Goal: Task Accomplishment & Management: Manage account settings

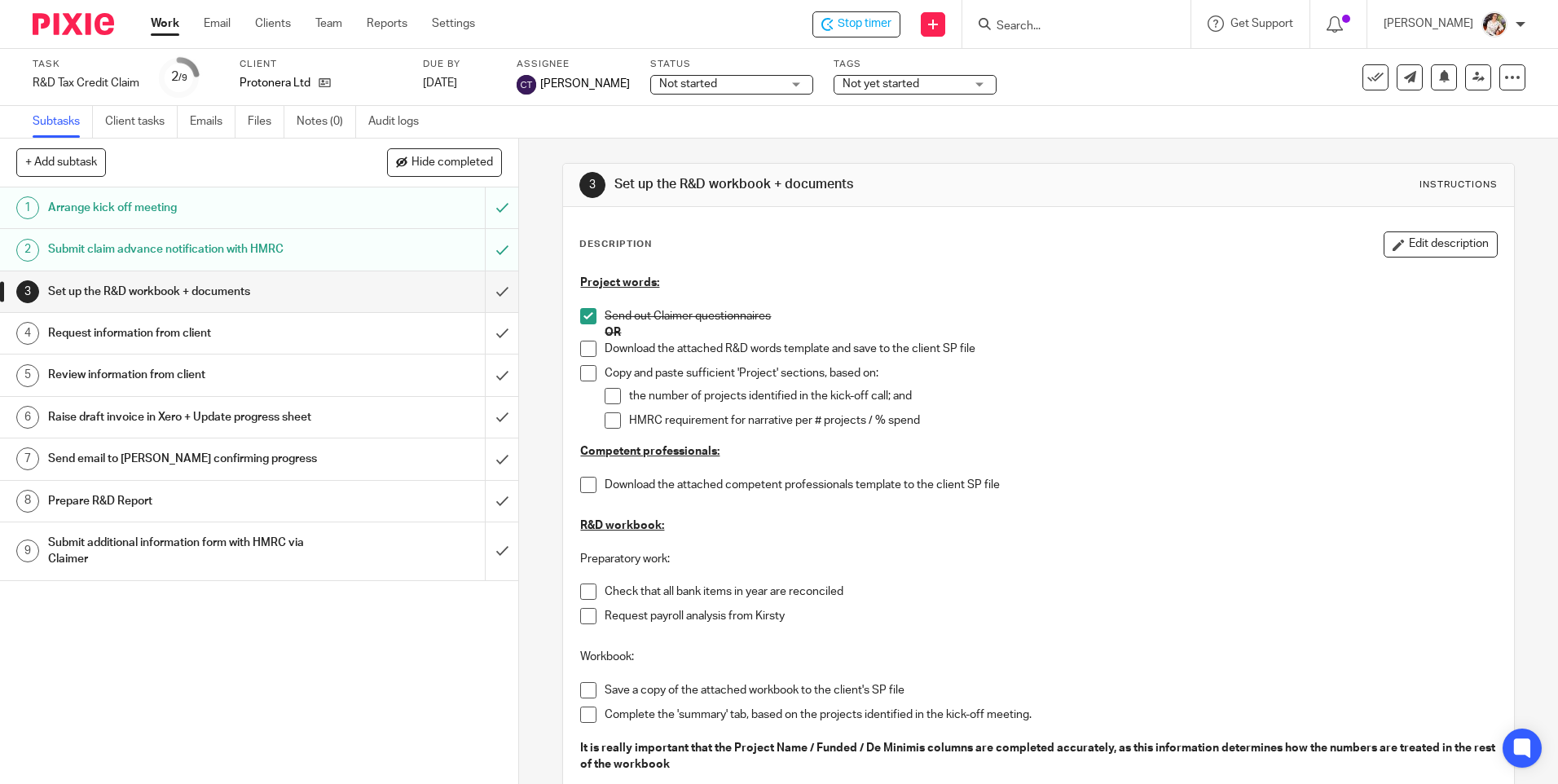
scroll to position [81, 0]
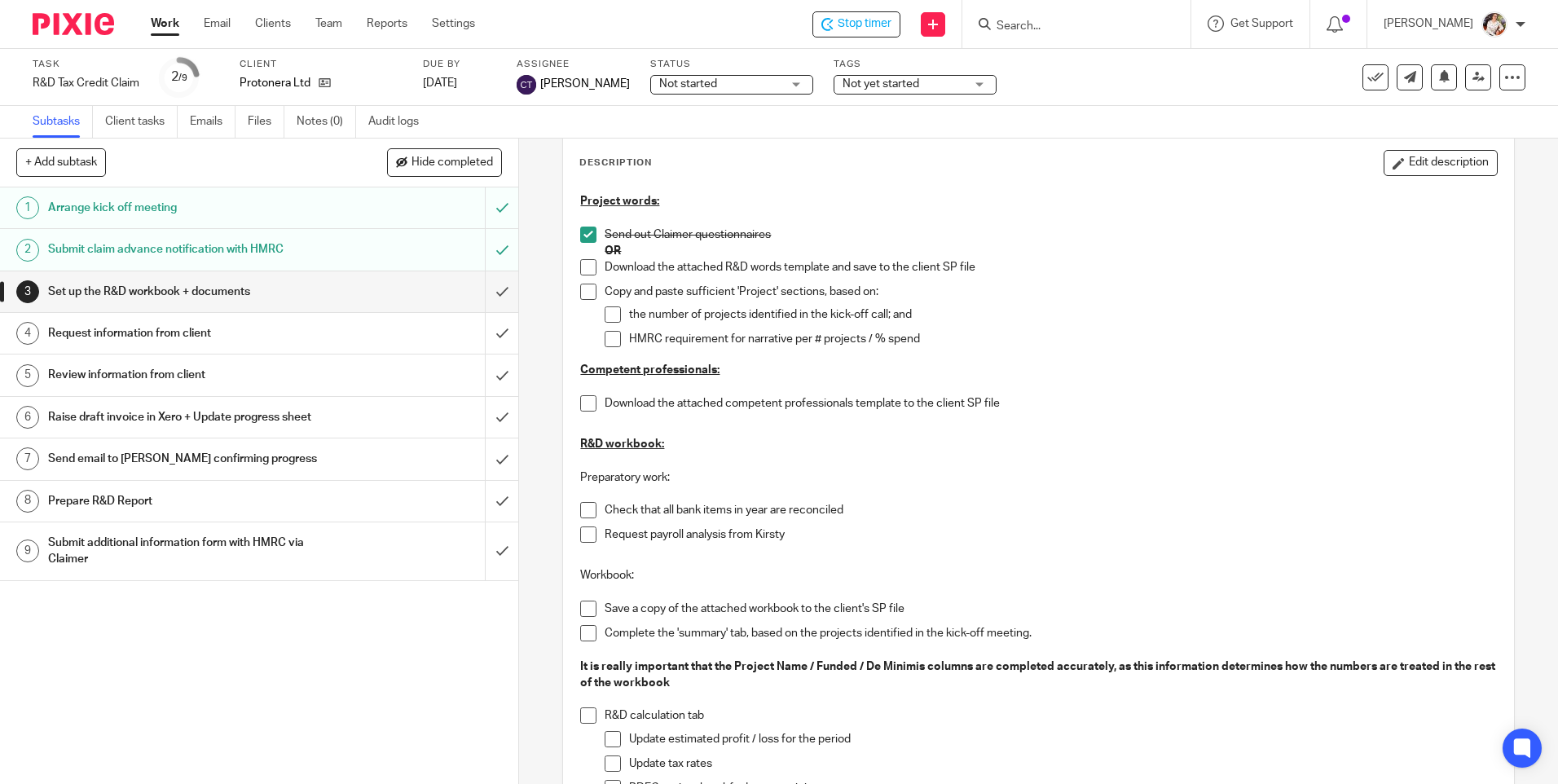
drag, startPoint x: 583, startPoint y: 516, endPoint x: 584, endPoint y: 529, distance: 13.0
click at [583, 516] on span at bounding box center [588, 509] width 16 height 16
click at [582, 531] on span at bounding box center [588, 534] width 16 height 16
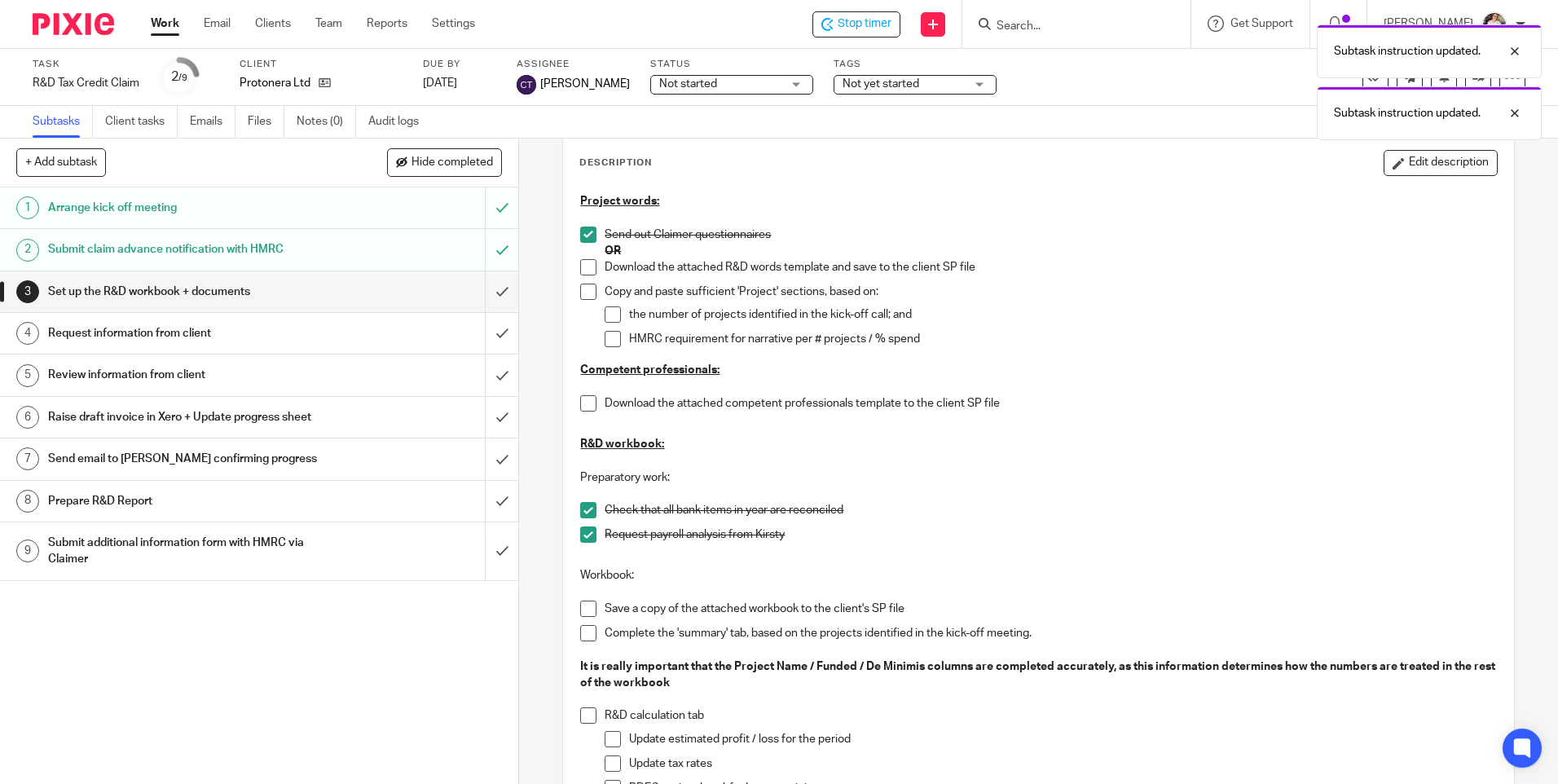
scroll to position [163, 0]
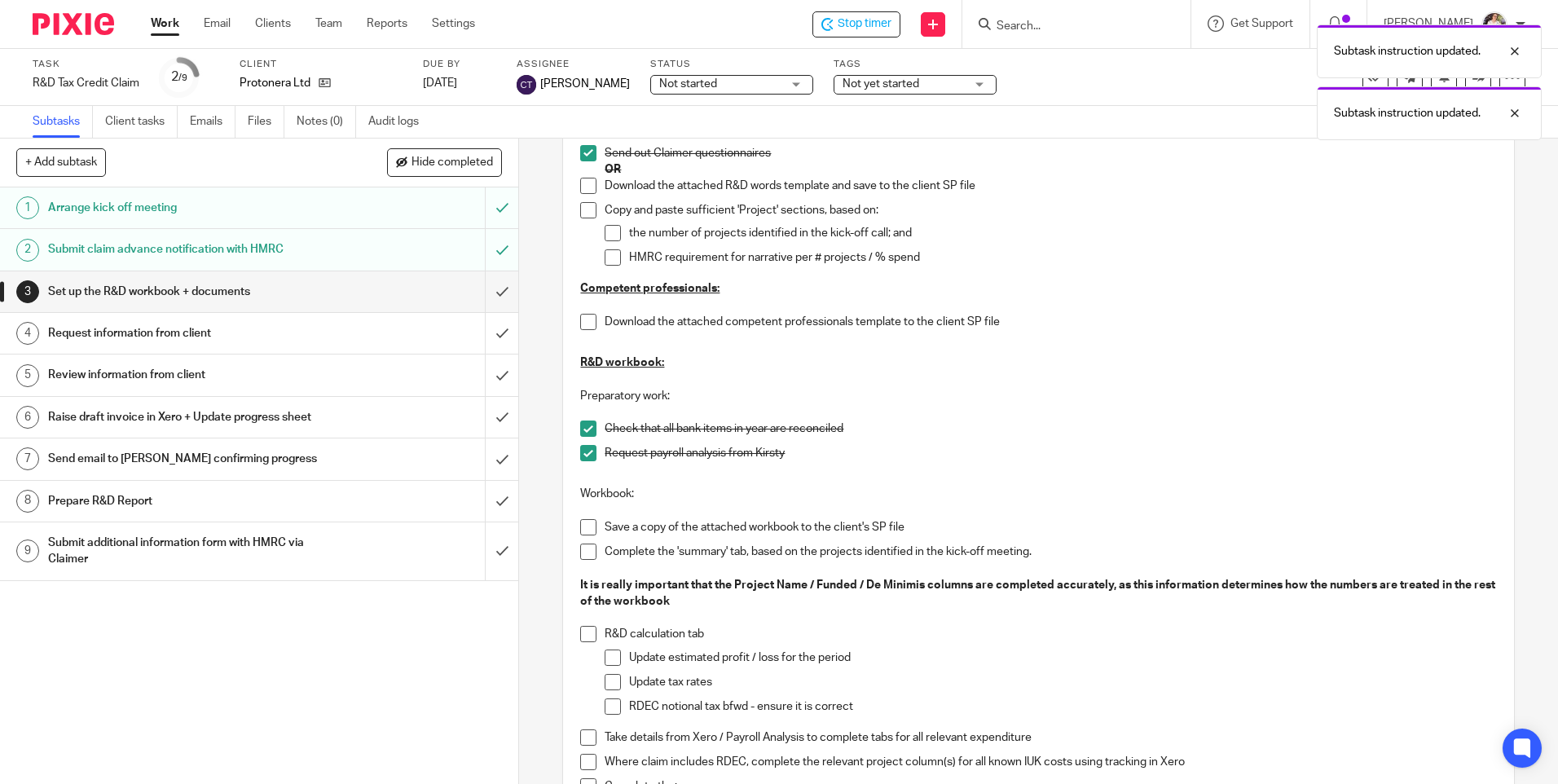
click at [580, 527] on span at bounding box center [588, 526] width 16 height 16
click at [581, 549] on span at bounding box center [588, 551] width 16 height 16
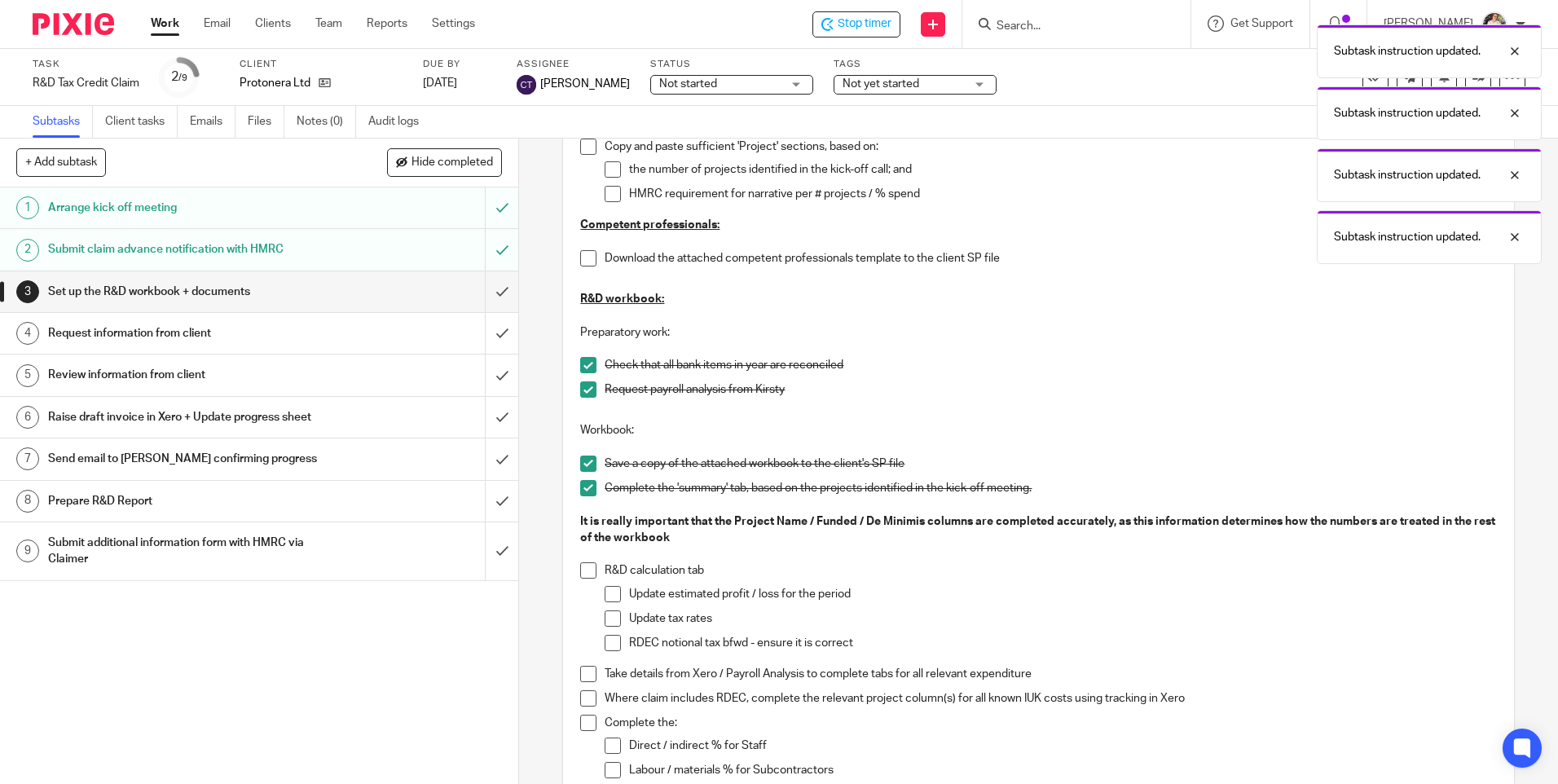
scroll to position [244, 0]
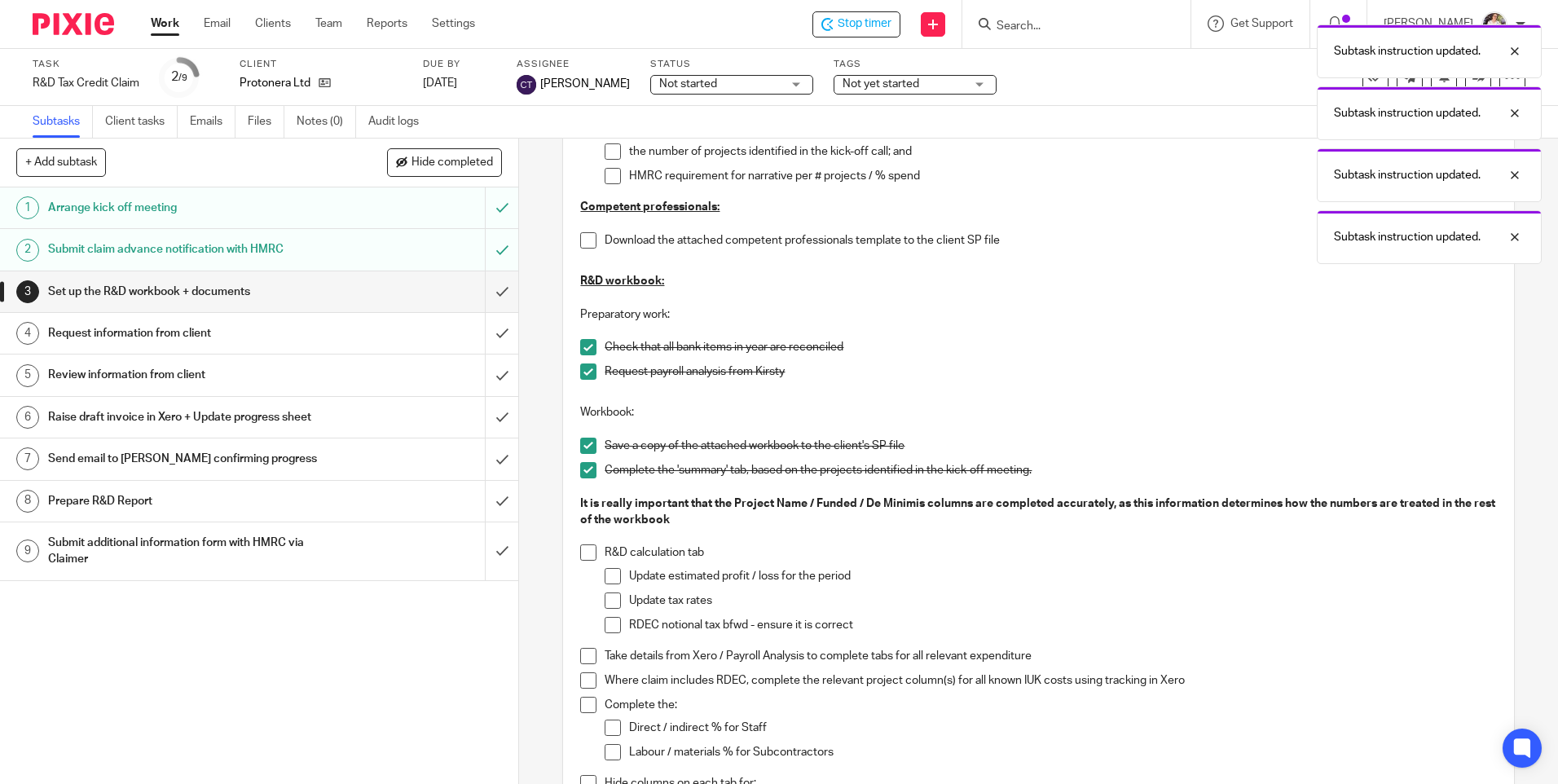
click at [584, 657] on span at bounding box center [588, 655] width 16 height 16
click at [915, 89] on div "Subtask instruction updated. Subtask instruction updated. Subtask instruction u…" at bounding box center [1160, 171] width 763 height 310
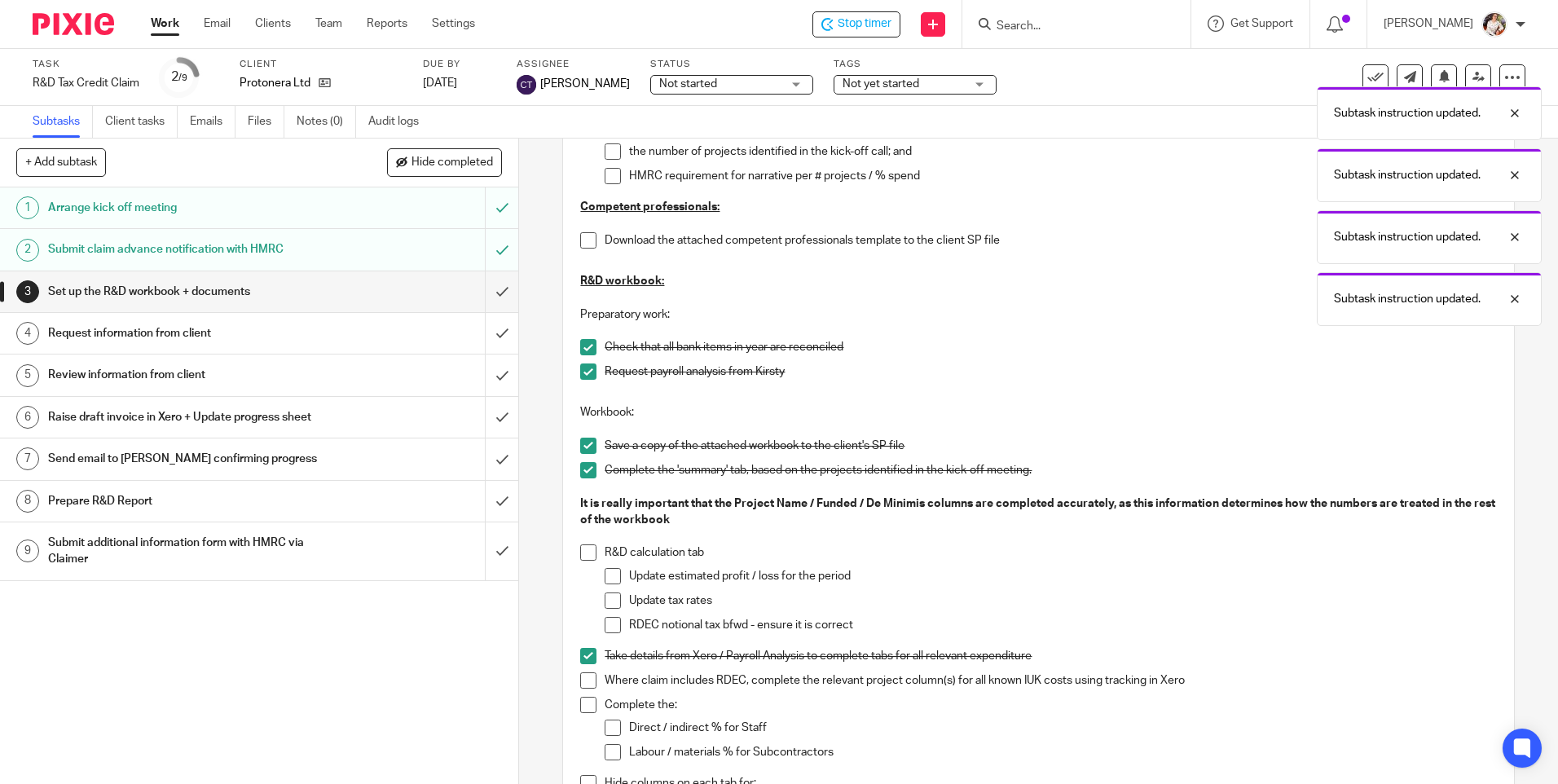
drag, startPoint x: 910, startPoint y: 87, endPoint x: 956, endPoint y: 86, distance: 46.0
click at [921, 86] on div "Subtask instruction updated. Subtask instruction updated. Subtask instruction u…" at bounding box center [1160, 171] width 763 height 310
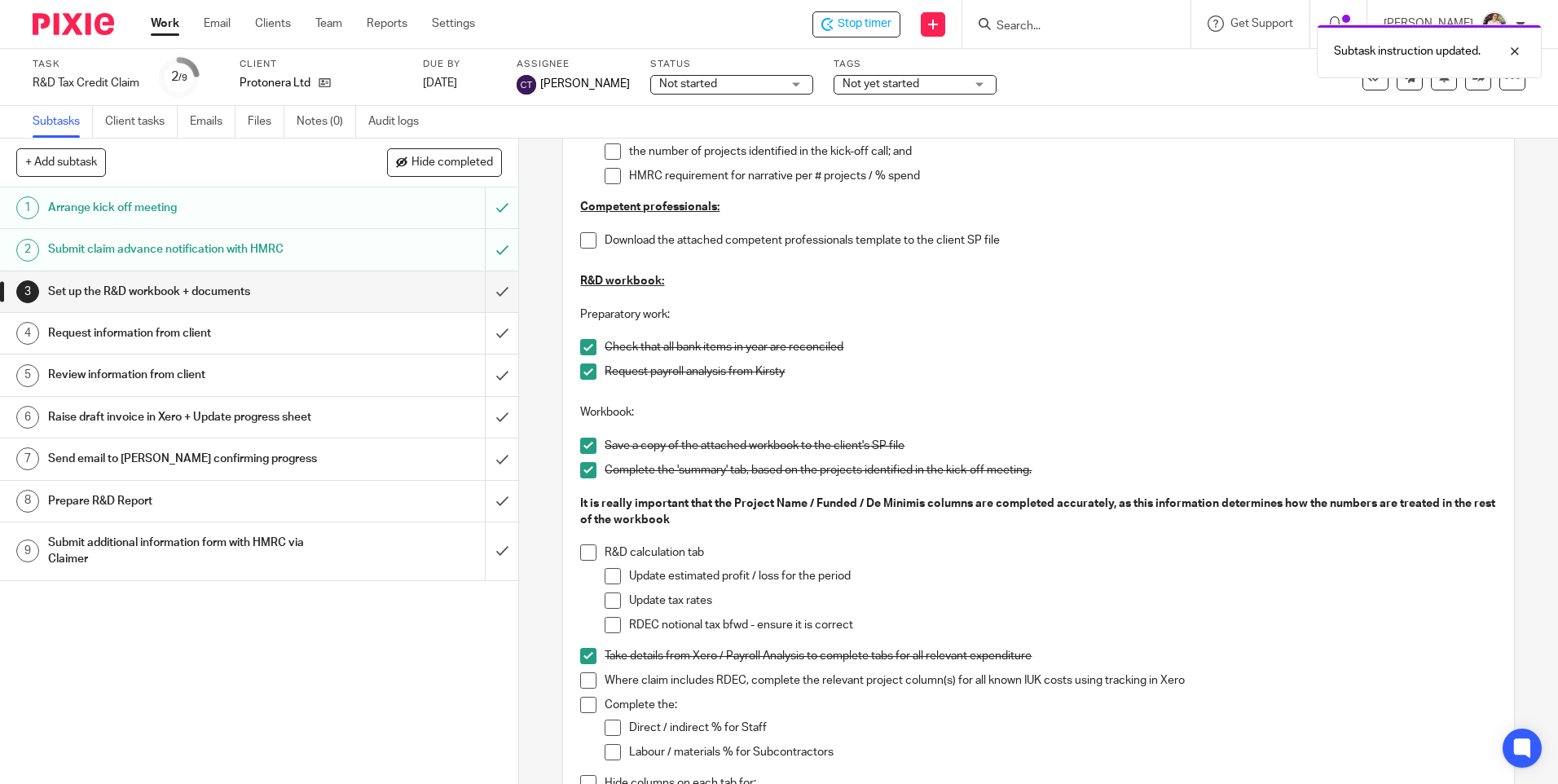
click at [962, 84] on span "Not yet started" at bounding box center [903, 84] width 122 height 17
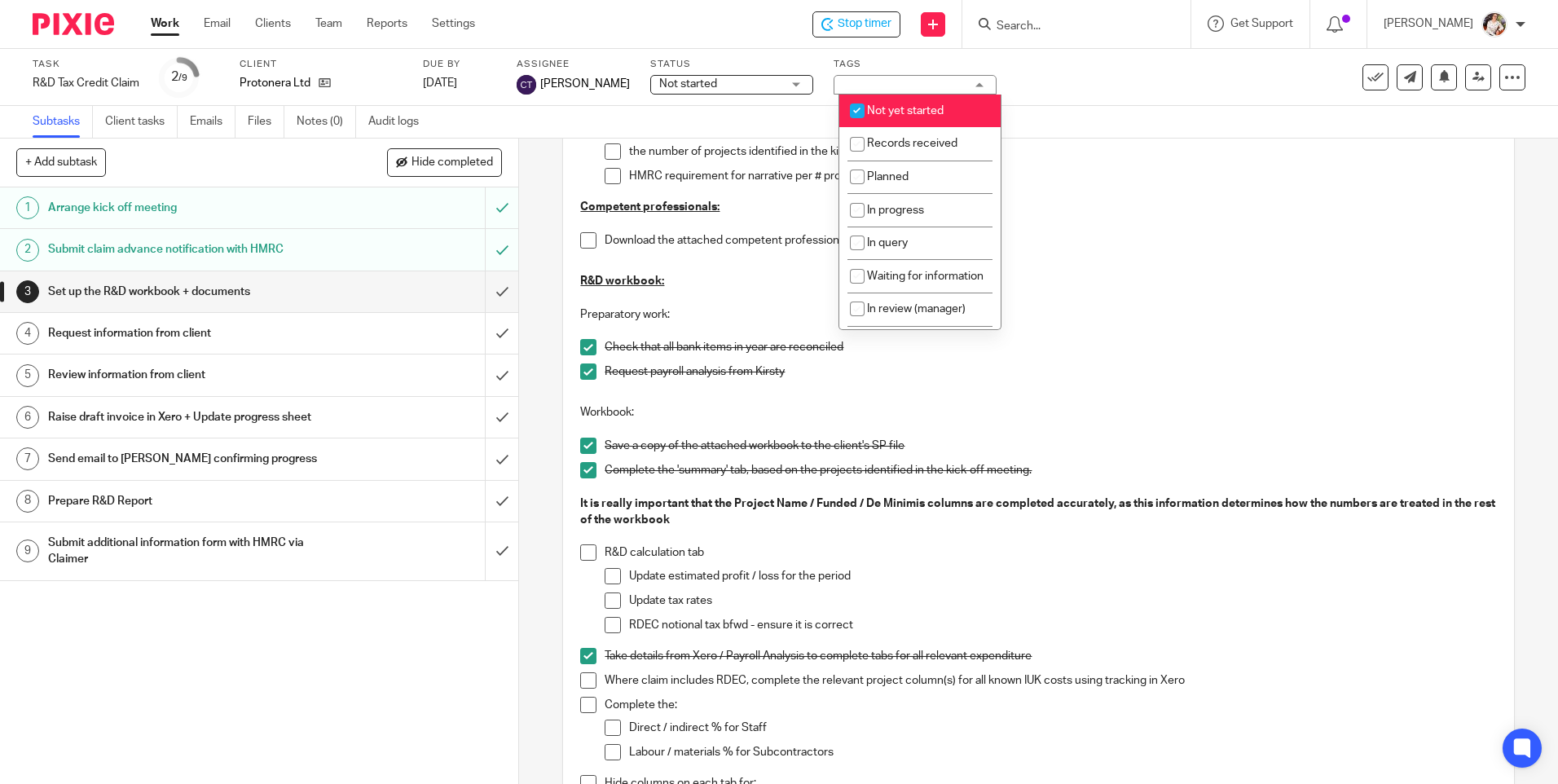
click at [943, 112] on span "Not yet started" at bounding box center [905, 110] width 77 height 11
checkbox input "false"
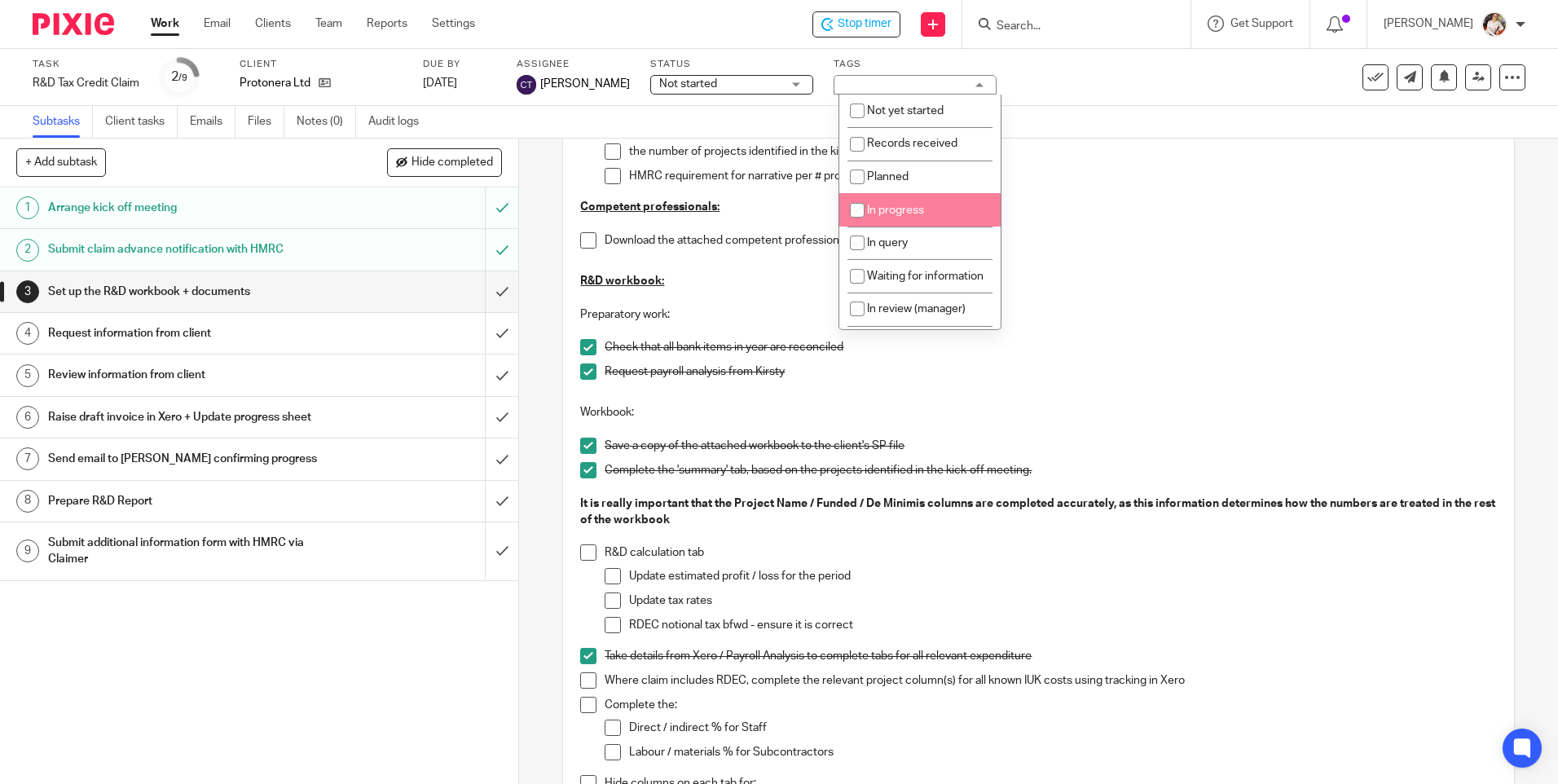
click at [910, 201] on li "In progress" at bounding box center [919, 209] width 161 height 33
checkbox input "true"
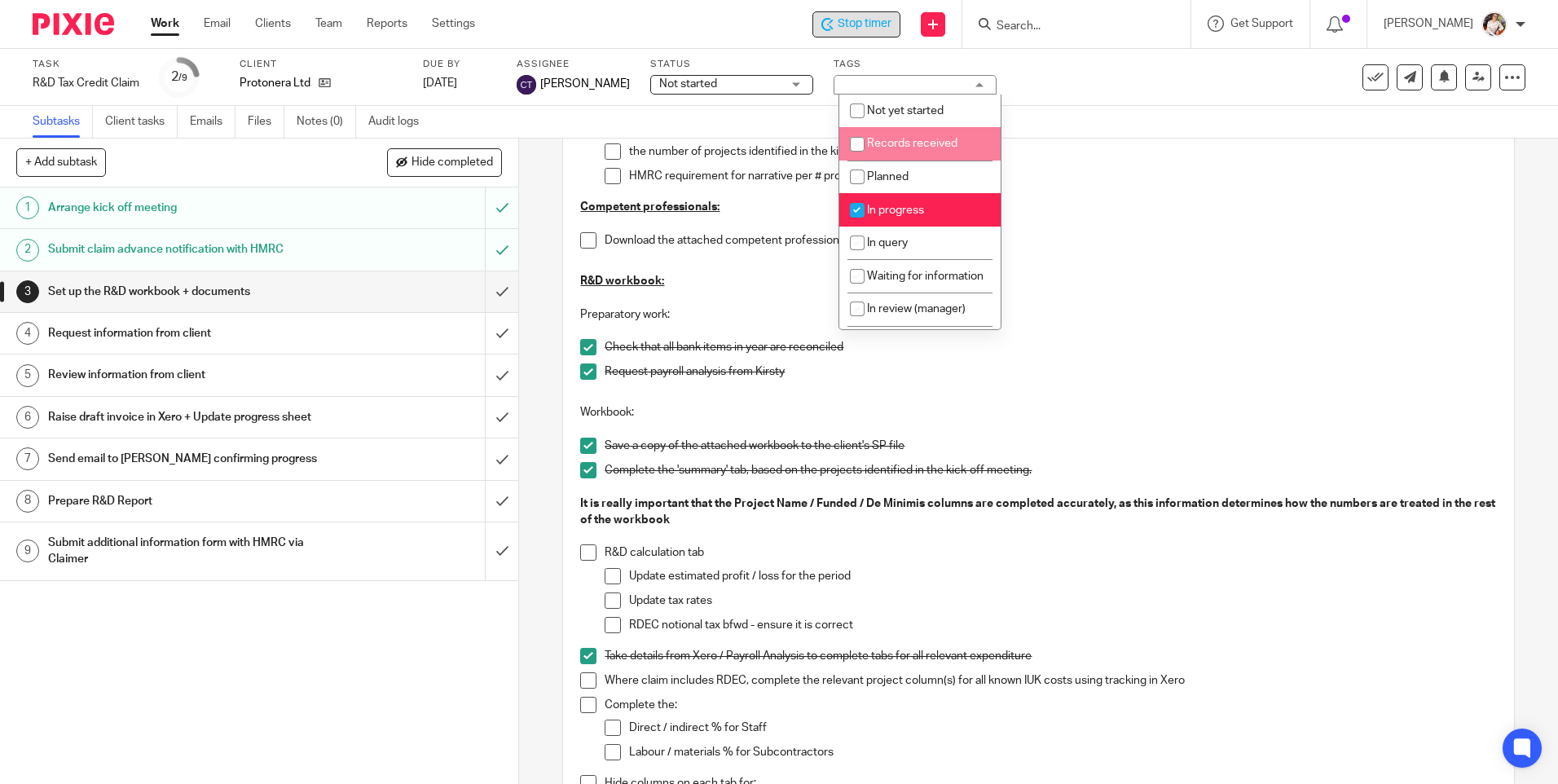
click at [839, 27] on span "Stop timer" at bounding box center [864, 24] width 54 height 17
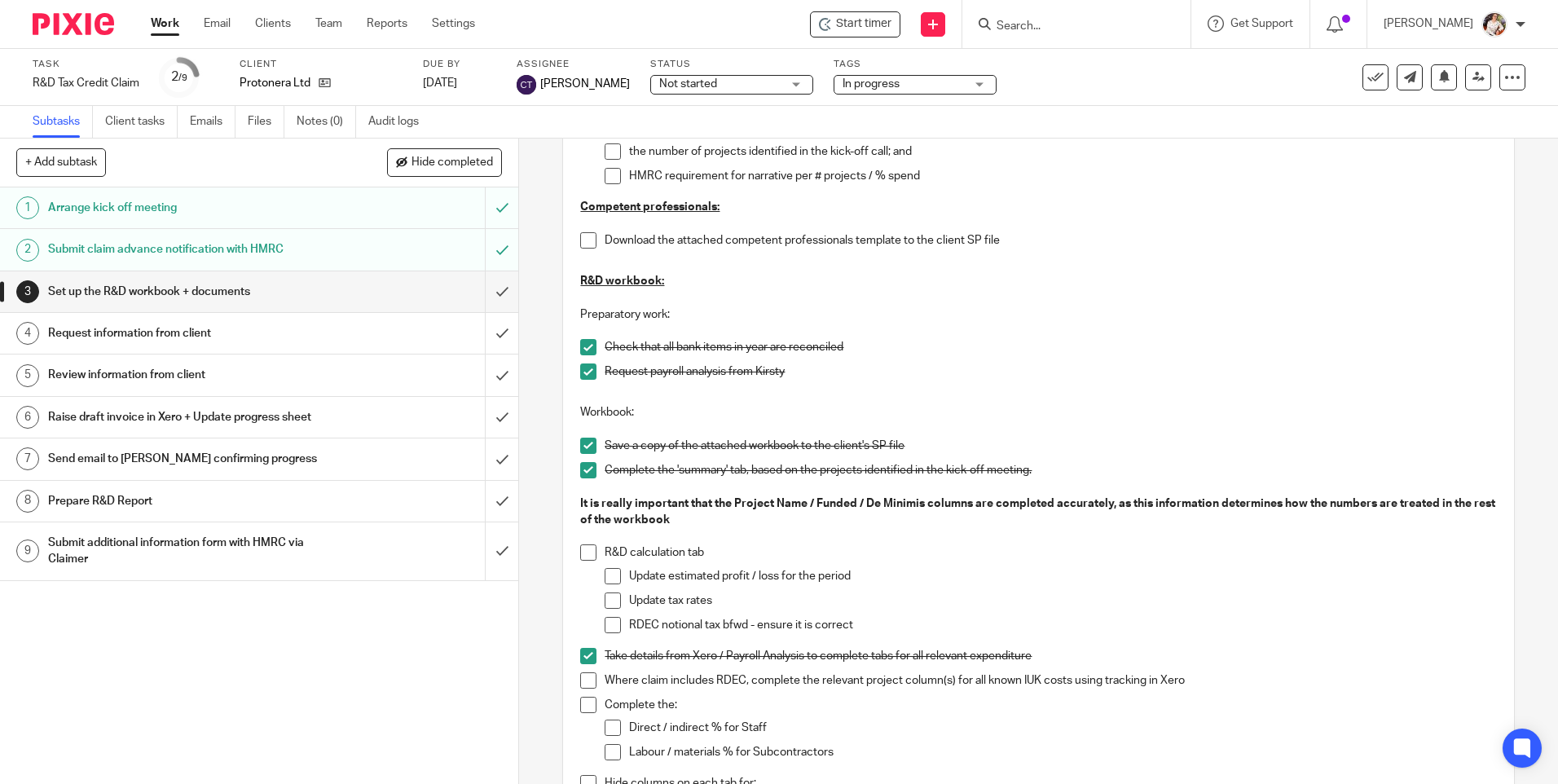
click at [154, 23] on link "Work" at bounding box center [165, 23] width 28 height 16
click at [299, 783] on html "Work Email Clients Team Reports Settings Work Email Clients Team Reports Settin…" at bounding box center [779, 392] width 1558 height 784
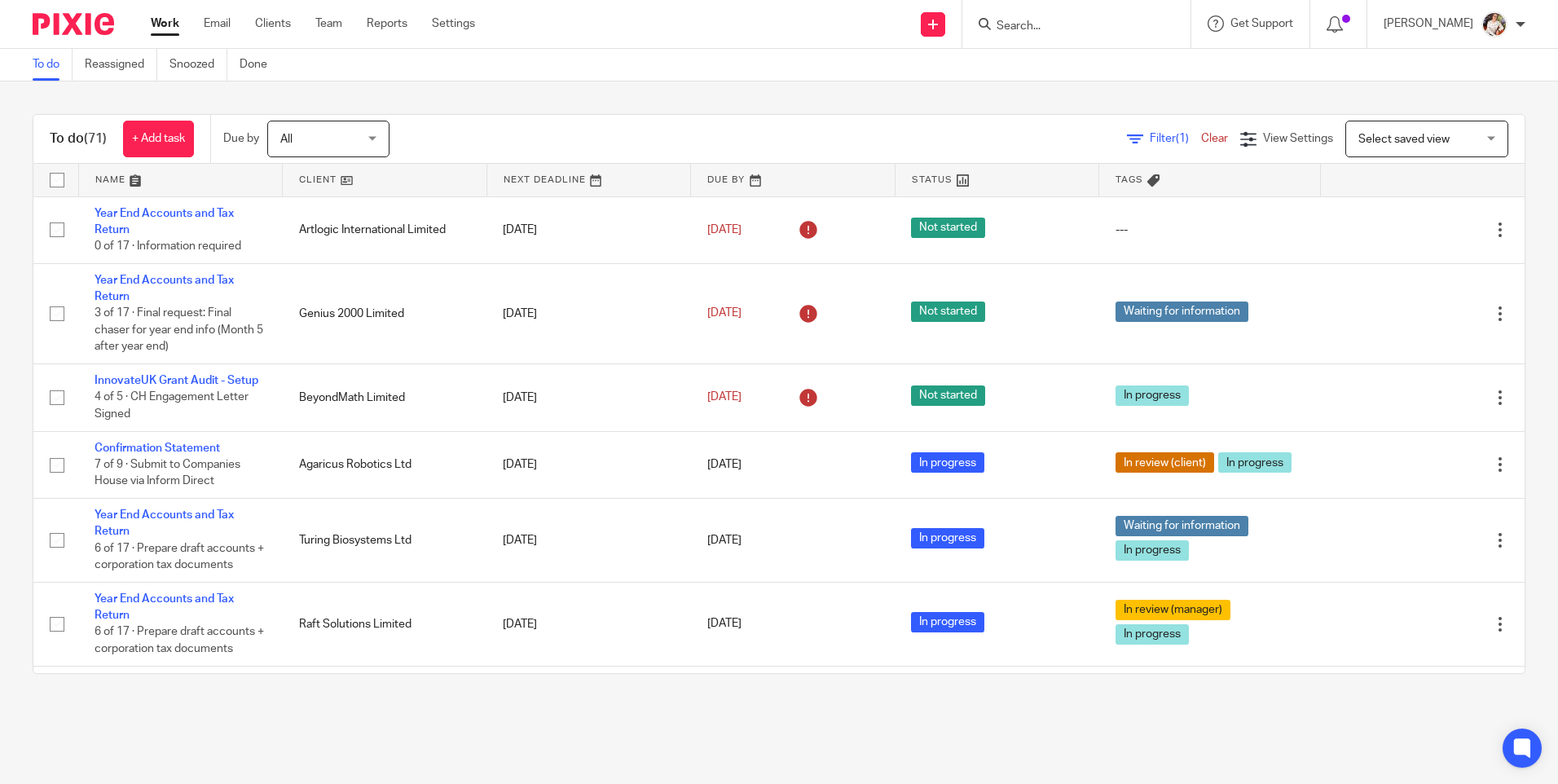
click at [1032, 27] on input "Search" at bounding box center [1068, 26] width 147 height 15
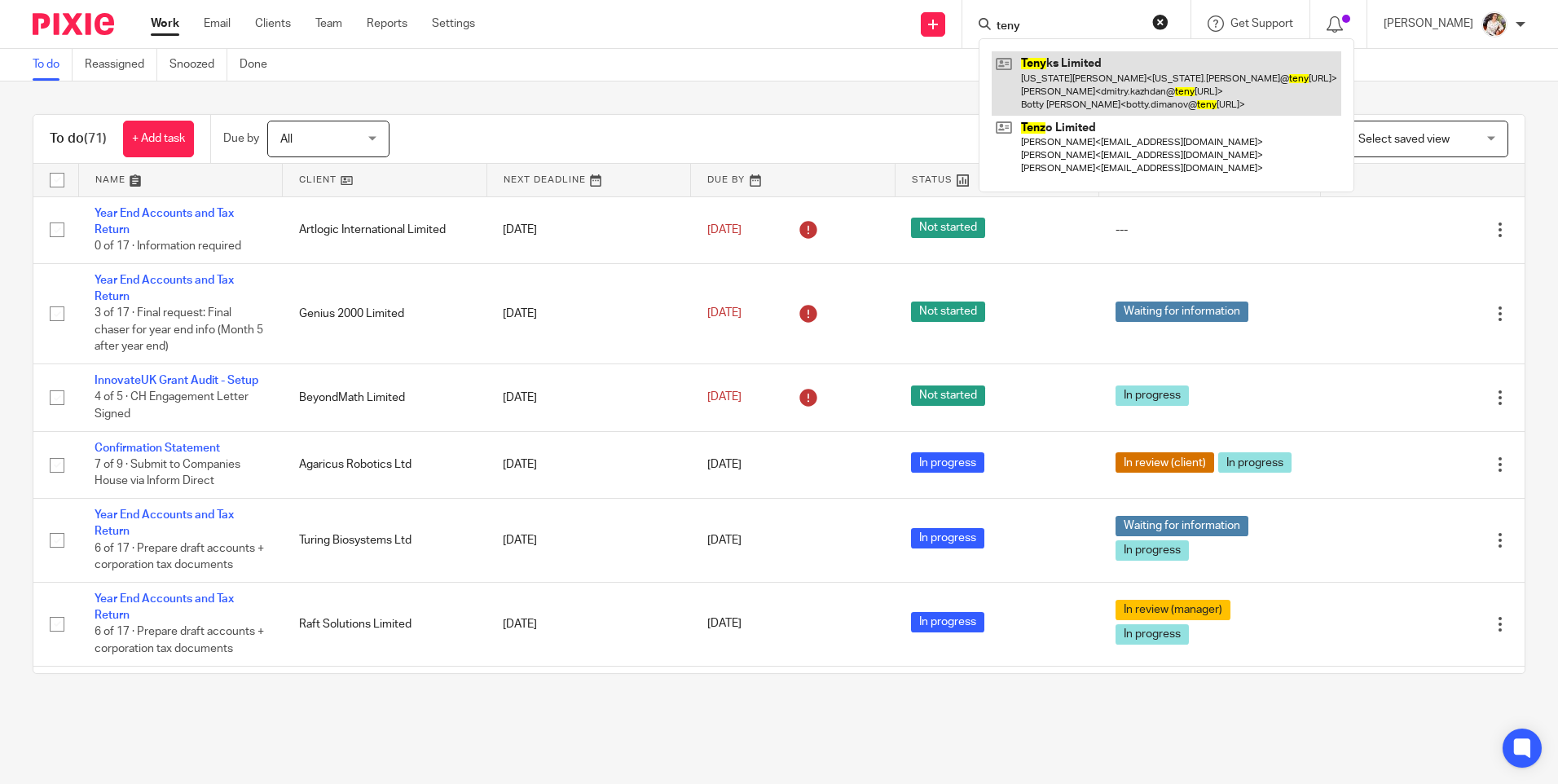
type input "teny"
click at [1079, 84] on link at bounding box center [1166, 83] width 350 height 64
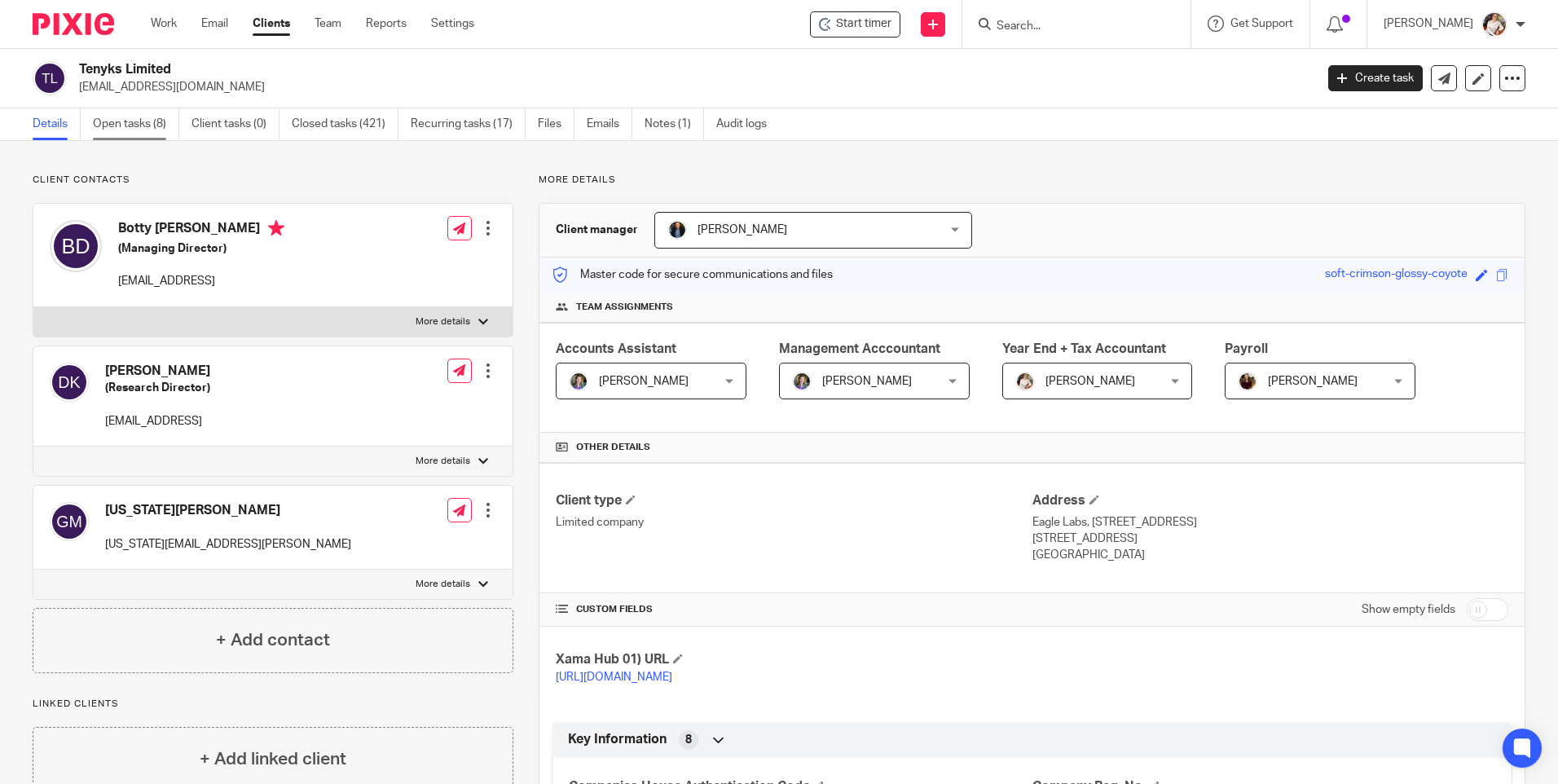
click at [132, 119] on link "Open tasks (8)" at bounding box center [136, 124] width 86 height 32
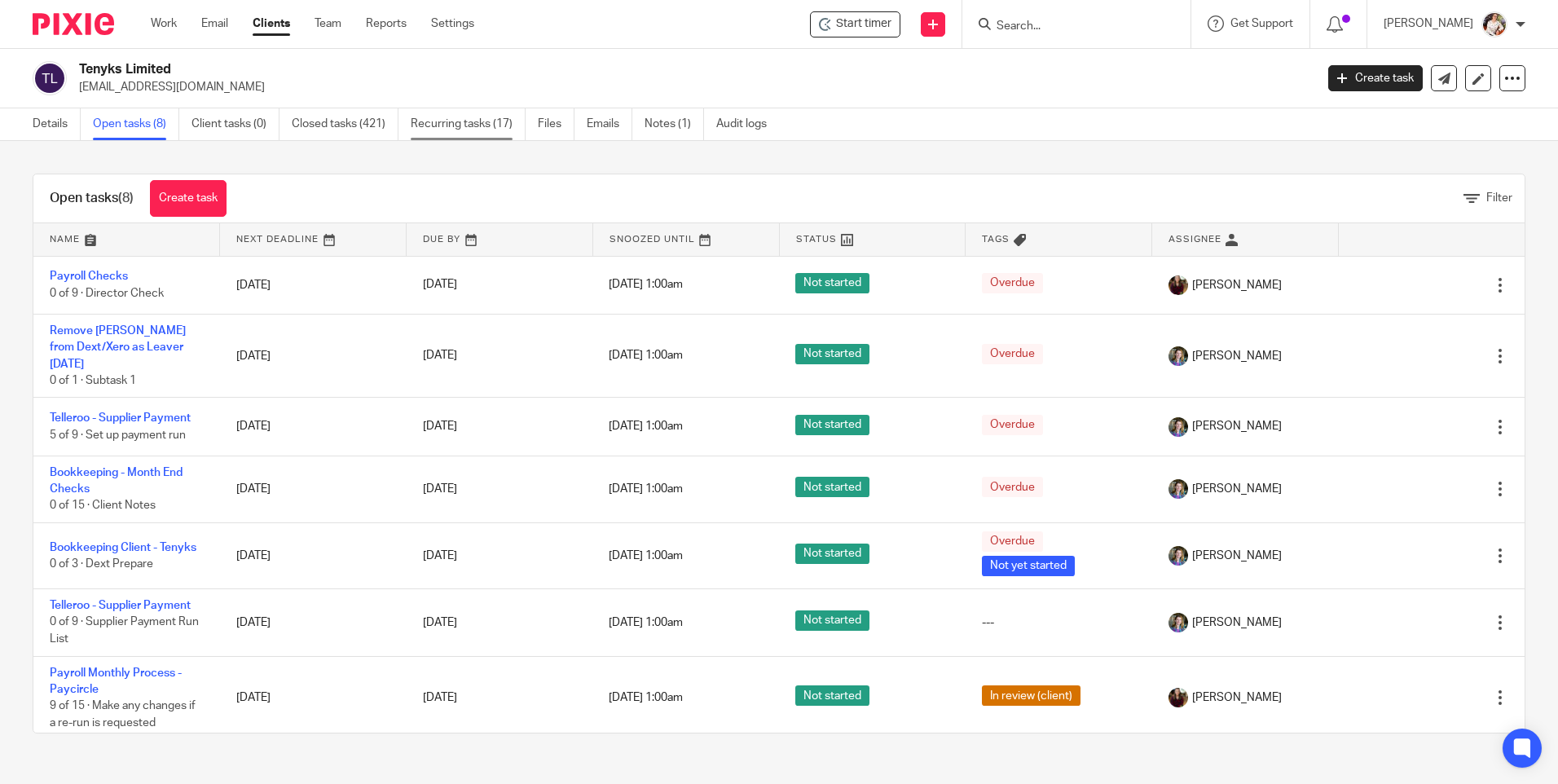
click at [479, 120] on link "Recurring tasks (17)" at bounding box center [468, 124] width 115 height 32
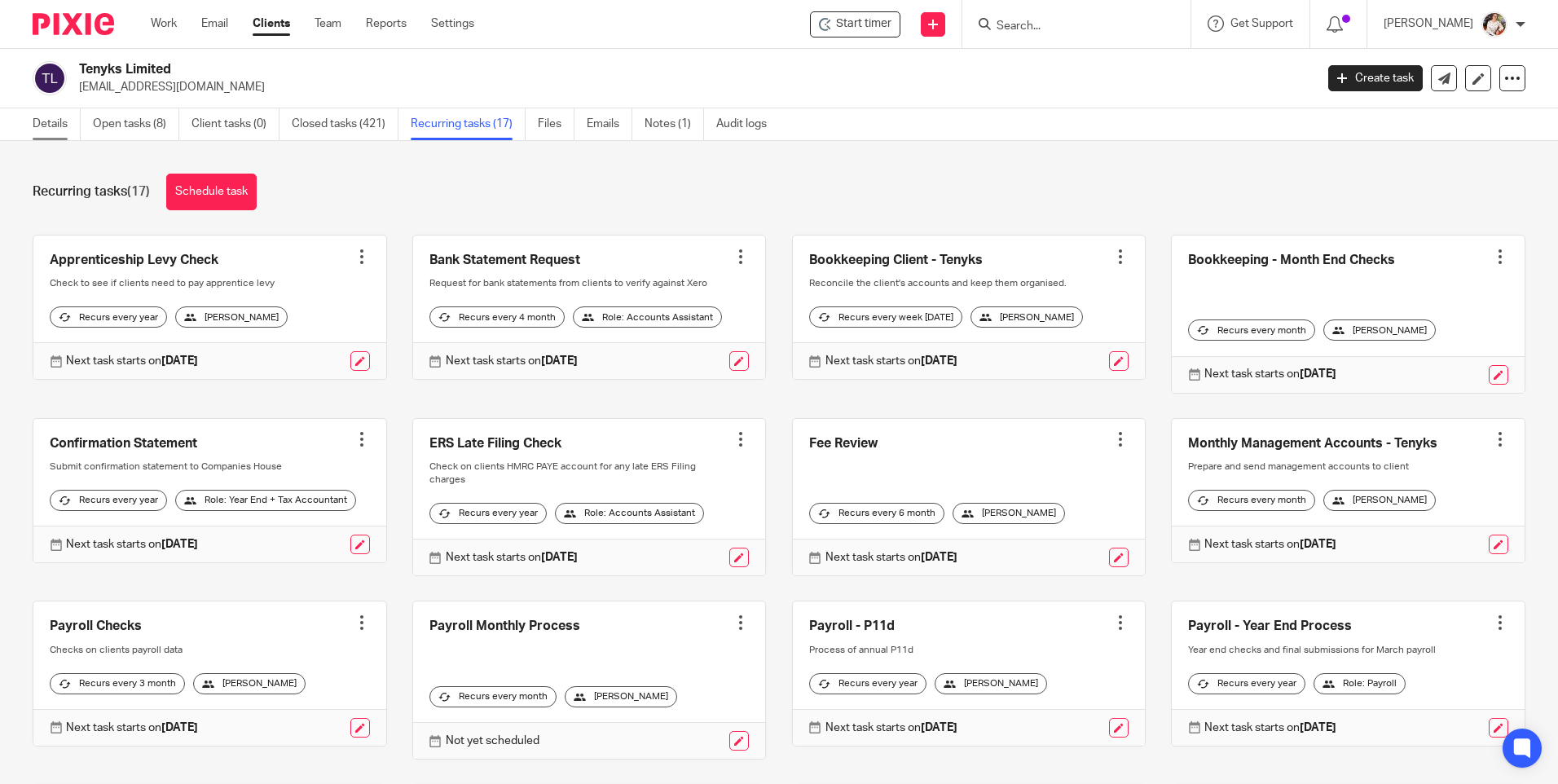
click at [45, 135] on link "Details" at bounding box center [56, 124] width 48 height 32
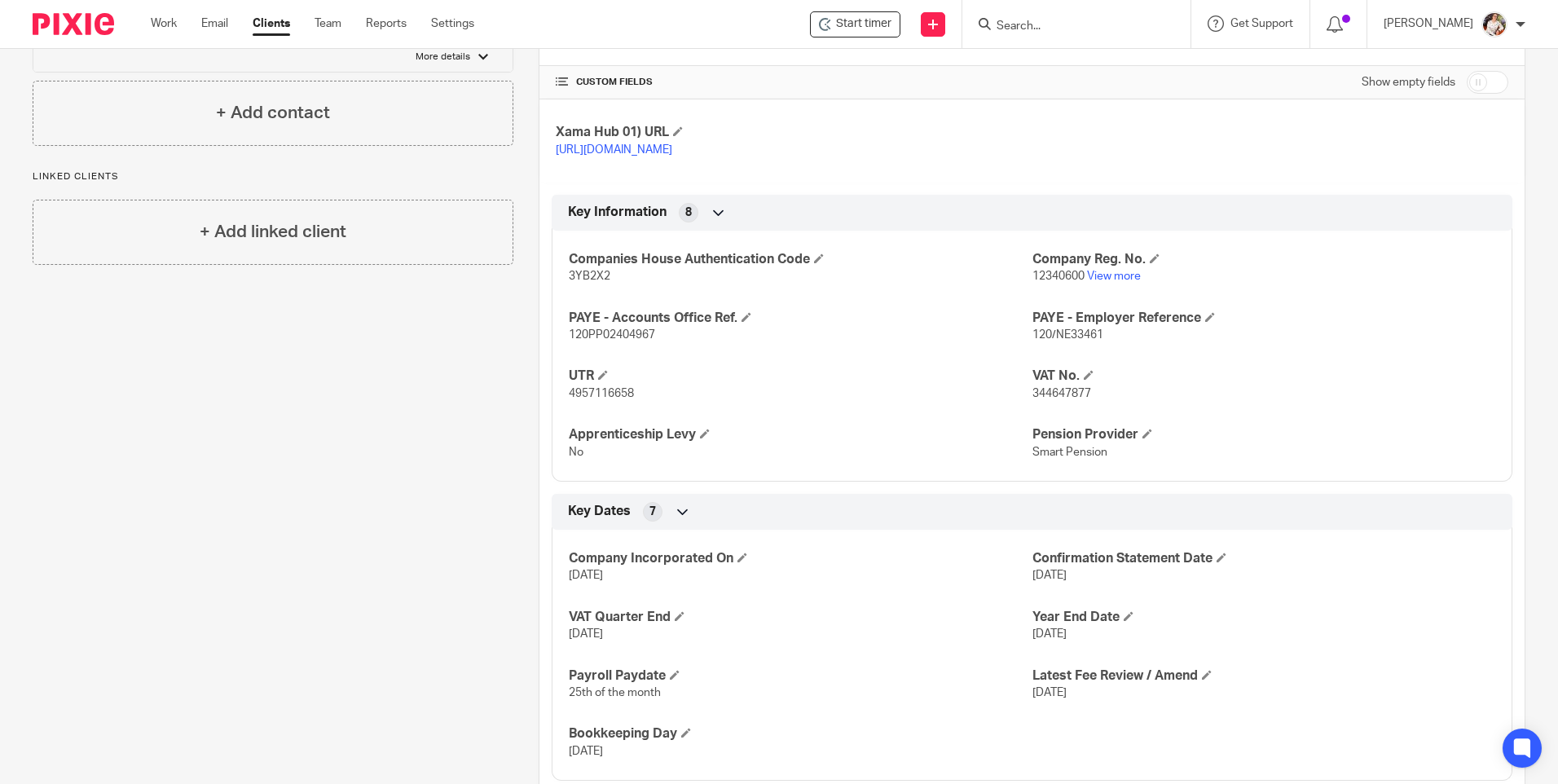
scroll to position [570, 0]
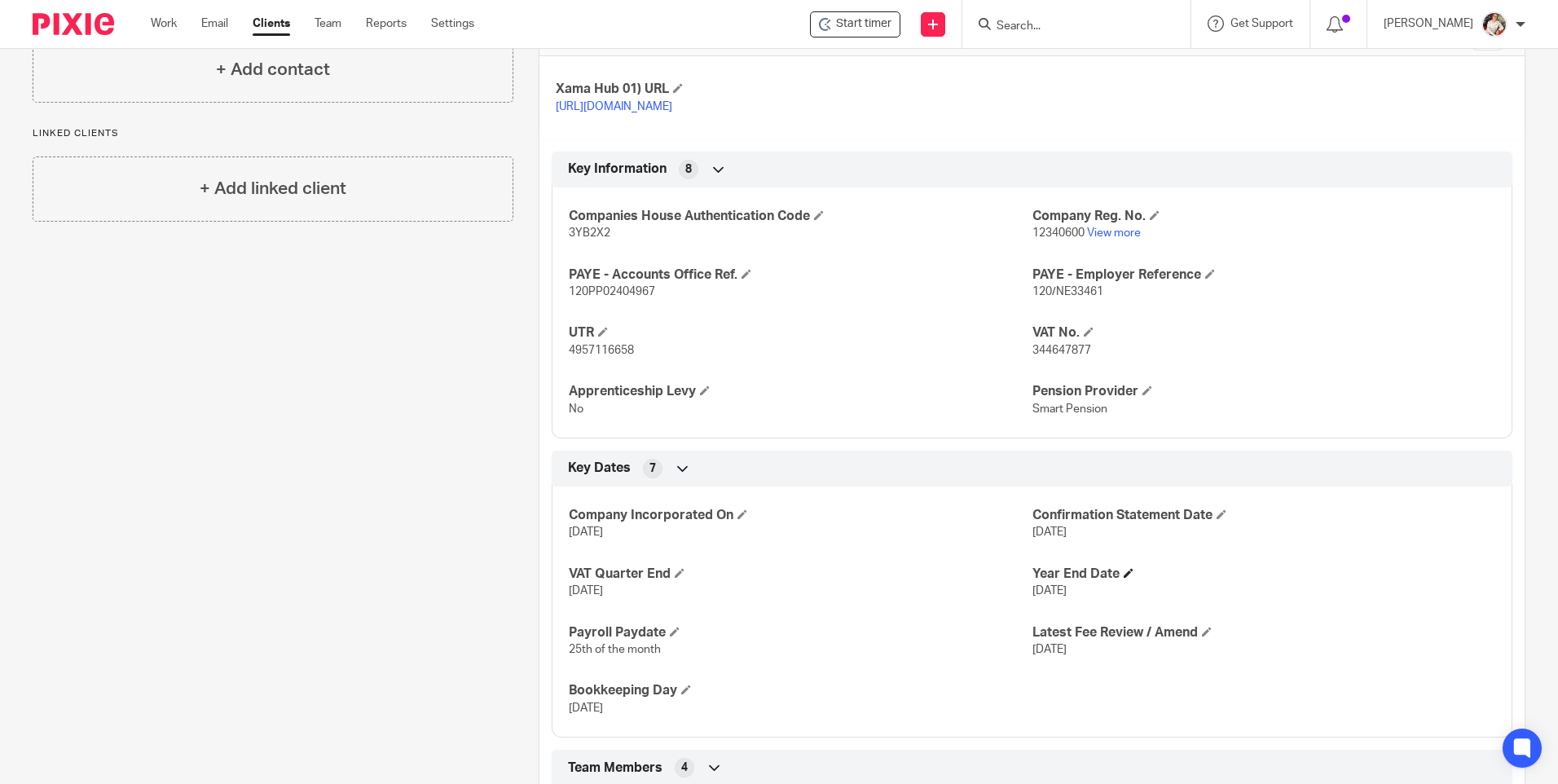
click at [1115, 583] on h4 "Year End Date" at bounding box center [1264, 574] width 462 height 17
click at [1124, 578] on span at bounding box center [1128, 572] width 9 height 9
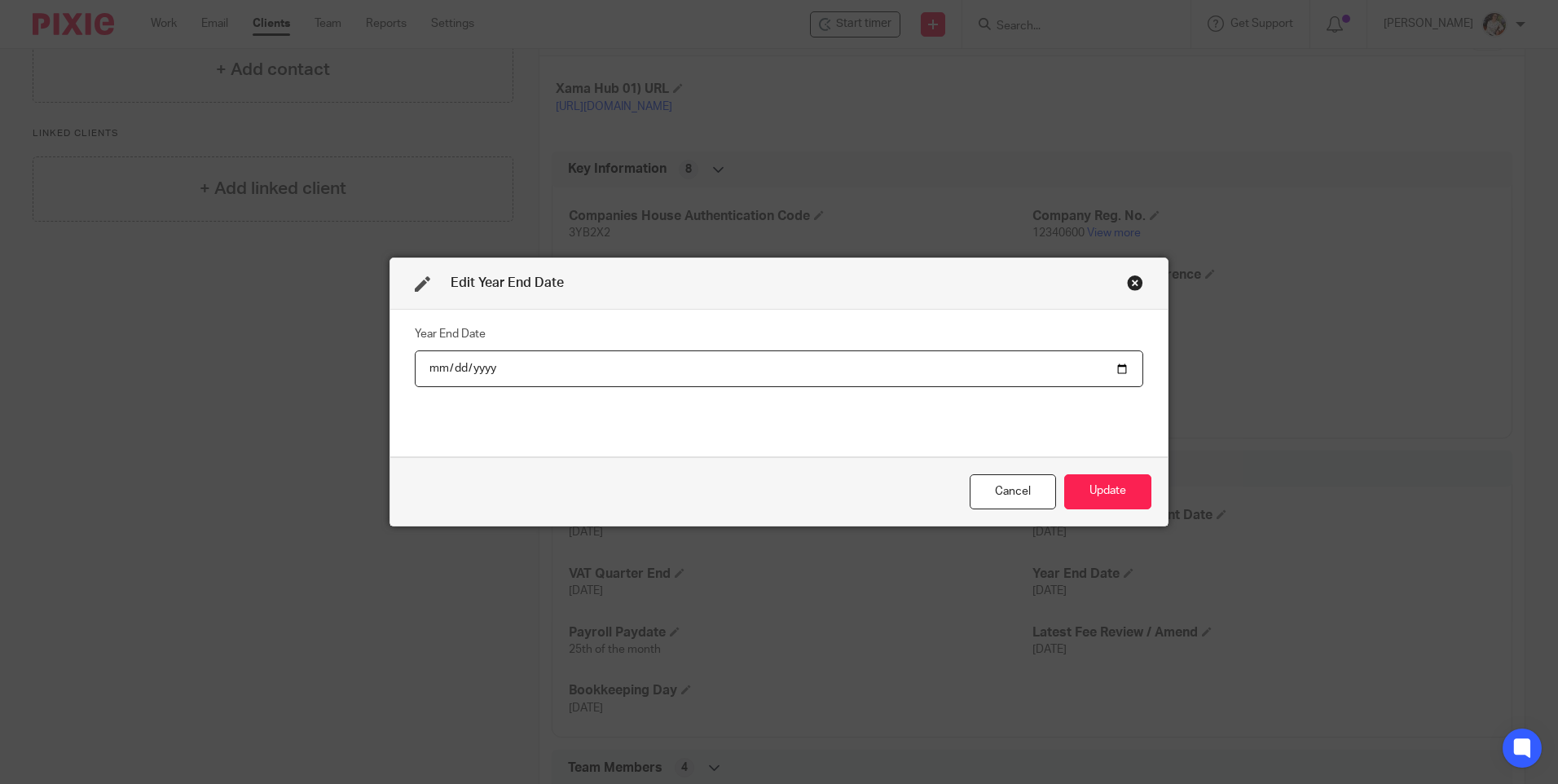
click at [653, 371] on input "2025-11-30" at bounding box center [779, 369] width 729 height 37
click at [1107, 369] on input "2025-11-30" at bounding box center [779, 369] width 729 height 37
click at [1116, 369] on input "2025-11-30" at bounding box center [779, 369] width 729 height 37
type input "2025-07-31"
click at [1107, 491] on button "Update" at bounding box center [1107, 491] width 87 height 35
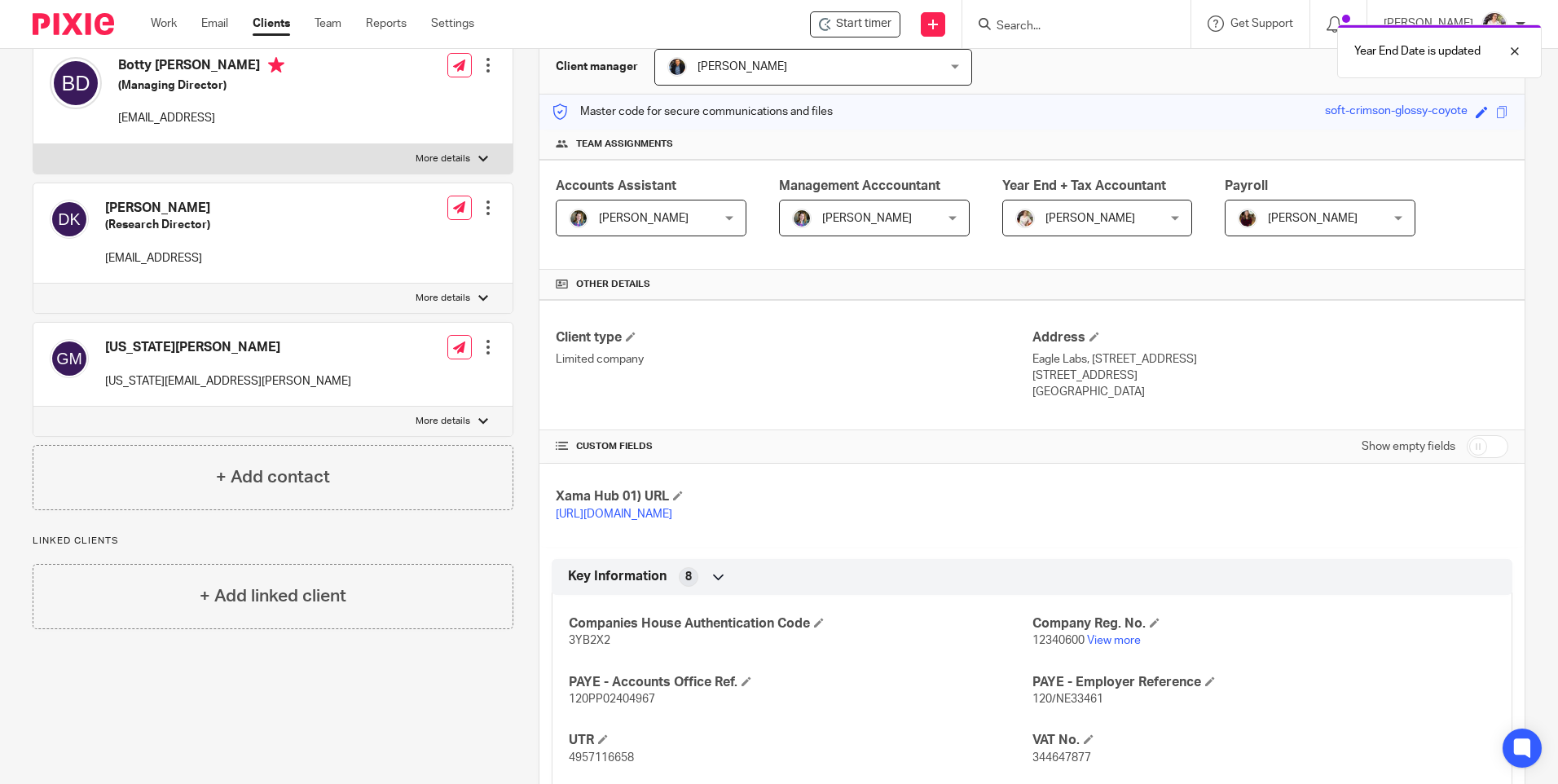
scroll to position [0, 0]
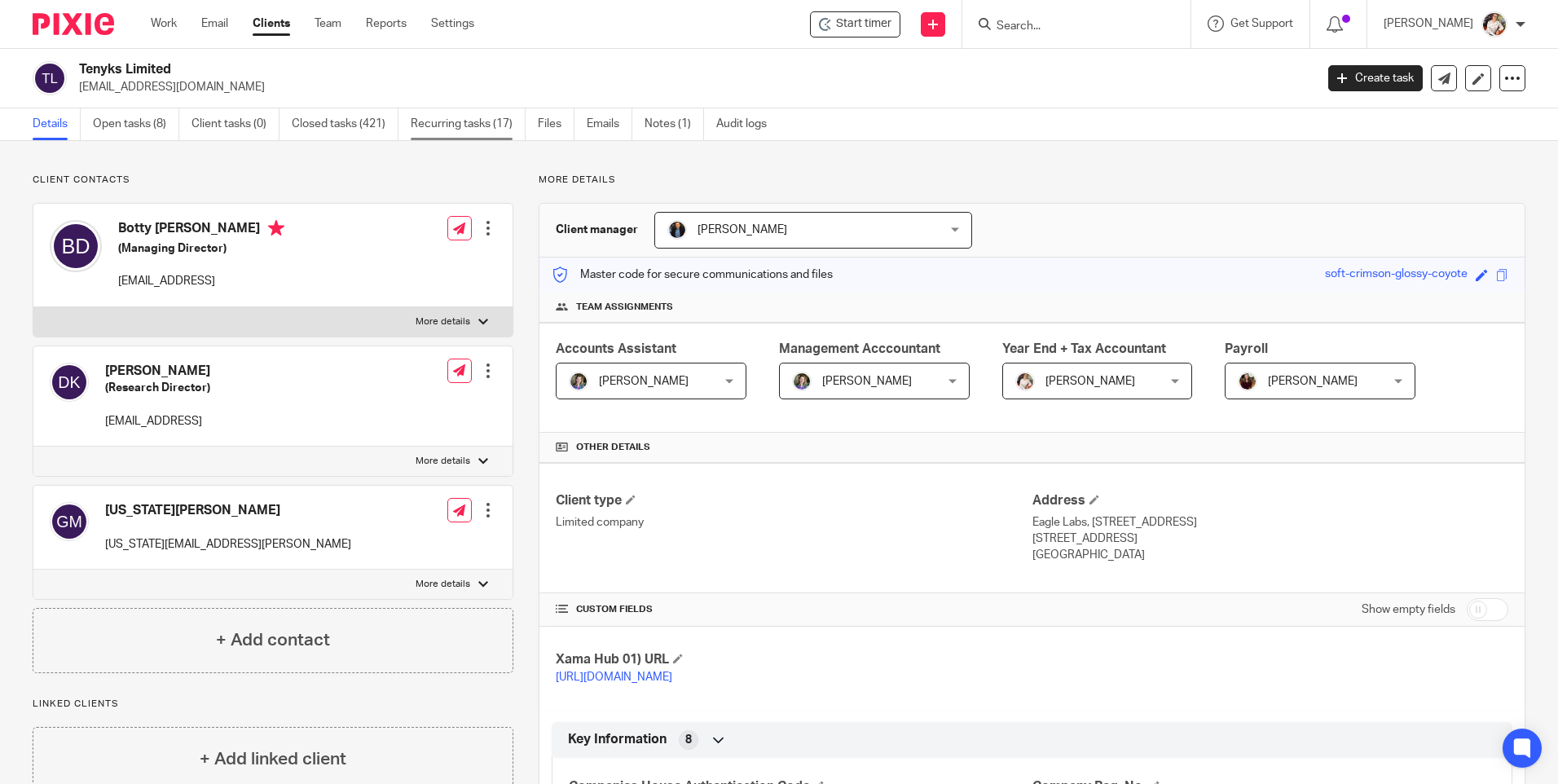
click at [475, 116] on link "Recurring tasks (17)" at bounding box center [468, 124] width 115 height 32
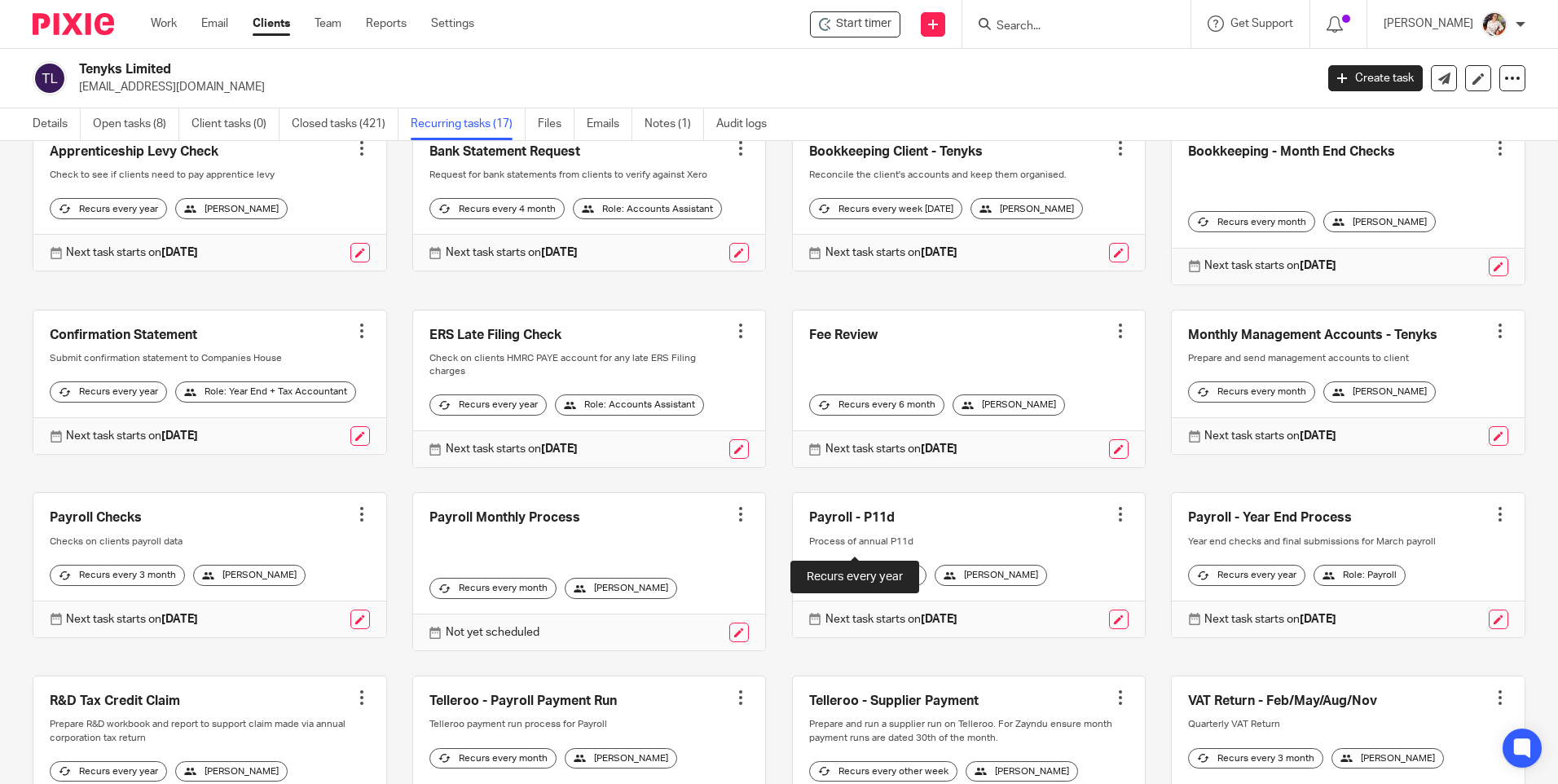
scroll to position [407, 0]
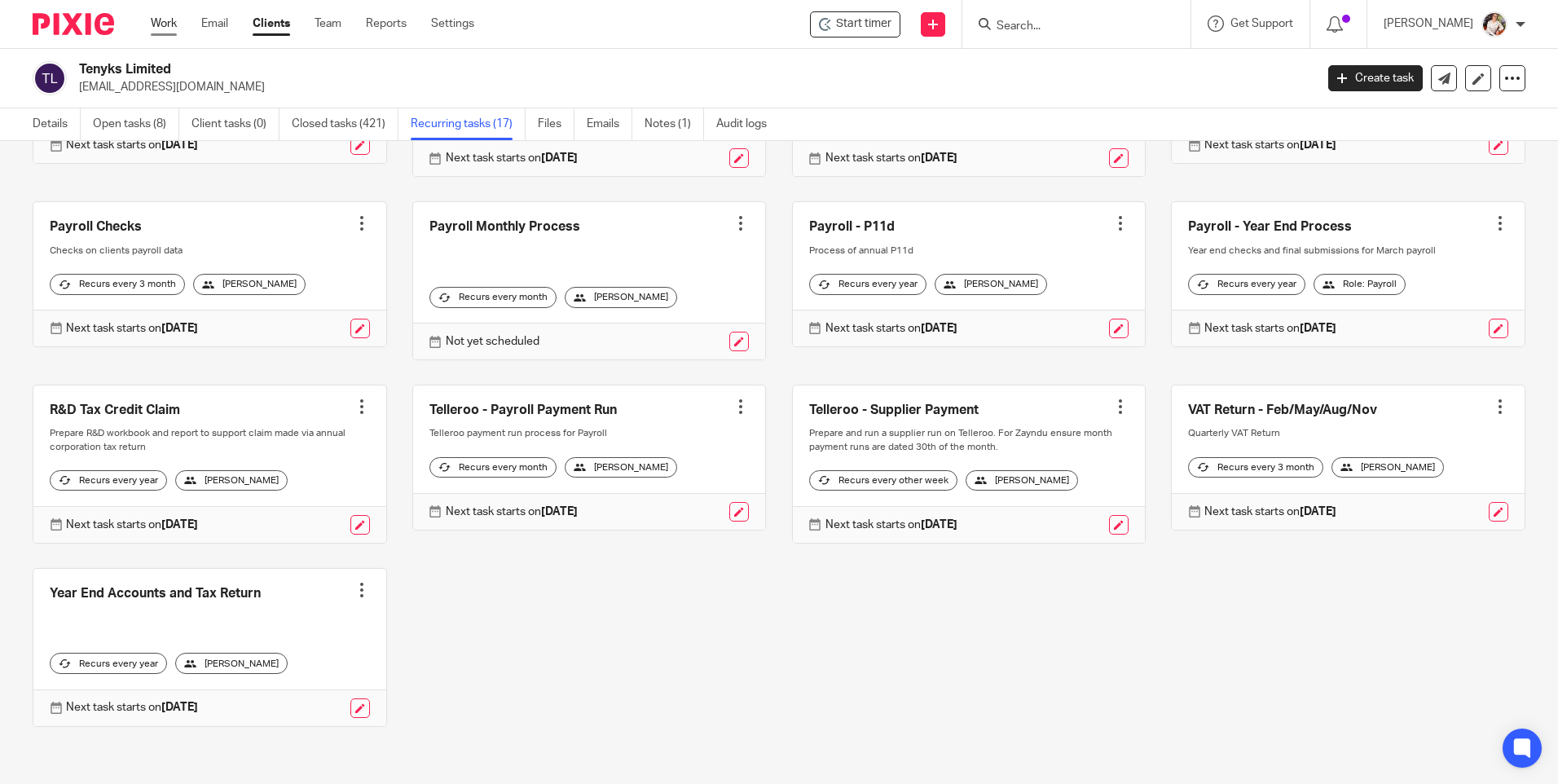
click at [176, 23] on link "Work" at bounding box center [164, 23] width 26 height 16
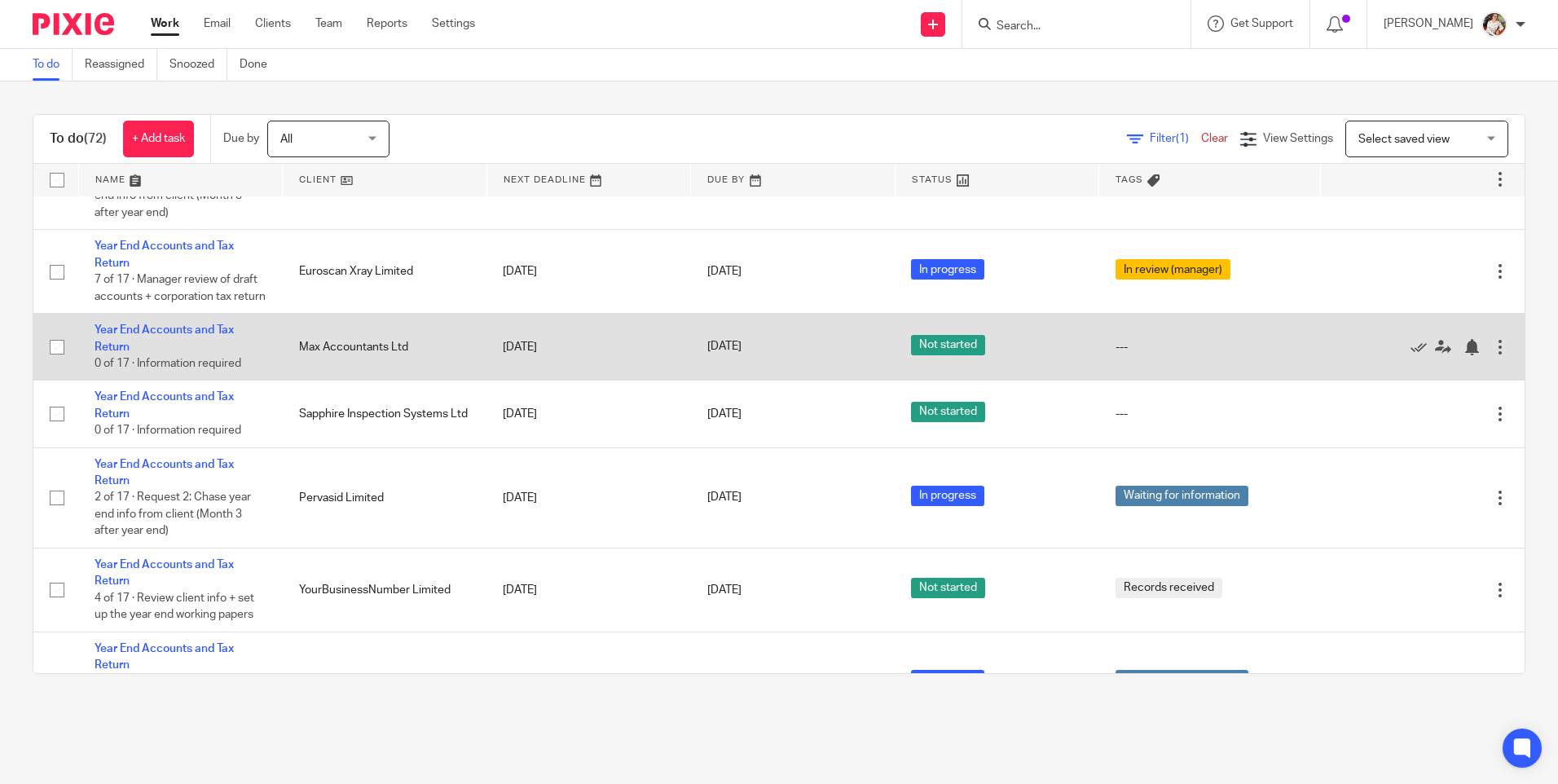
scroll to position [2688, 0]
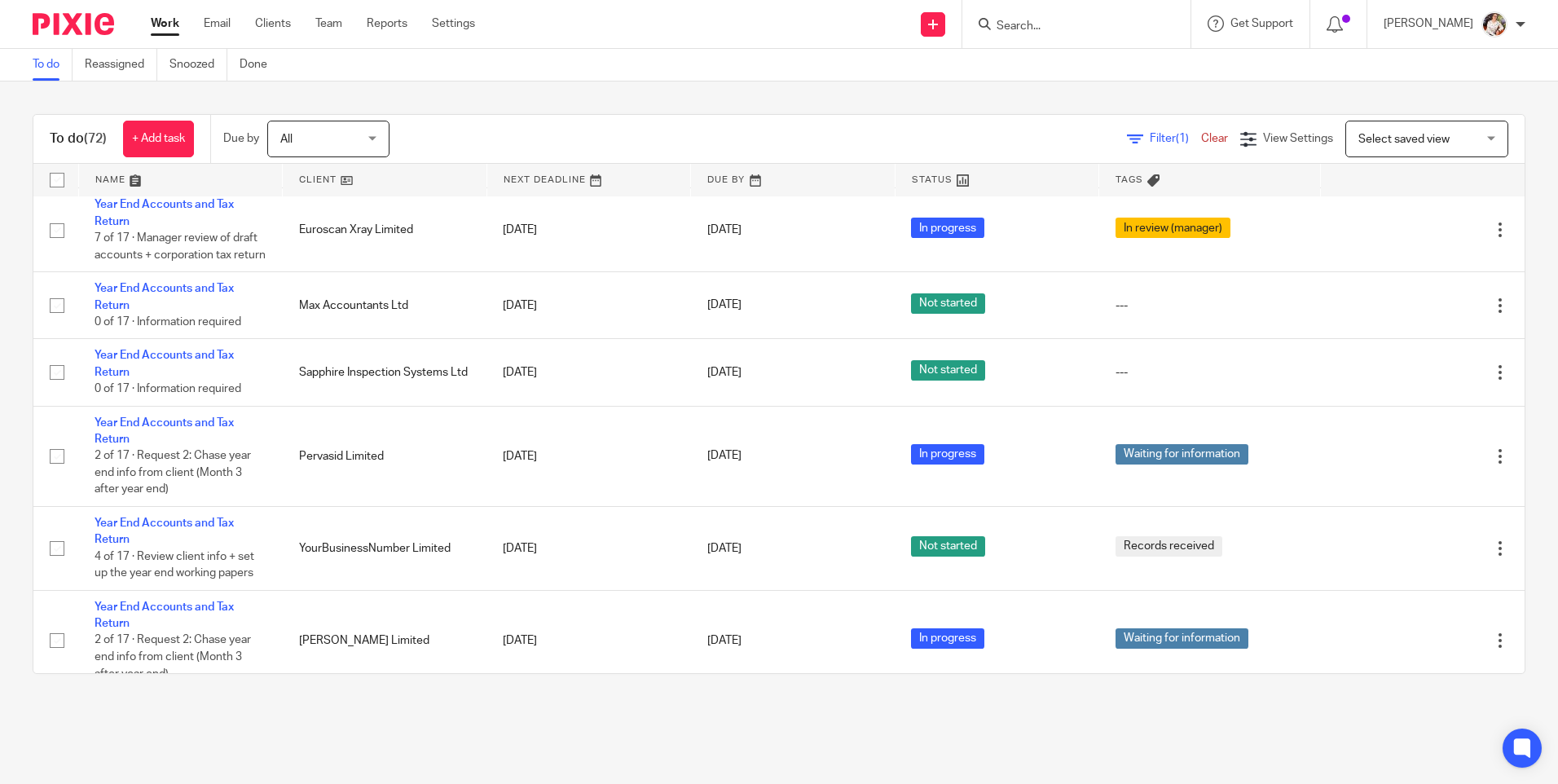
click at [161, 32] on link "Work" at bounding box center [165, 23] width 28 height 16
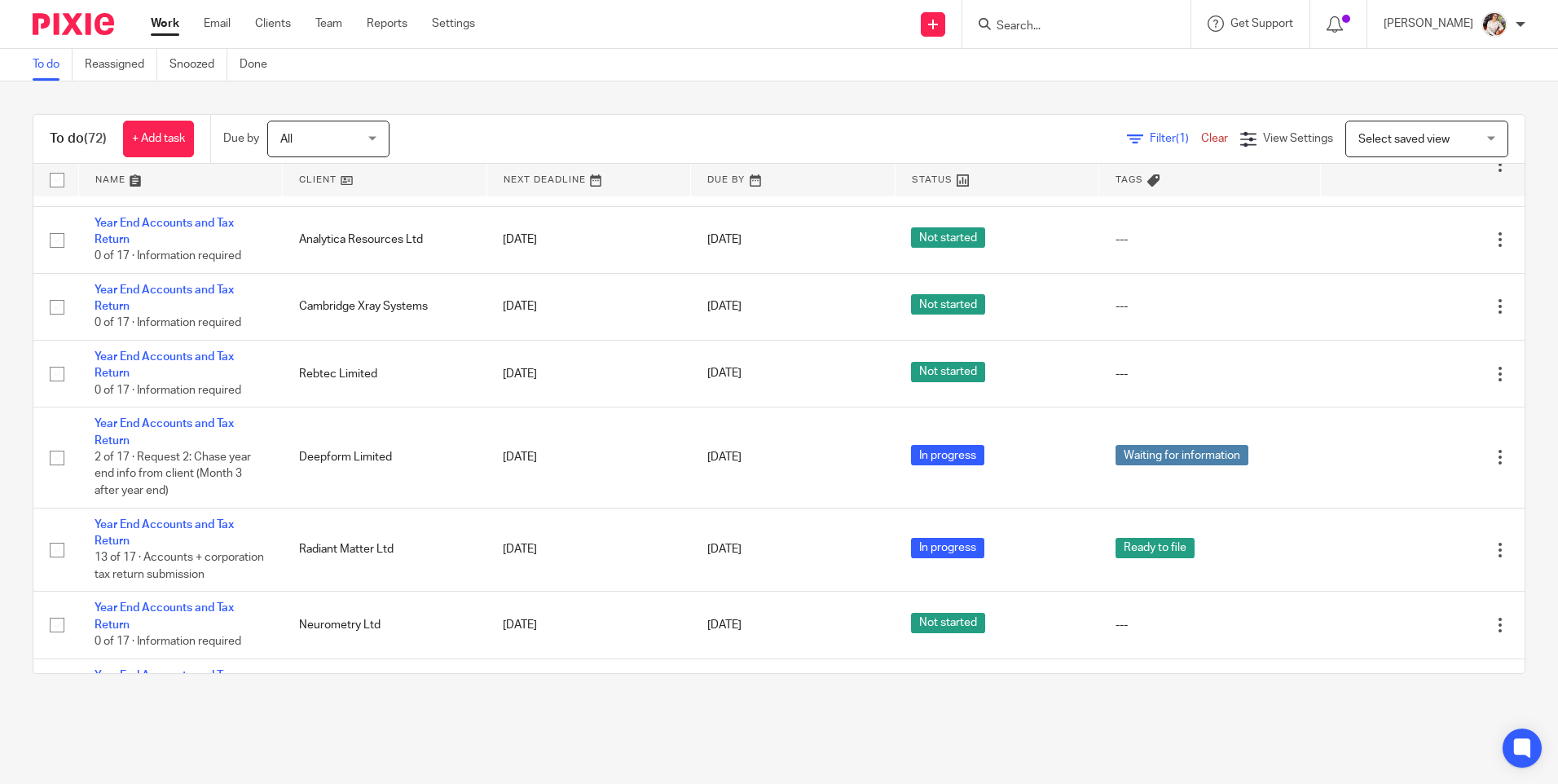
scroll to position [3421, 0]
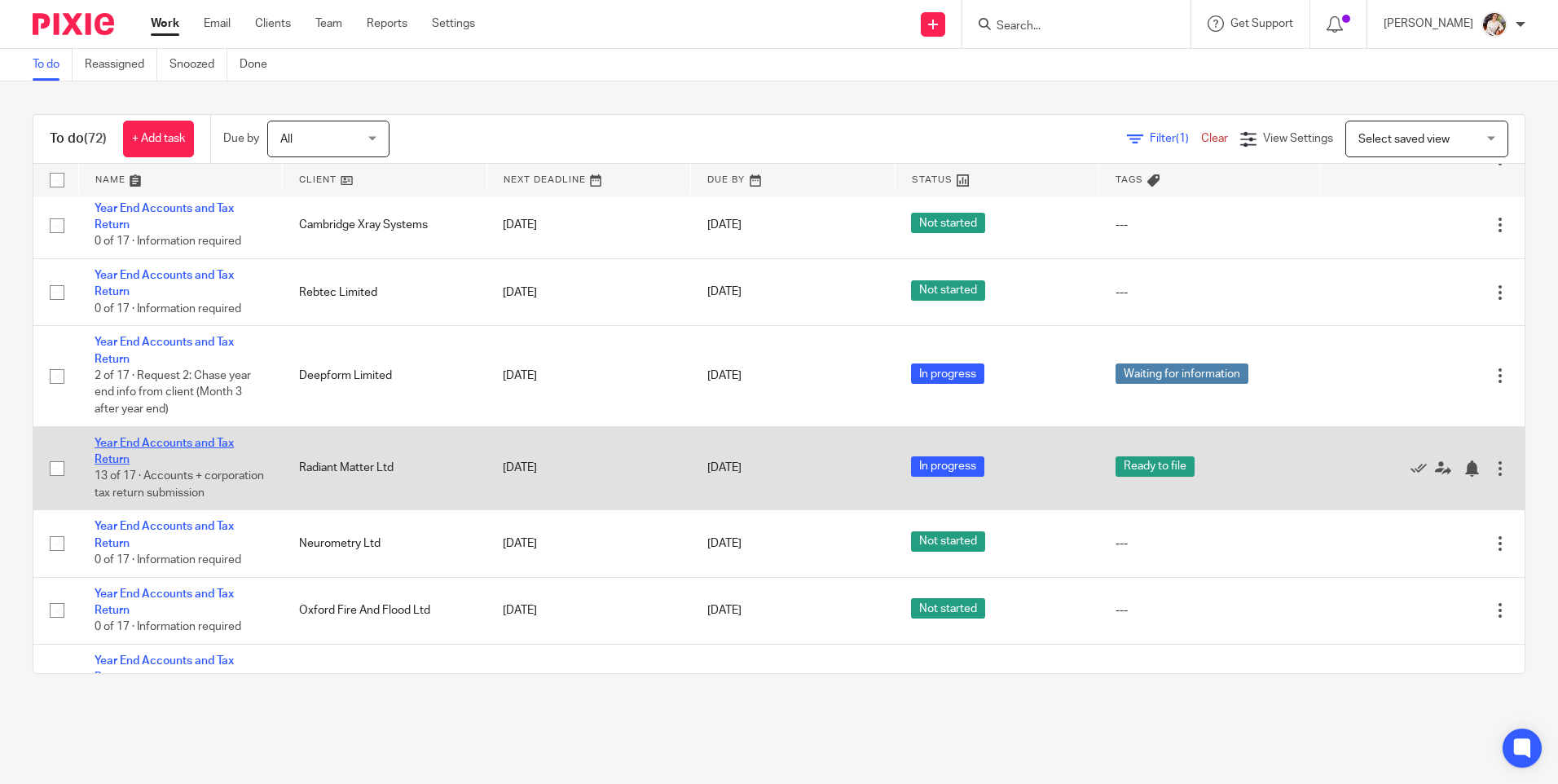
click at [204, 465] on link "Year End Accounts and Tax Return" at bounding box center [164, 451] width 139 height 27
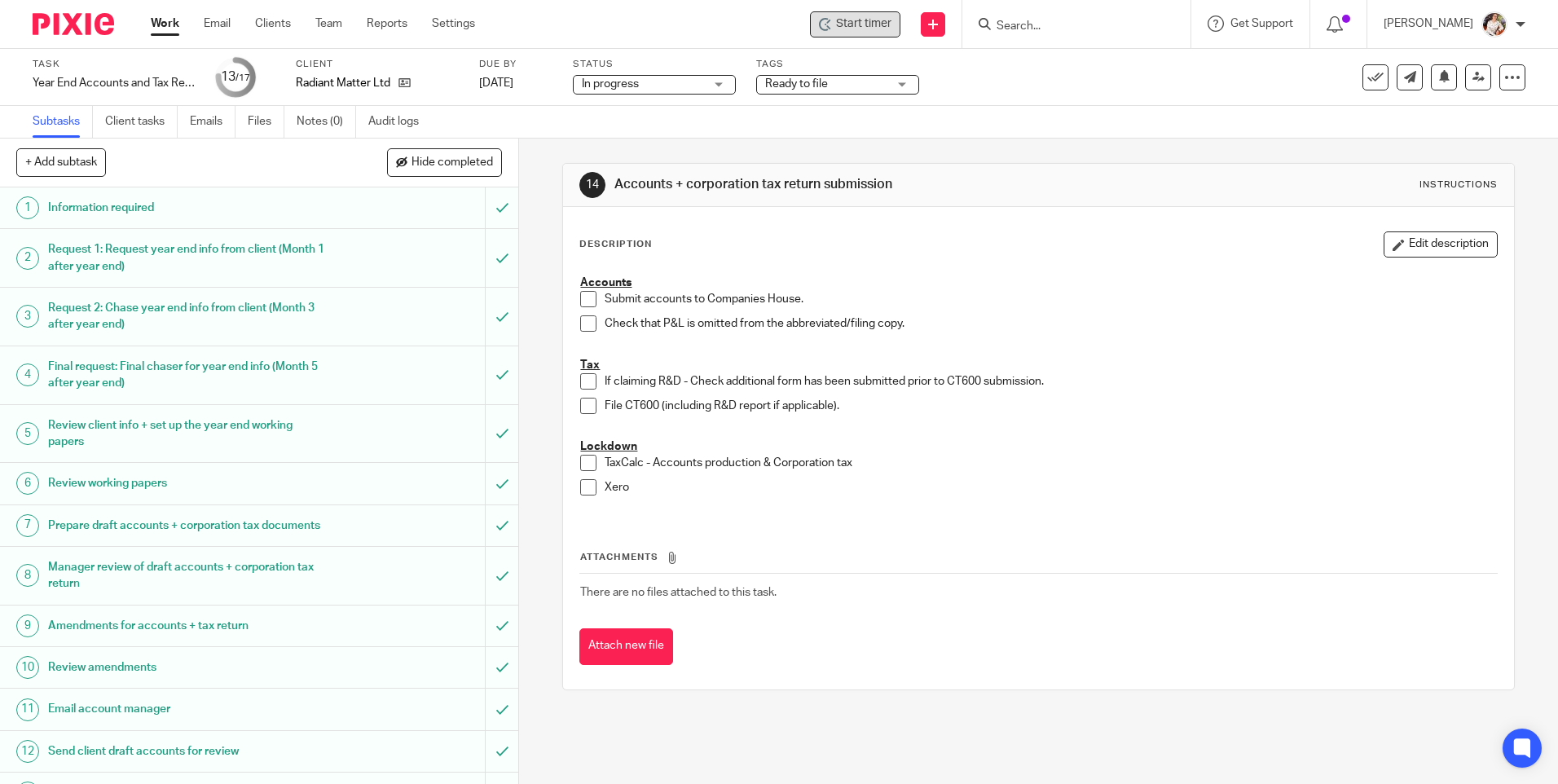
click at [821, 27] on icon at bounding box center [825, 24] width 13 height 13
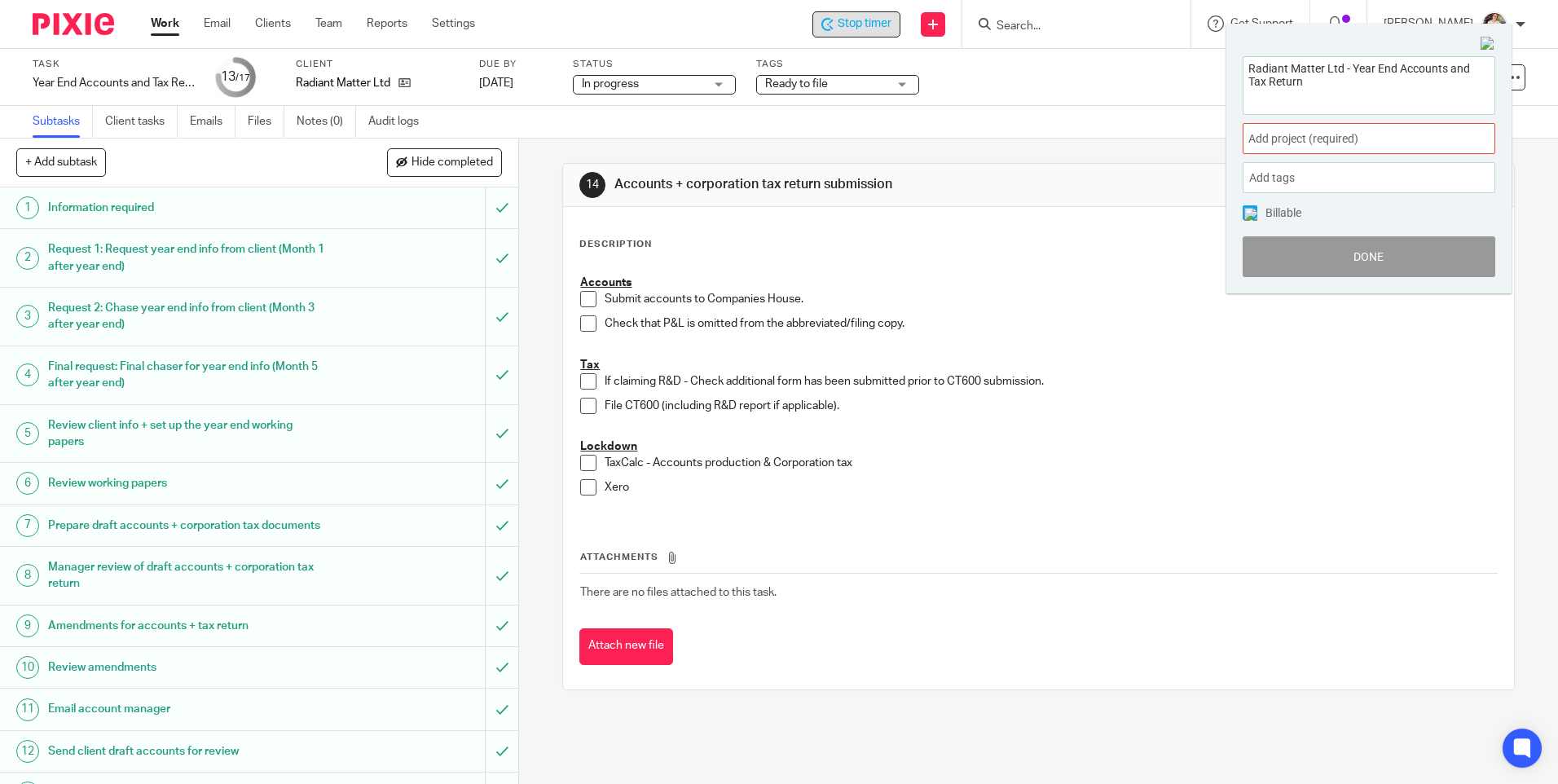
click at [1433, 135] on span "Add project (required) :" at bounding box center [1351, 139] width 206 height 17
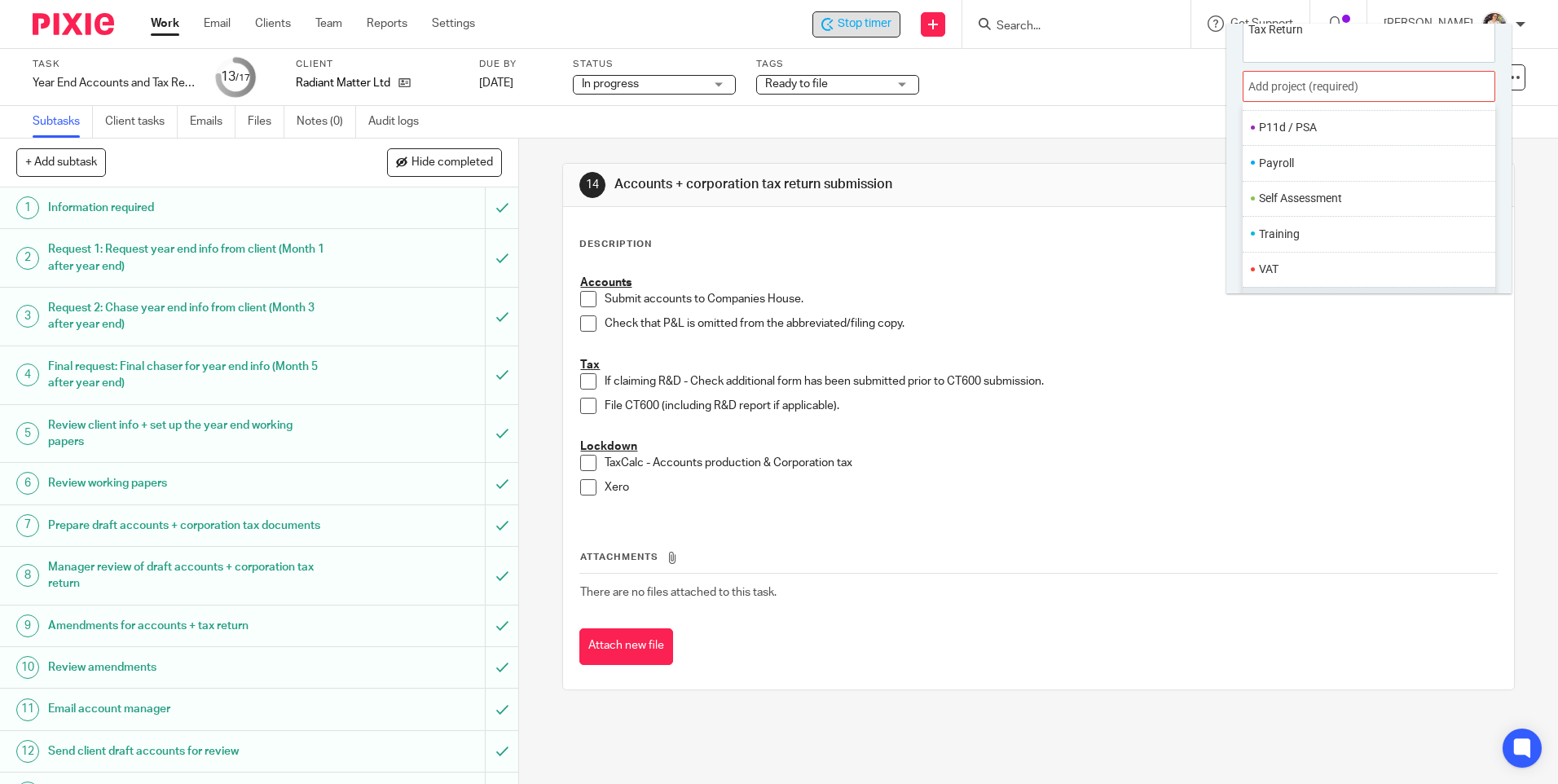
scroll to position [81, 0]
click at [1313, 281] on li "Year End" at bounding box center [1328, 276] width 139 height 17
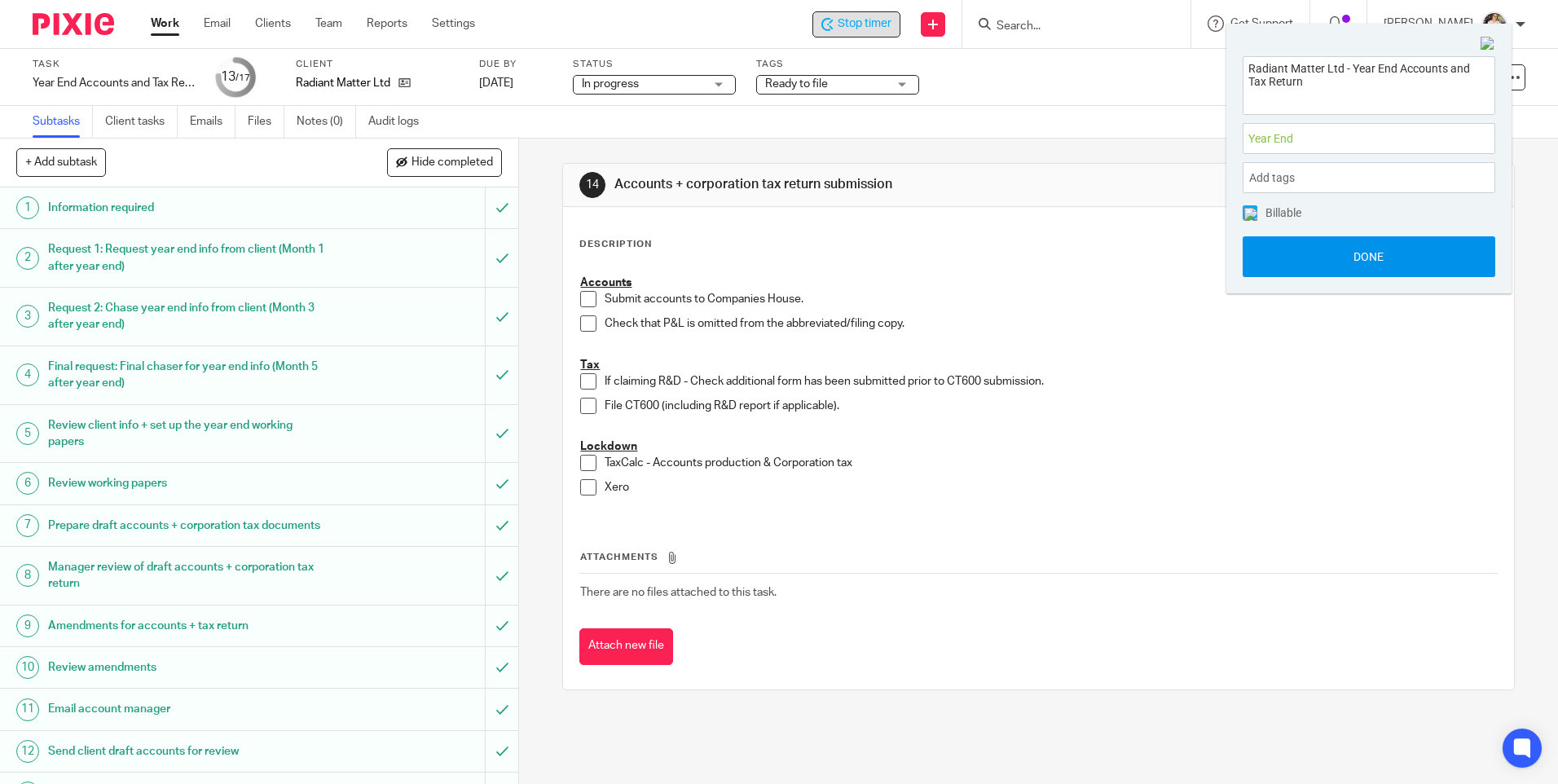
click at [1306, 266] on button "Done" at bounding box center [1369, 257] width 253 height 41
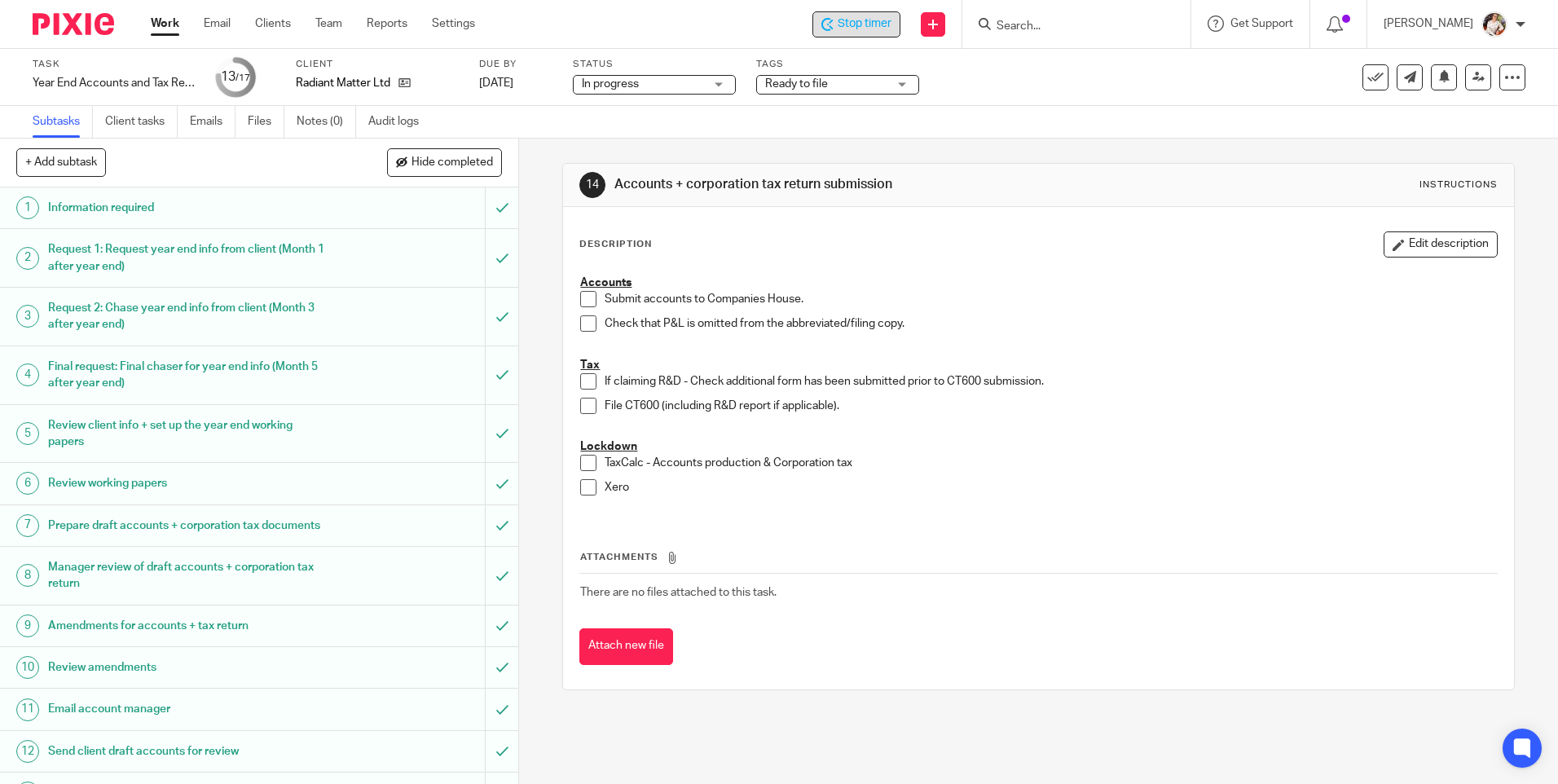
click at [589, 297] on span at bounding box center [588, 299] width 16 height 16
click at [585, 319] on span at bounding box center [588, 323] width 16 height 16
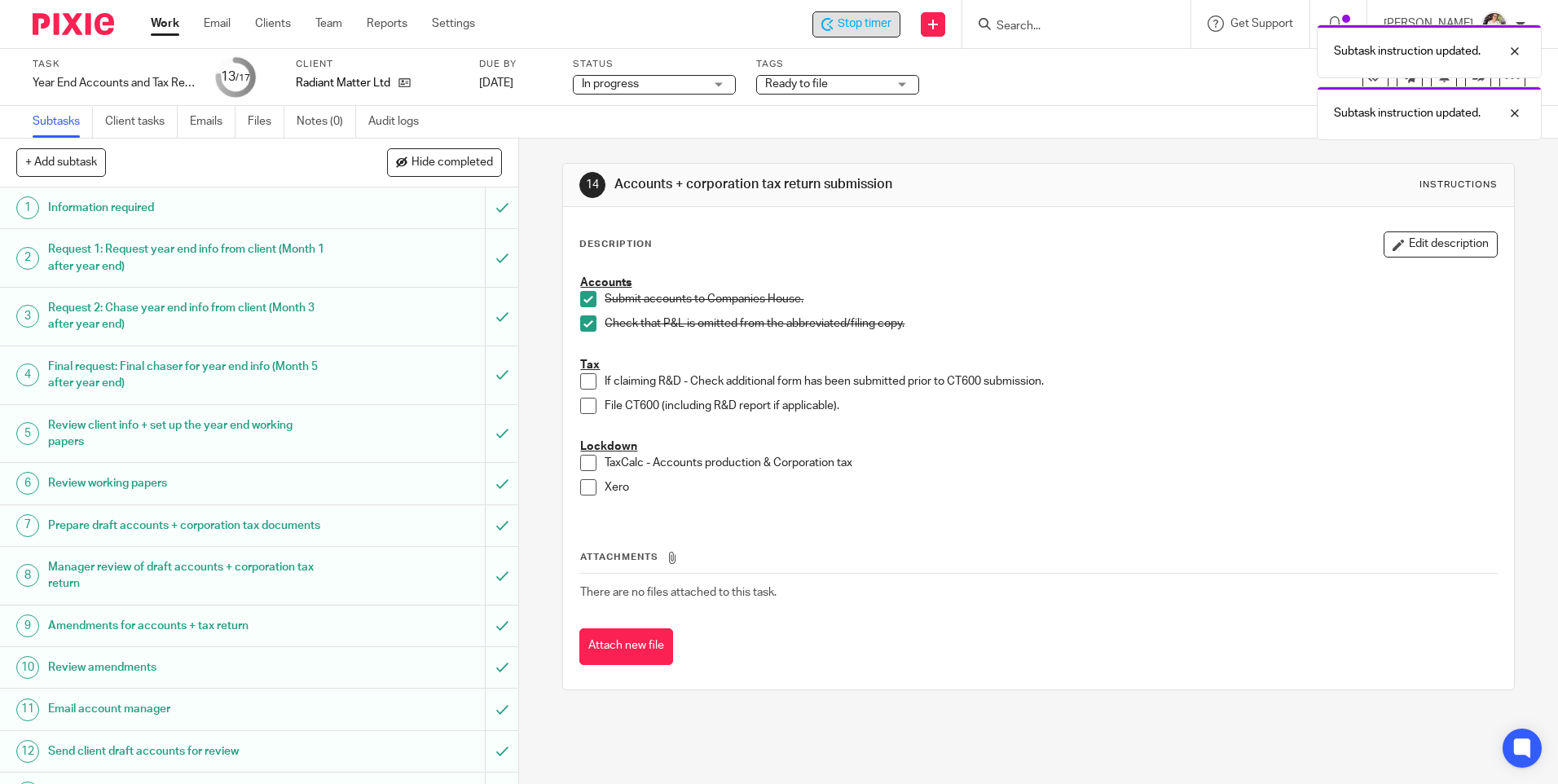
click at [586, 384] on span at bounding box center [588, 380] width 16 height 16
click at [585, 401] on span at bounding box center [588, 405] width 16 height 16
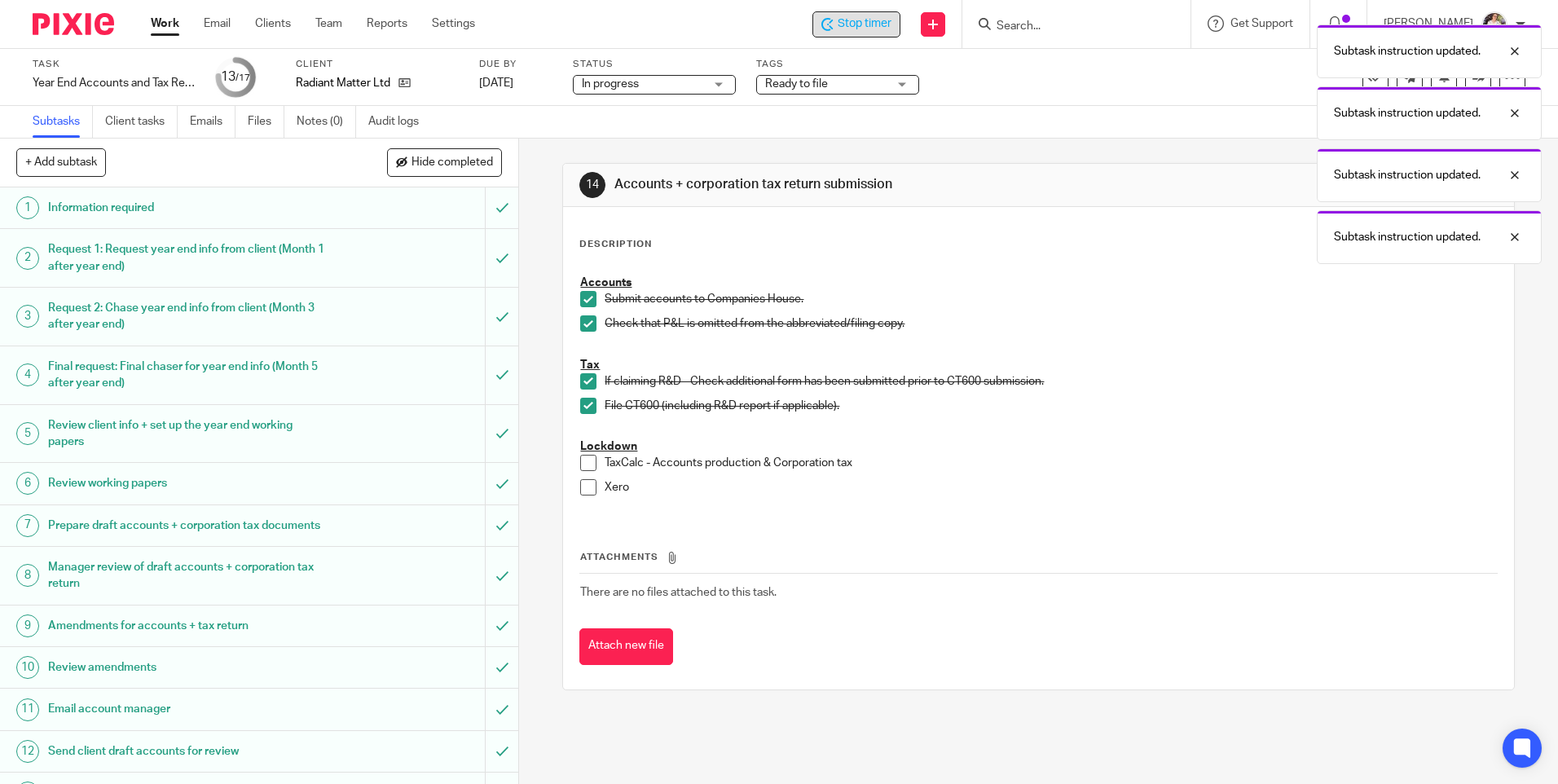
click at [584, 458] on span at bounding box center [588, 462] width 16 height 16
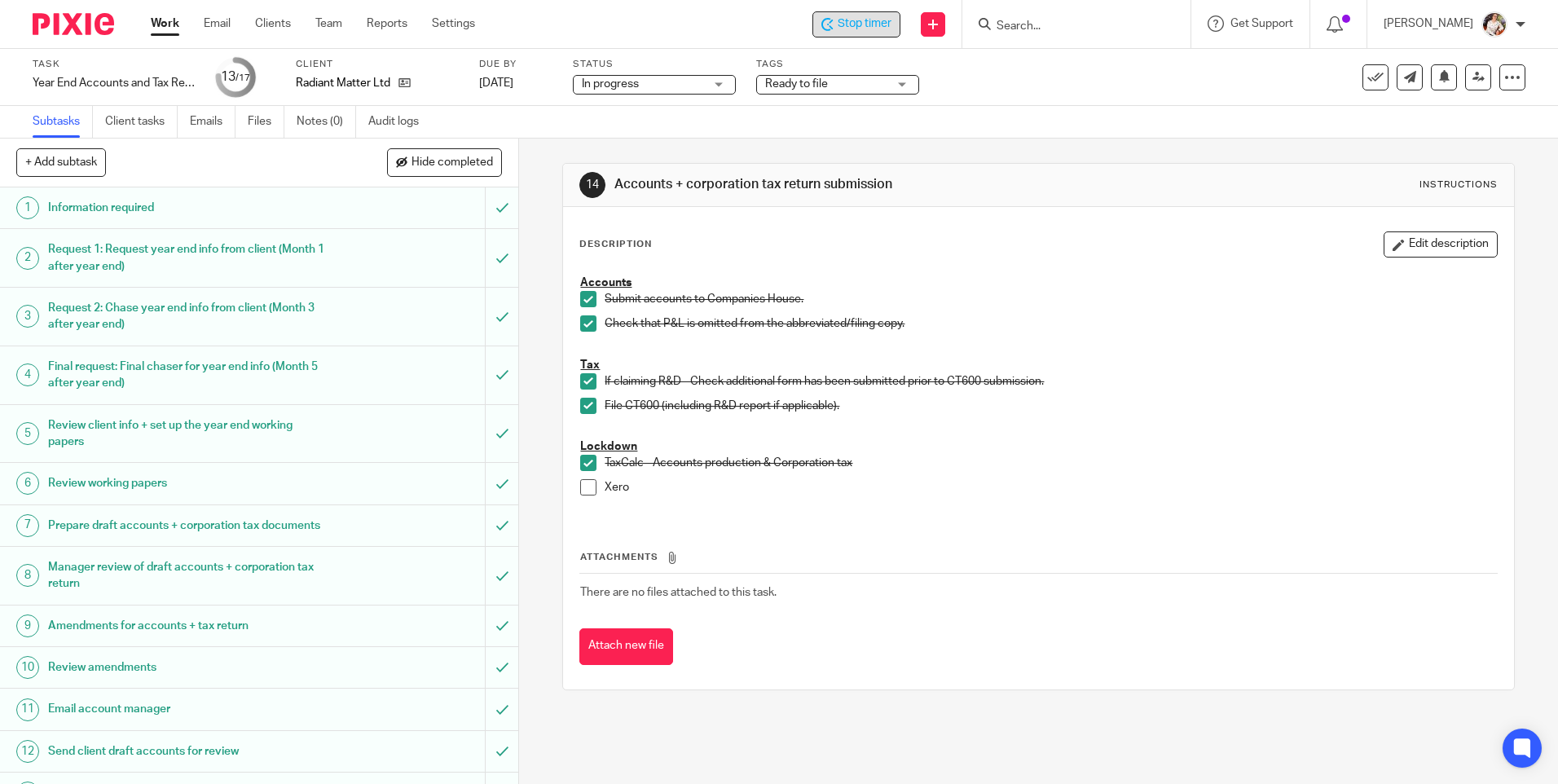
click at [590, 485] on span at bounding box center [588, 486] width 16 height 16
click at [827, 94] on div "Ready to file" at bounding box center [837, 84] width 163 height 20
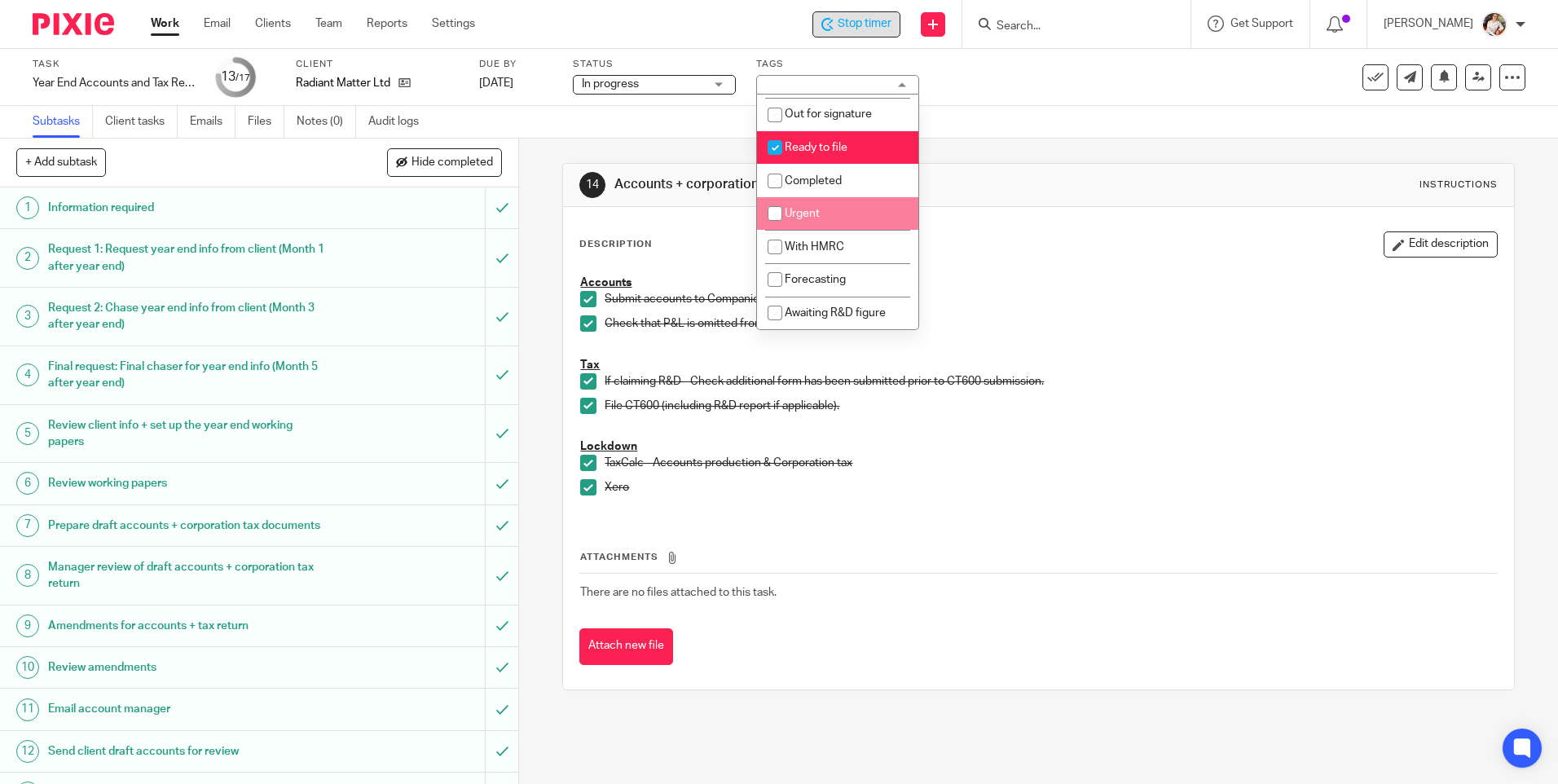
scroll to position [277, 0]
click at [804, 177] on span "Completed" at bounding box center [812, 180] width 57 height 11
checkbox input "true"
click at [800, 153] on span "Ready to file" at bounding box center [816, 147] width 63 height 11
checkbox input "false"
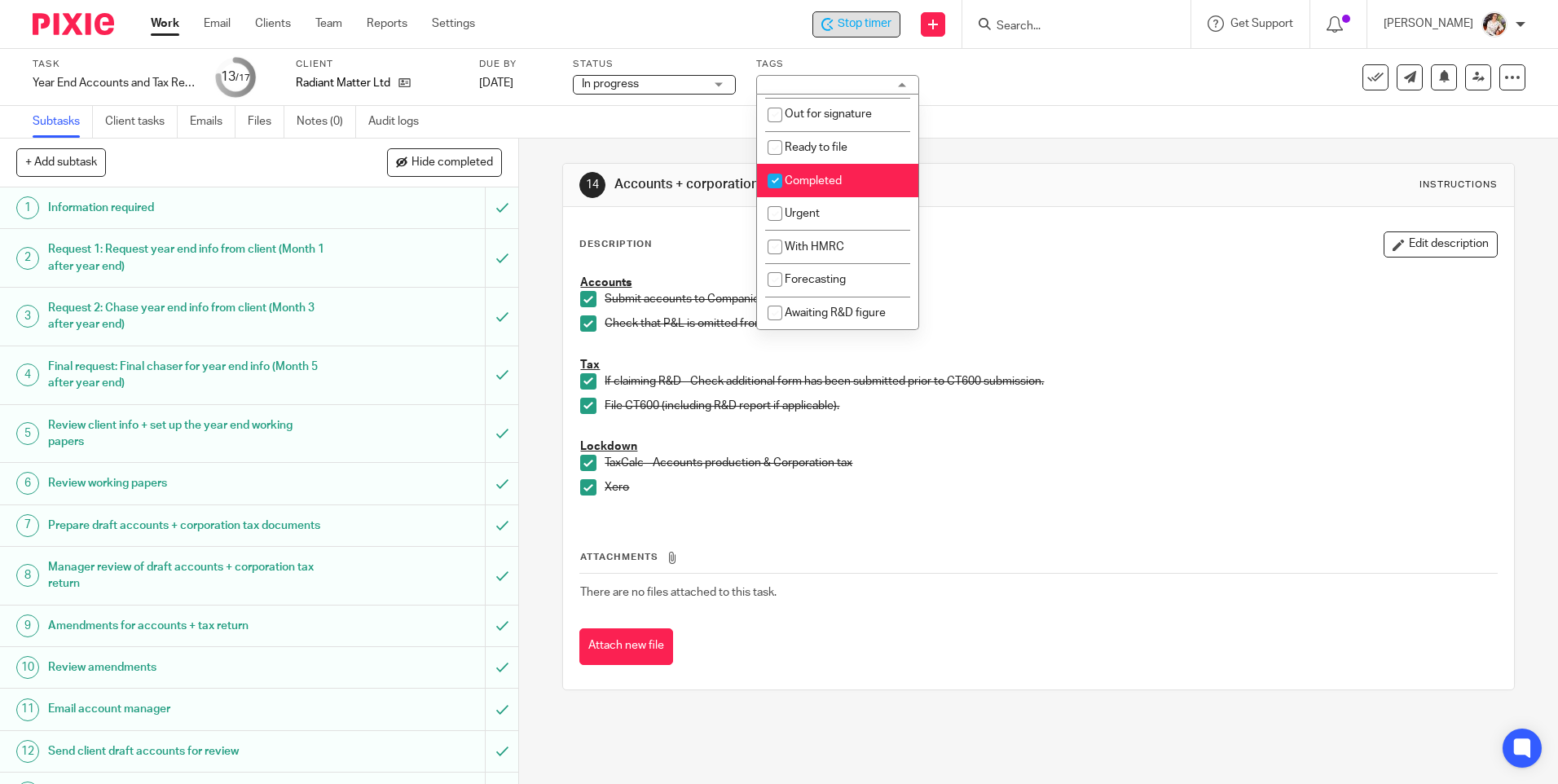
click at [1247, 130] on div "Subtasks Client tasks Emails Files Notes (0) Audit logs" at bounding box center [779, 122] width 1558 height 32
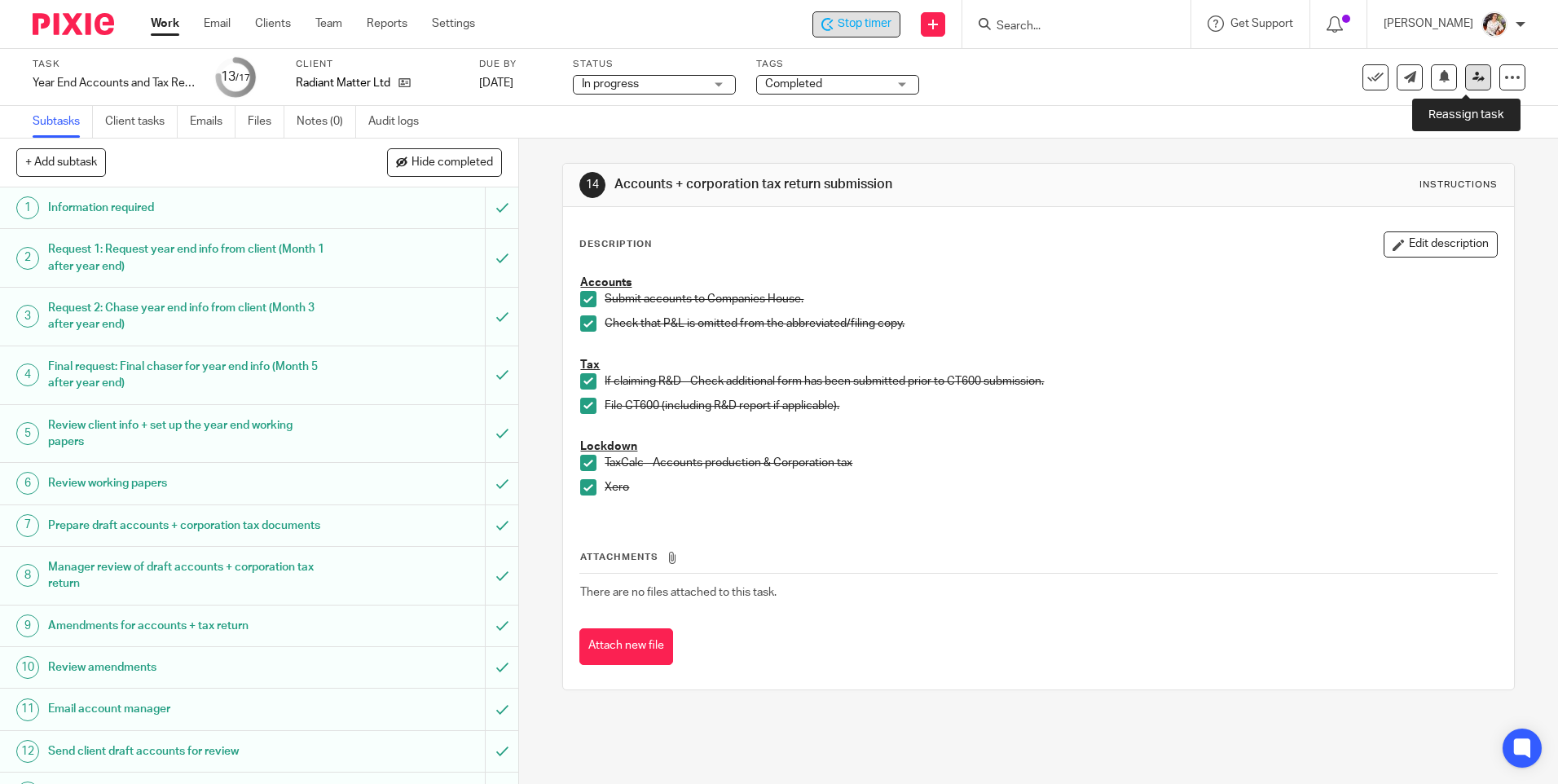
click at [1470, 86] on link at bounding box center [1478, 77] width 26 height 26
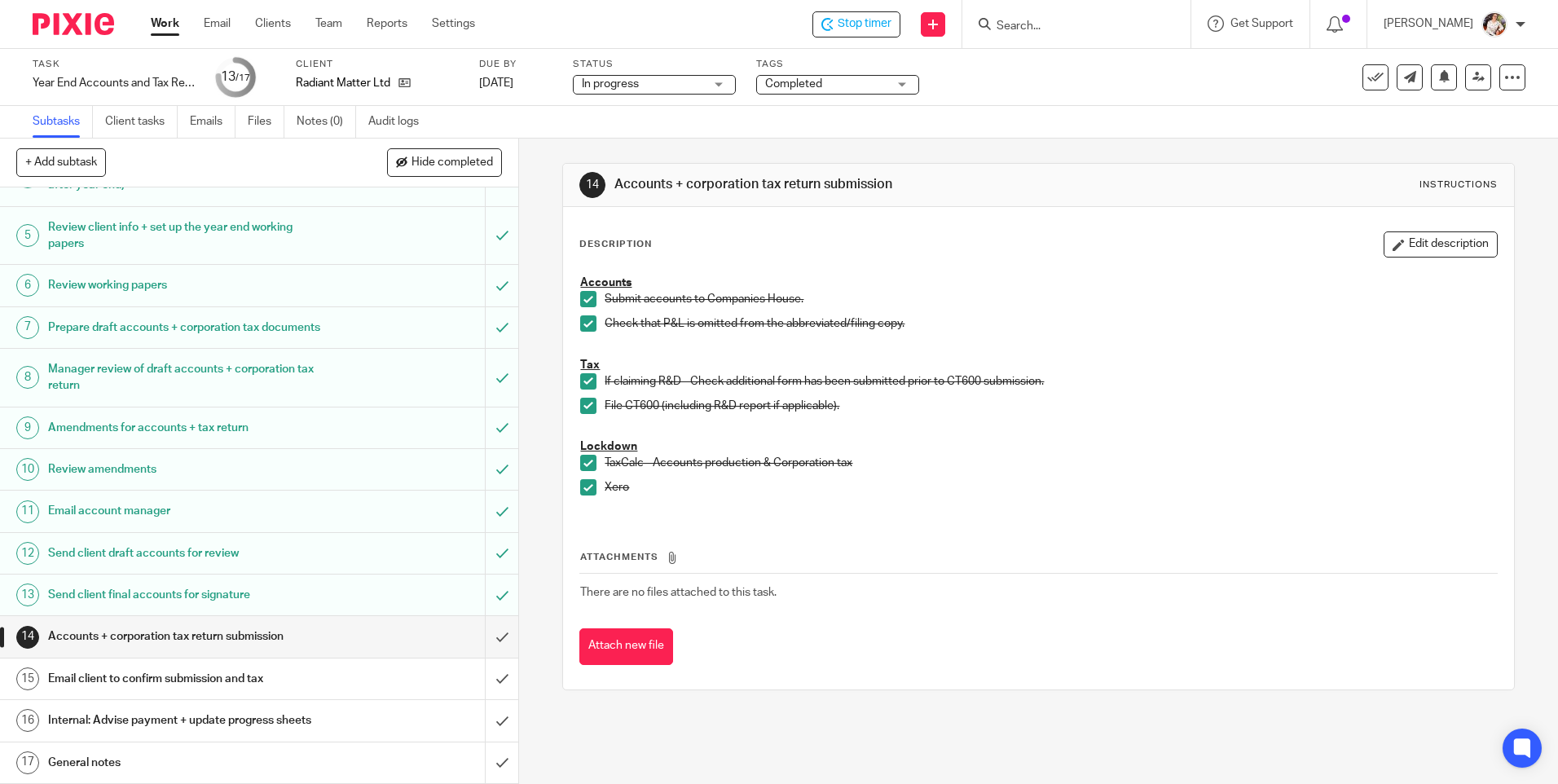
scroll to position [214, 0]
click at [490, 635] on input "submit" at bounding box center [259, 636] width 518 height 41
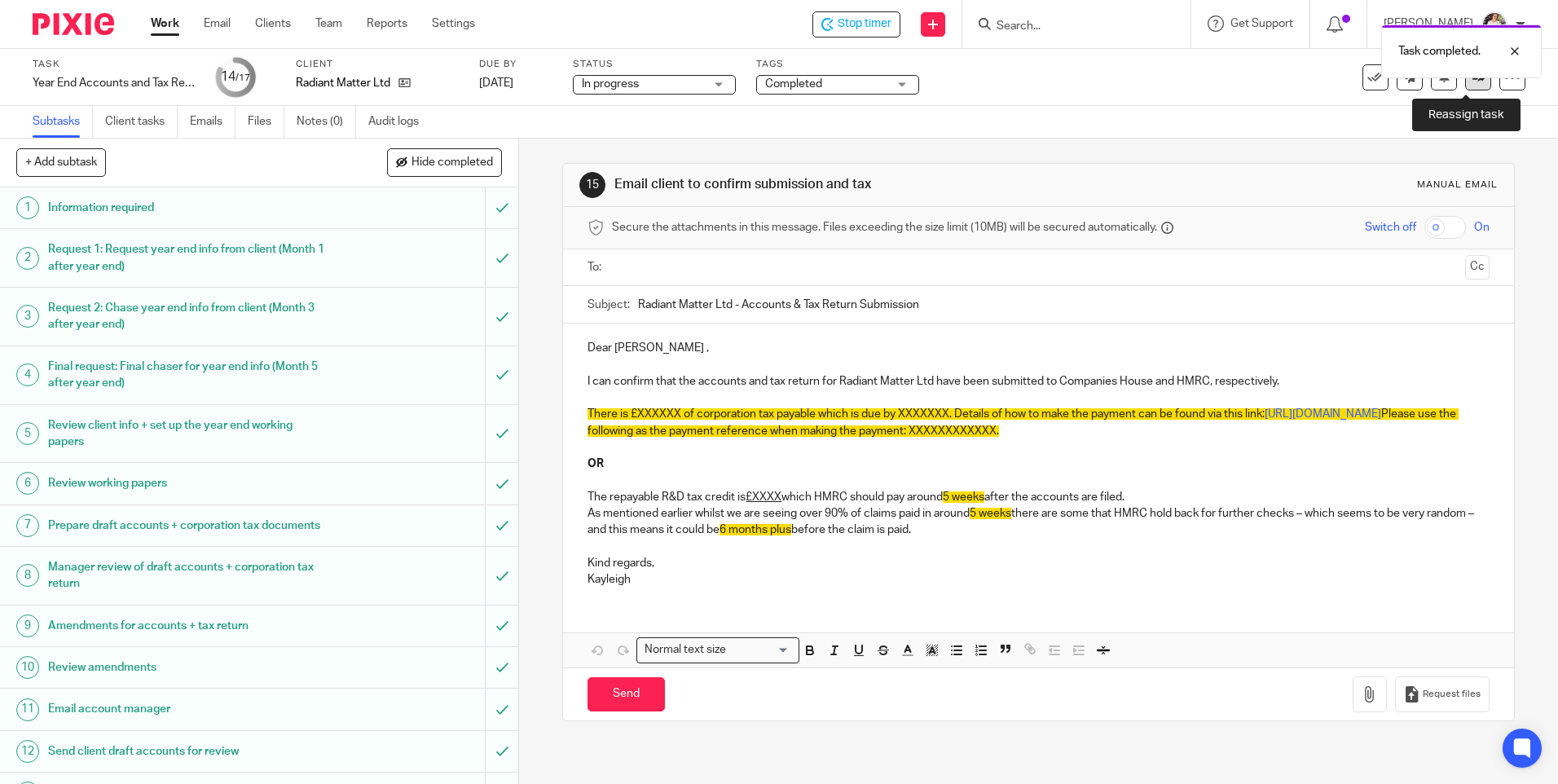
click at [1465, 83] on link at bounding box center [1478, 77] width 26 height 26
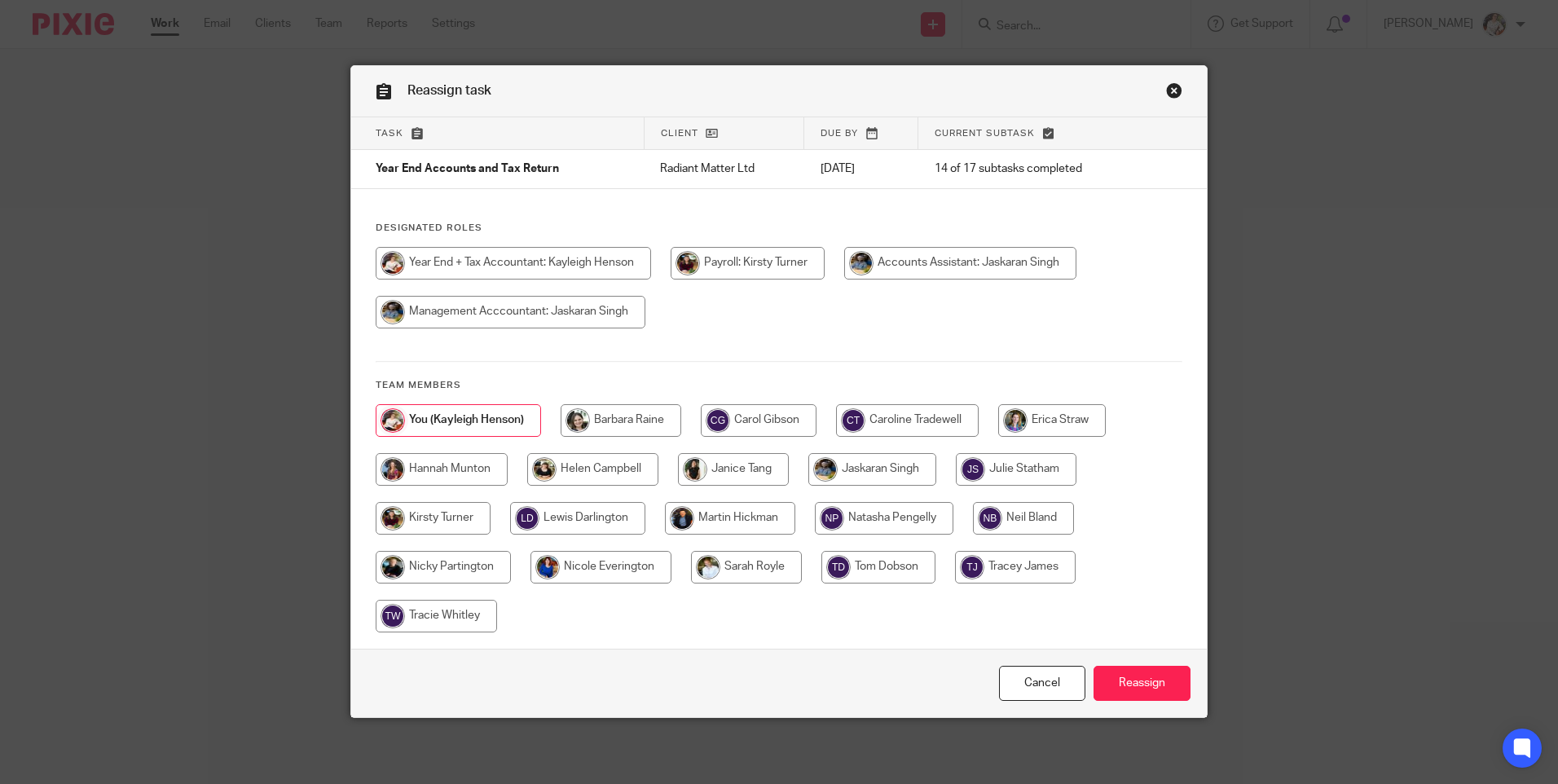
click at [919, 407] on input "radio" at bounding box center [907, 421] width 142 height 32
radio input "true"
click at [1110, 684] on input "Reassign" at bounding box center [1142, 682] width 97 height 35
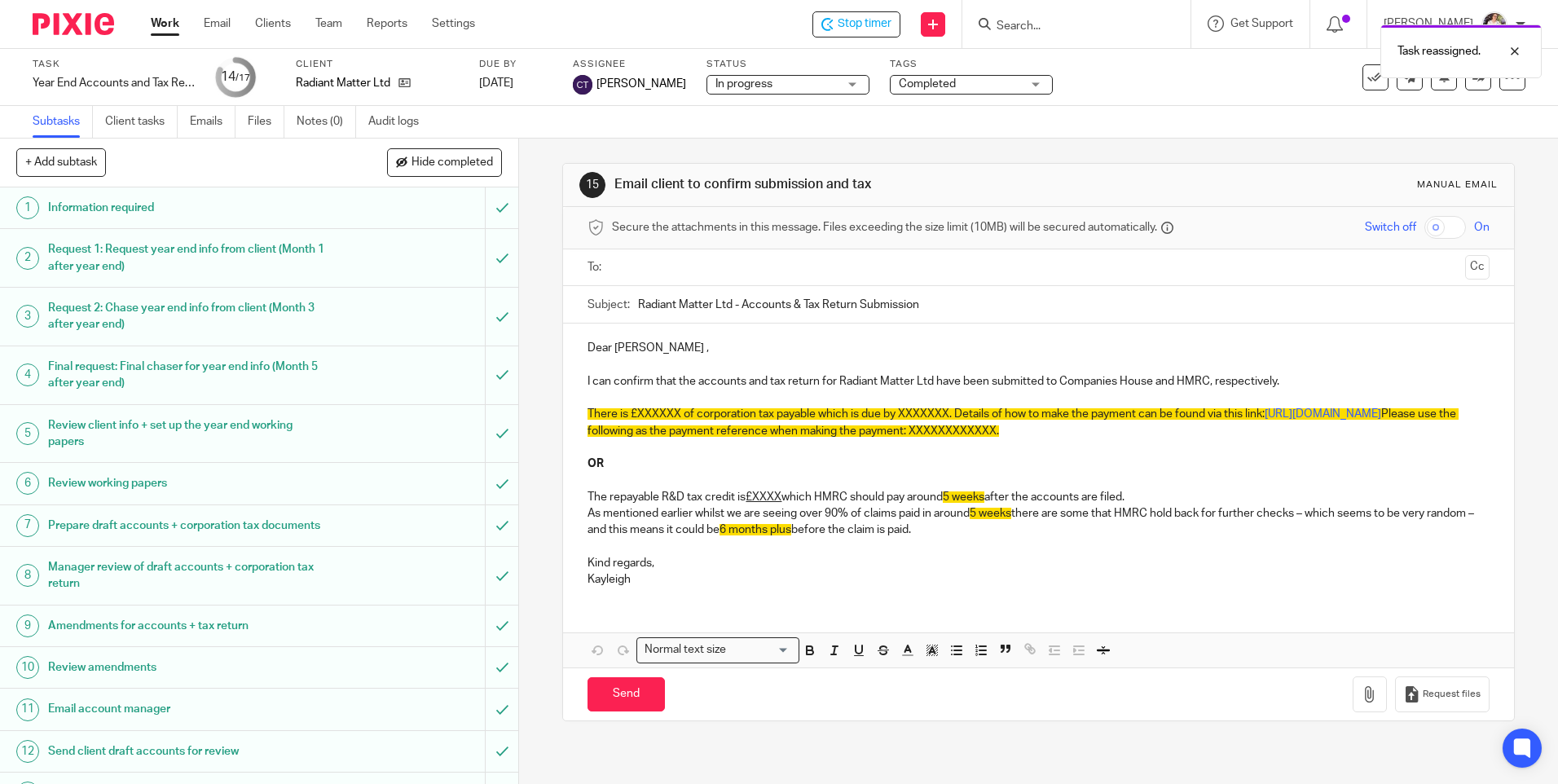
click at [855, 19] on div "Task reassigned." at bounding box center [1160, 47] width 763 height 62
click at [851, 26] on span "Stop timer" at bounding box center [864, 24] width 54 height 17
click at [162, 26] on link "Work" at bounding box center [165, 23] width 28 height 16
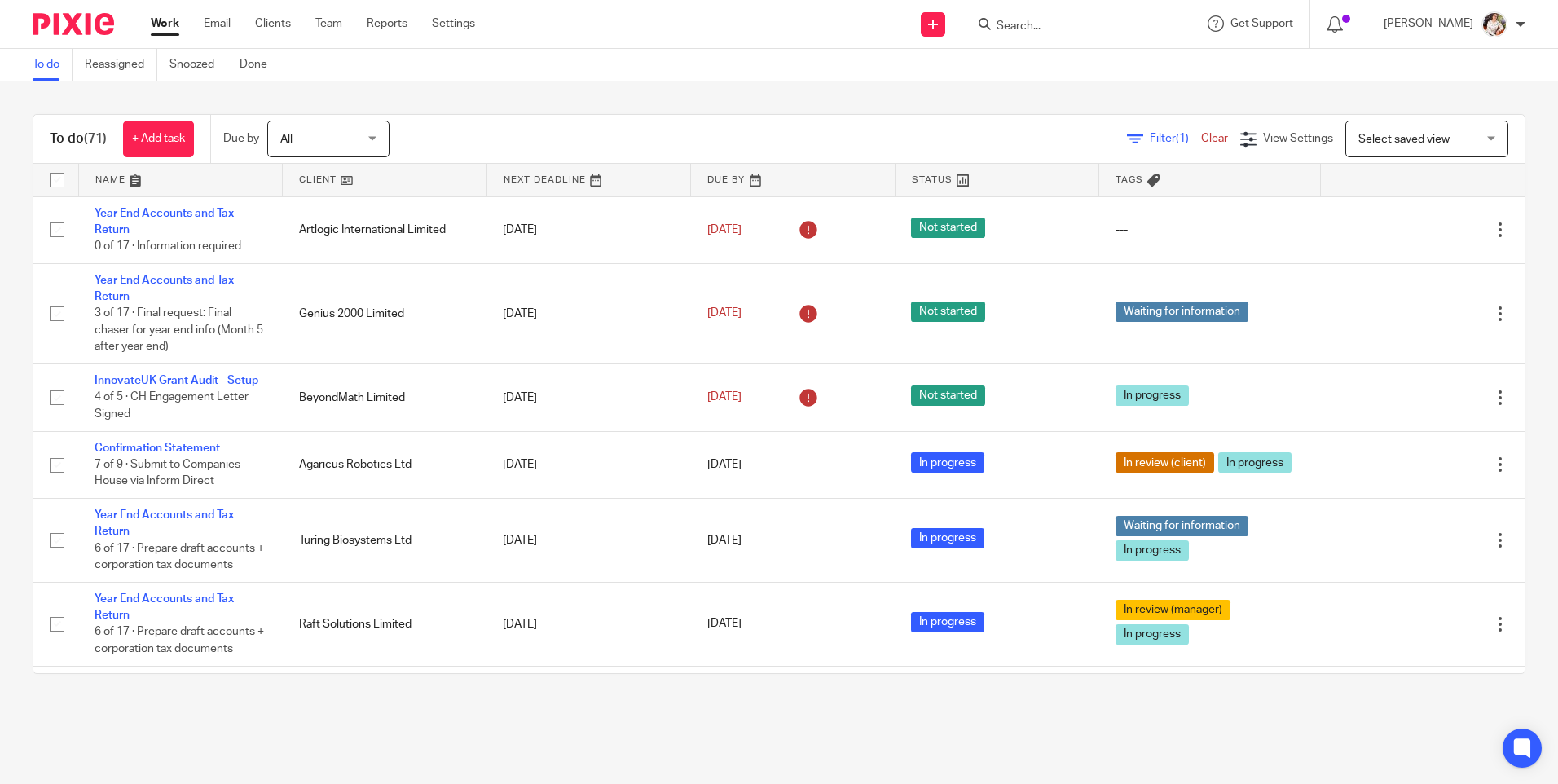
click at [1025, 28] on input "Search" at bounding box center [1068, 26] width 147 height 15
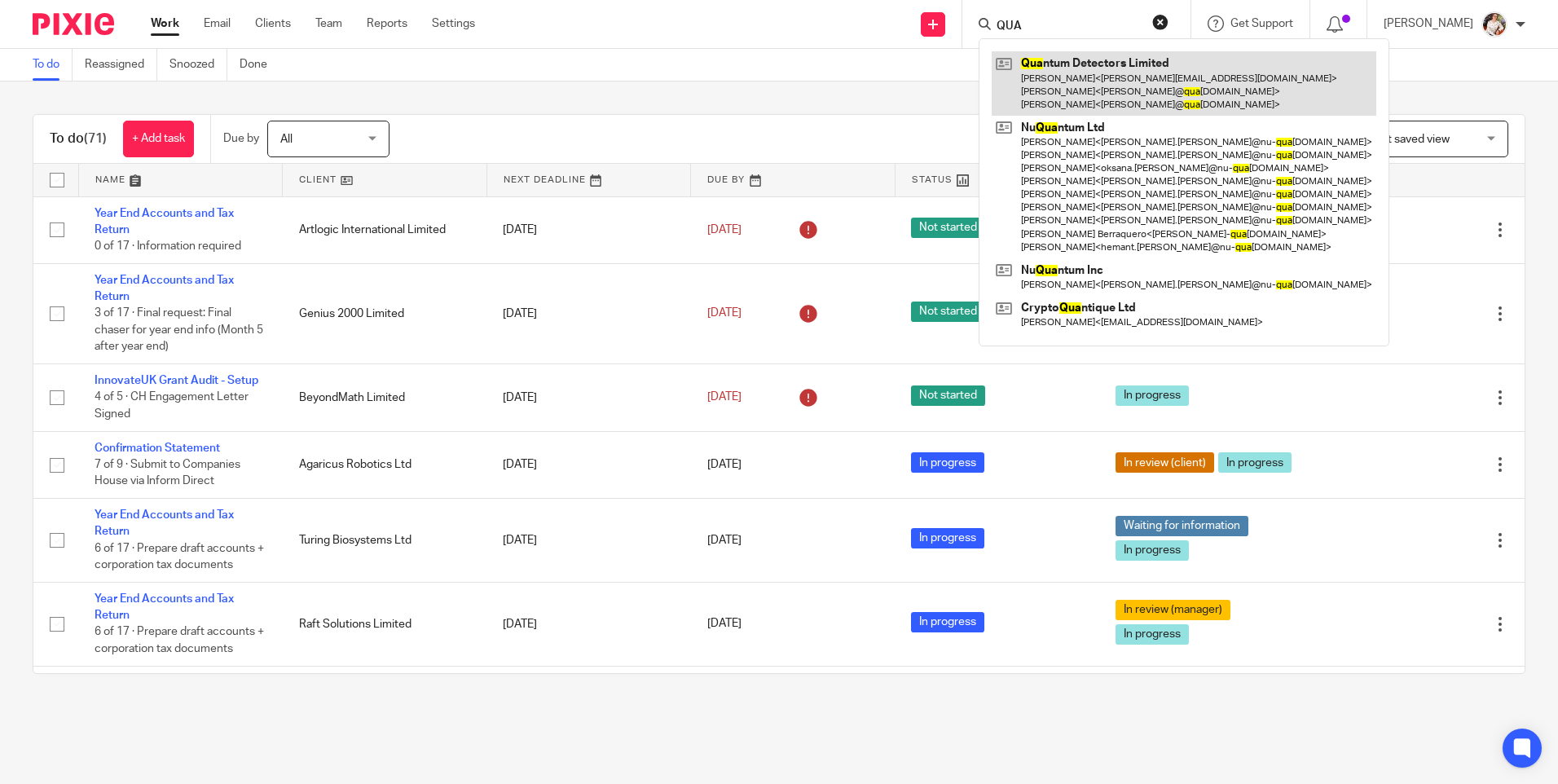
type input "QUA"
click at [1113, 97] on link at bounding box center [1183, 83] width 385 height 64
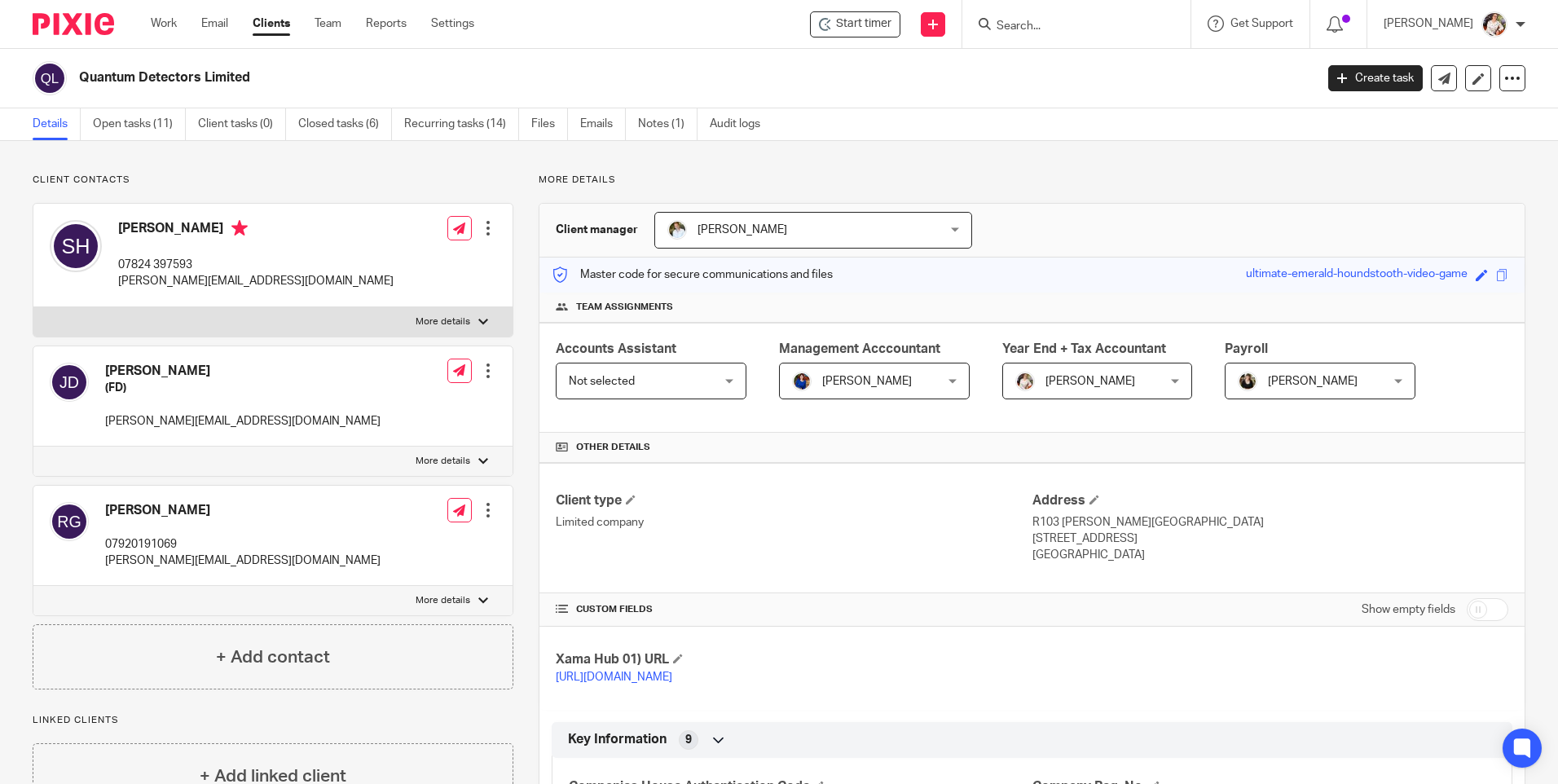
click at [139, 123] on link "Open tasks (11)" at bounding box center [139, 124] width 93 height 32
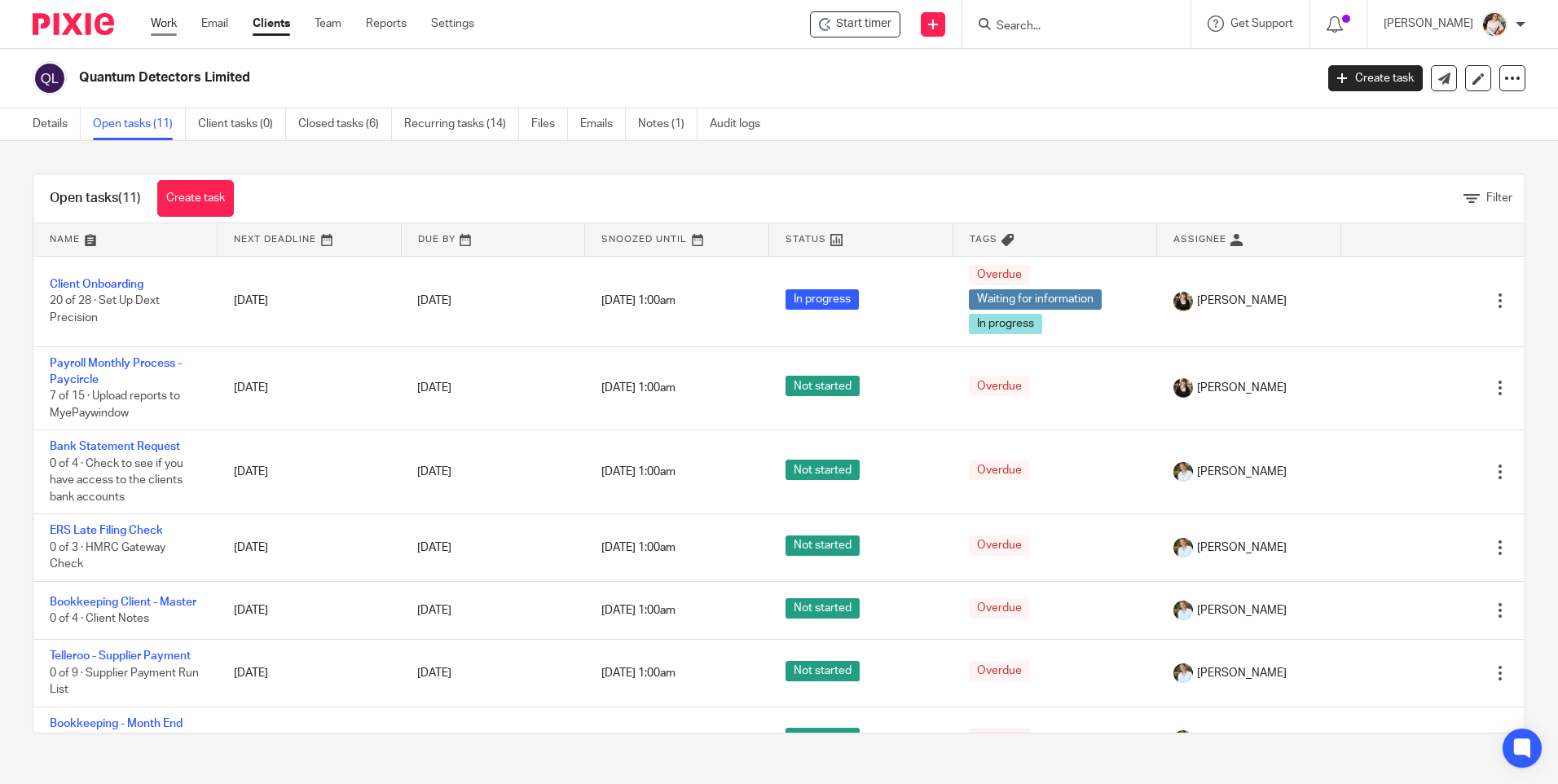
click at [174, 26] on link "Work" at bounding box center [164, 23] width 26 height 16
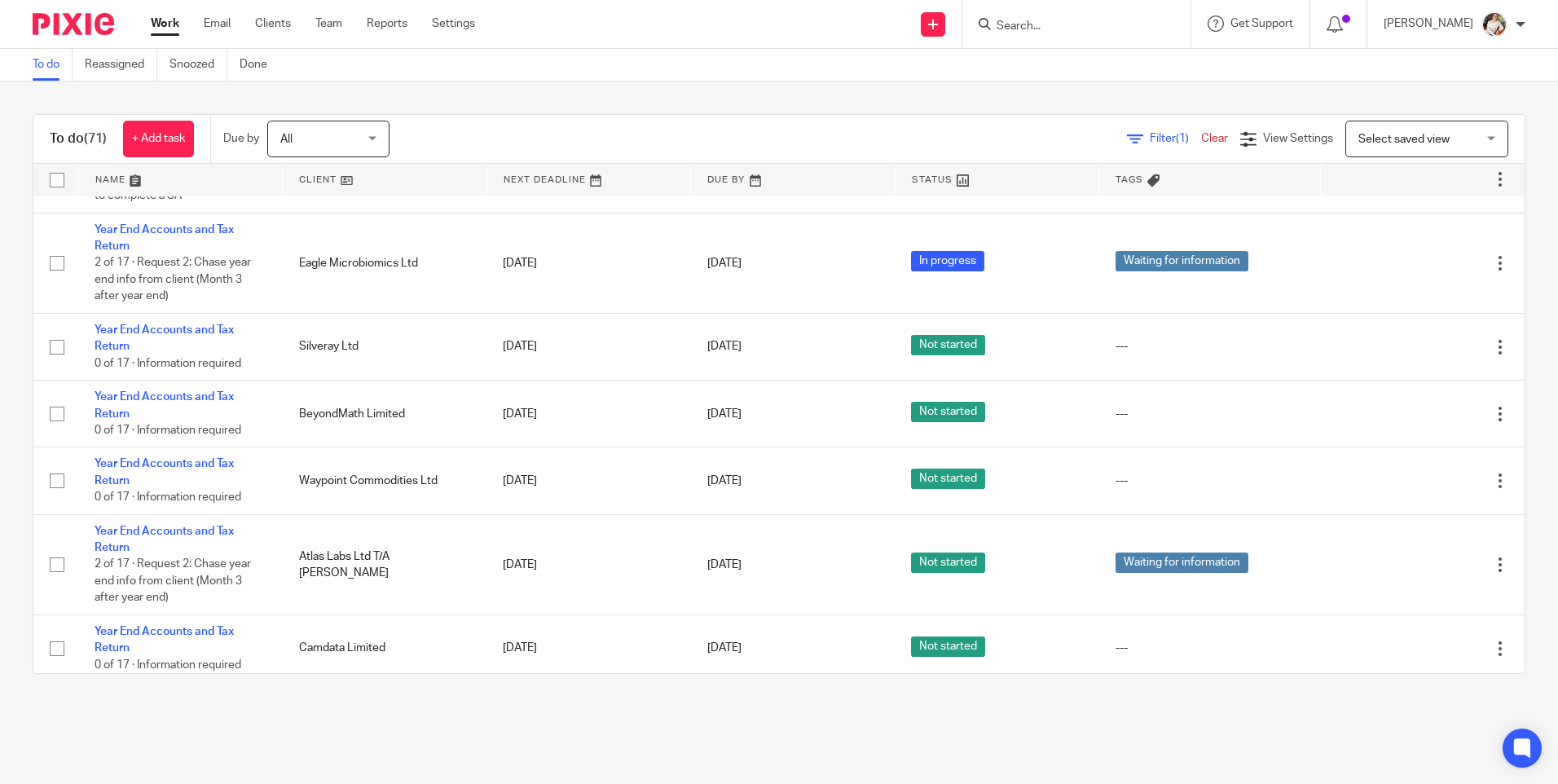
scroll to position [4887, 0]
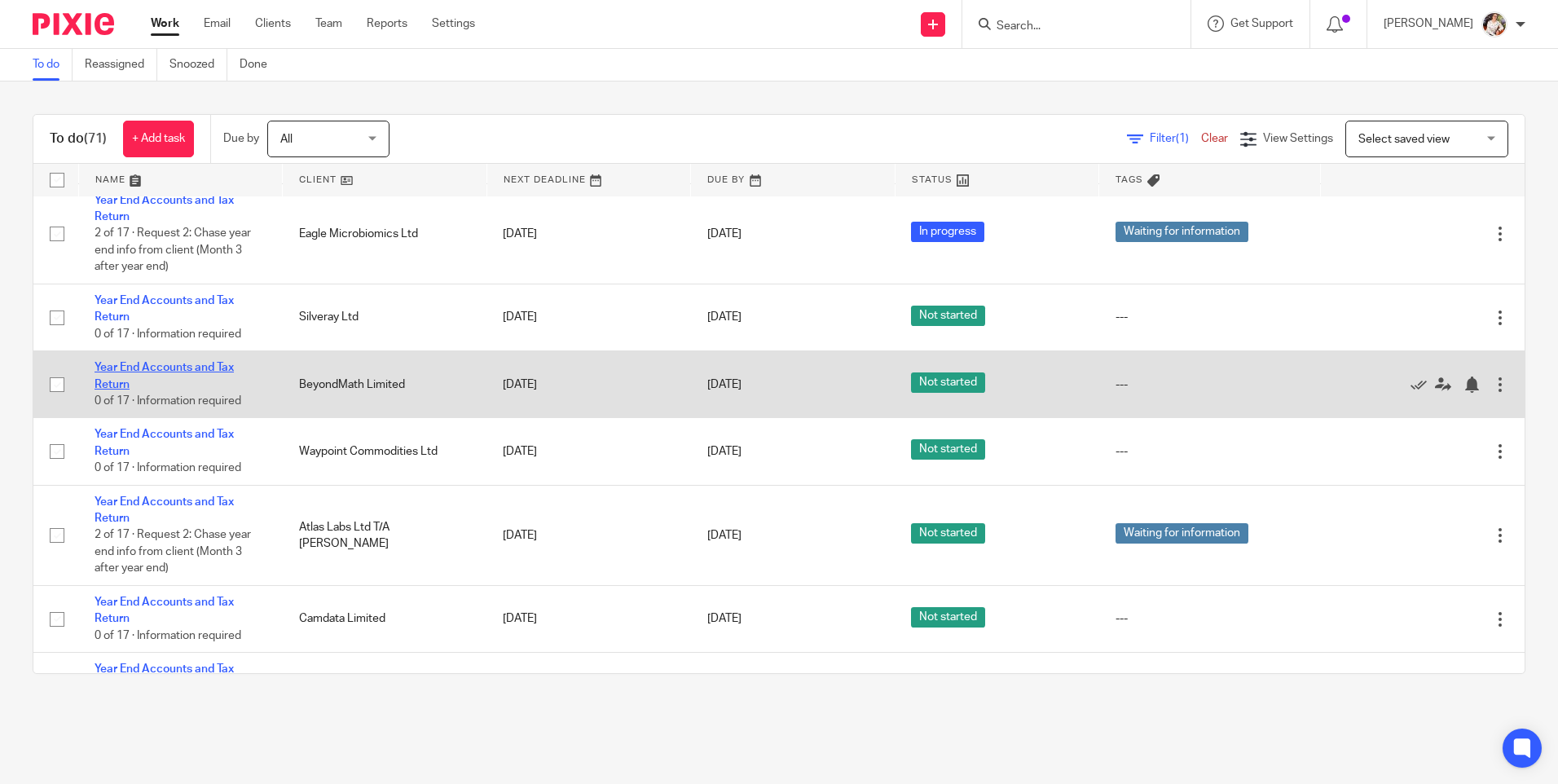
click at [174, 389] on link "Year End Accounts and Tax Return" at bounding box center [164, 375] width 139 height 27
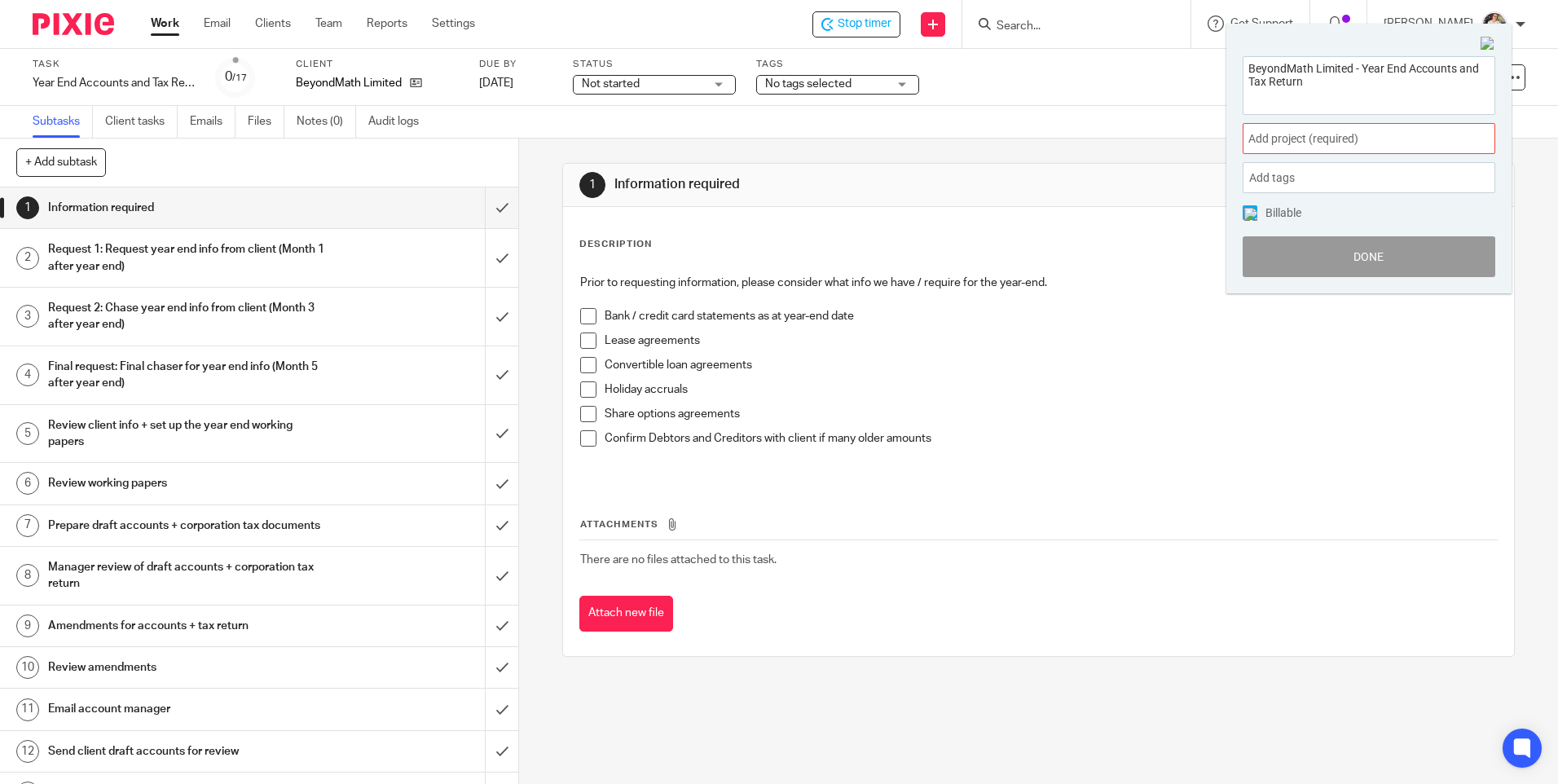
click at [1405, 151] on div "Add project (required) :" at bounding box center [1369, 138] width 253 height 31
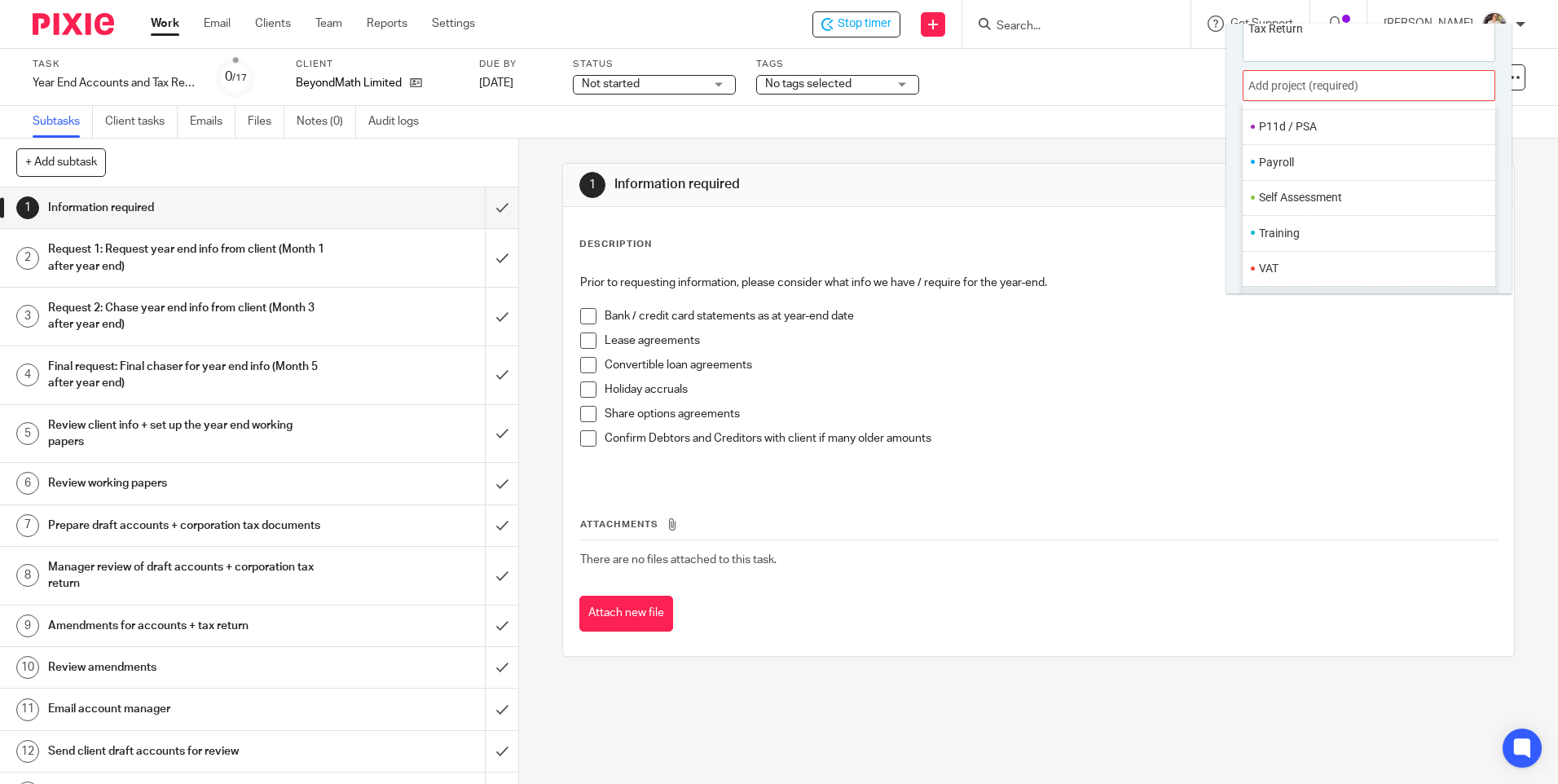
scroll to position [81, 0]
drag, startPoint x: 1290, startPoint y: 273, endPoint x: 1293, endPoint y: 264, distance: 9.5
click at [1290, 273] on li "Year End" at bounding box center [1328, 276] width 139 height 17
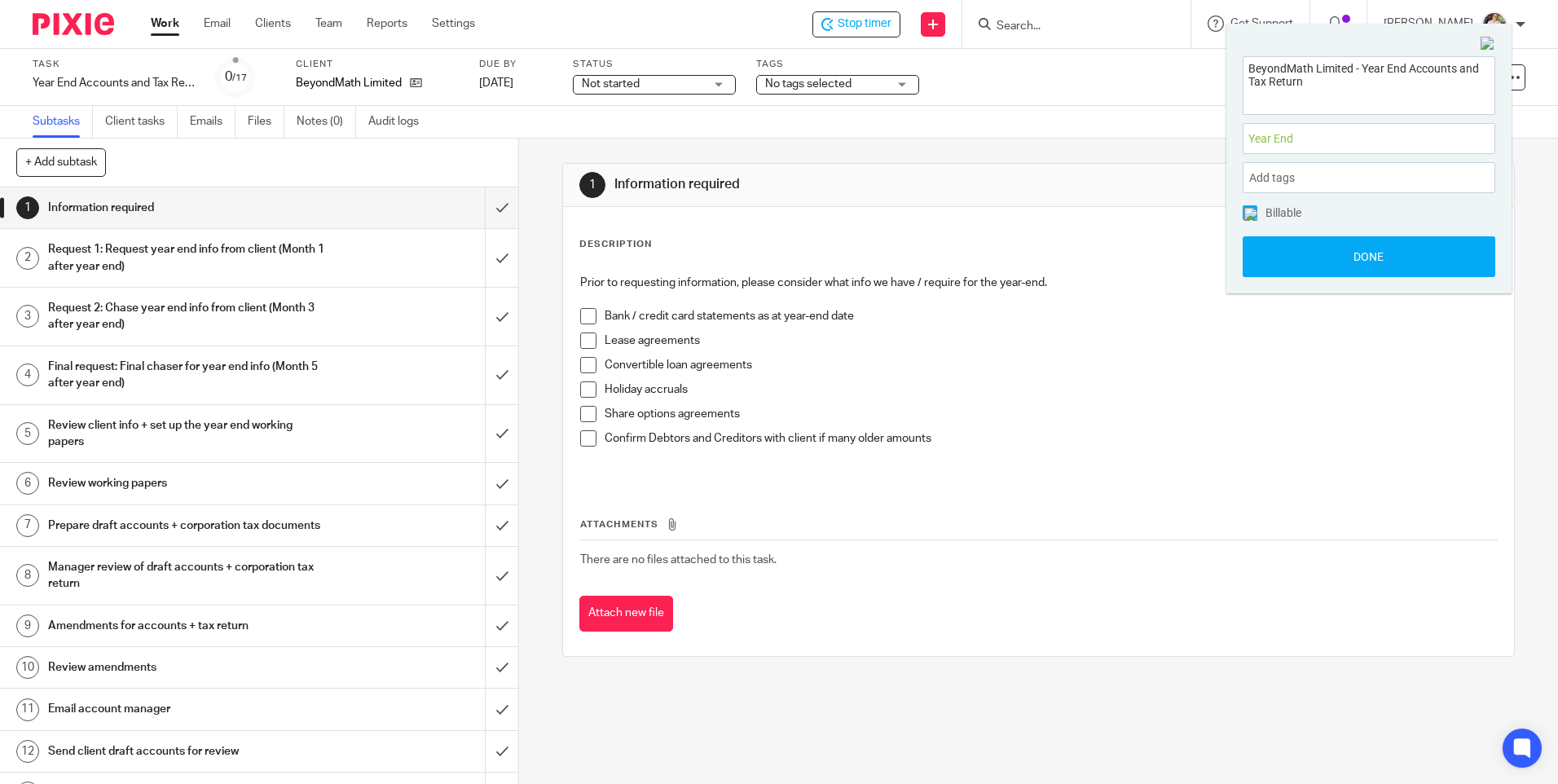
scroll to position [0, 0]
click at [1304, 175] on div "Add tags" at bounding box center [1369, 177] width 253 height 31
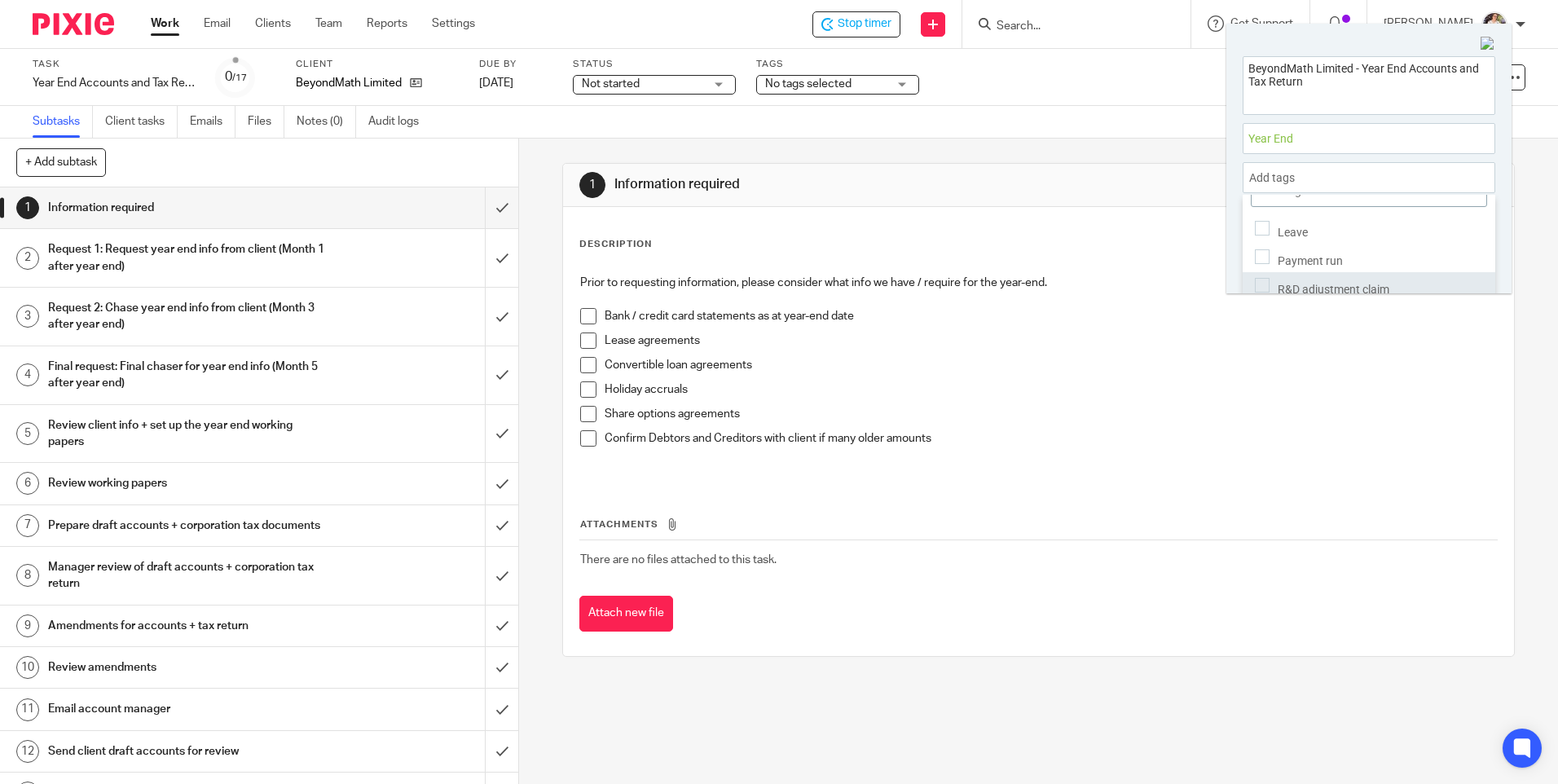
scroll to position [78, 0]
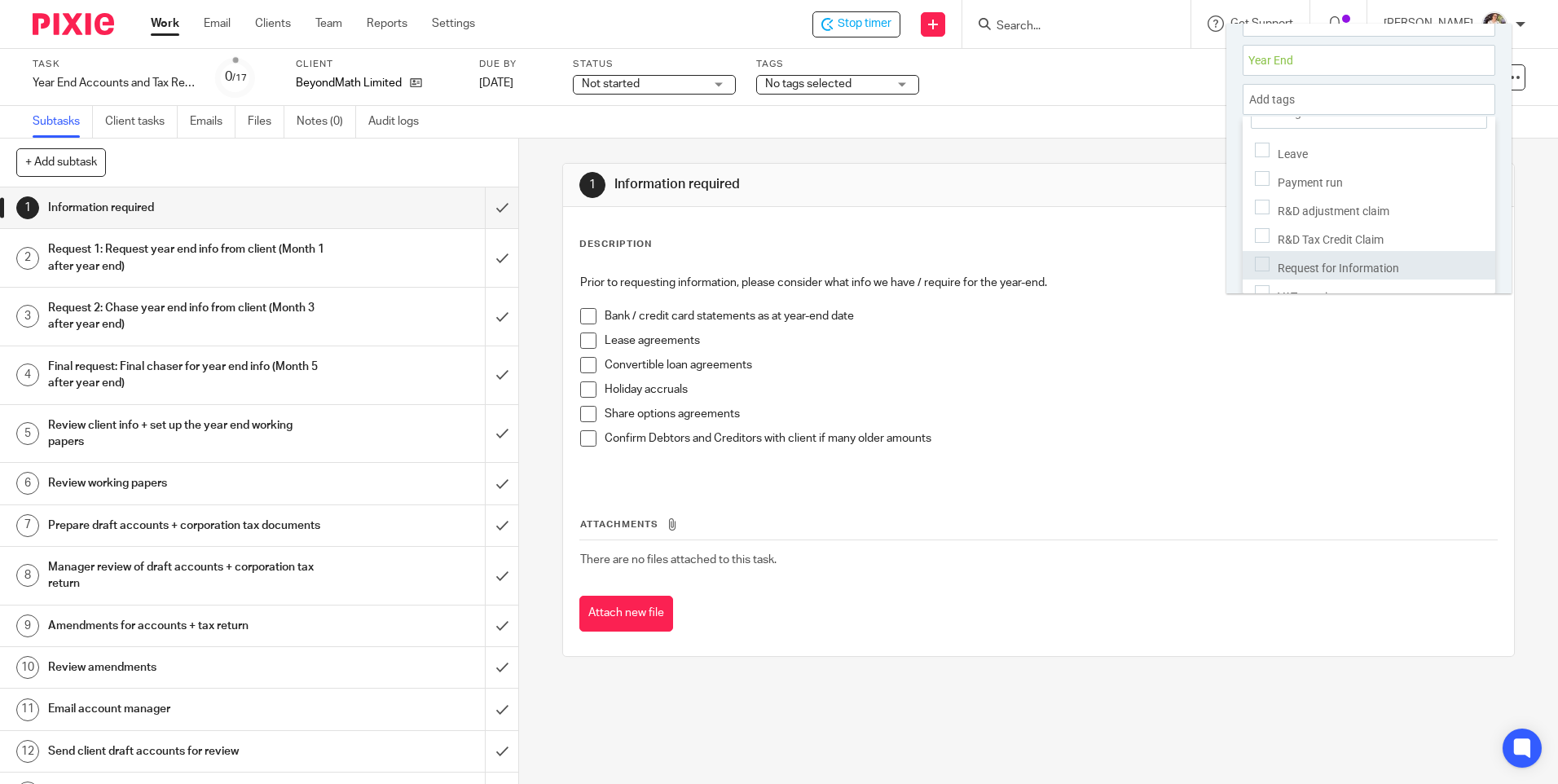
click at [1341, 261] on span "Request for Information" at bounding box center [1338, 267] width 121 height 13
click at [1394, 92] on div "Add tags Request for Information" at bounding box center [1369, 99] width 253 height 31
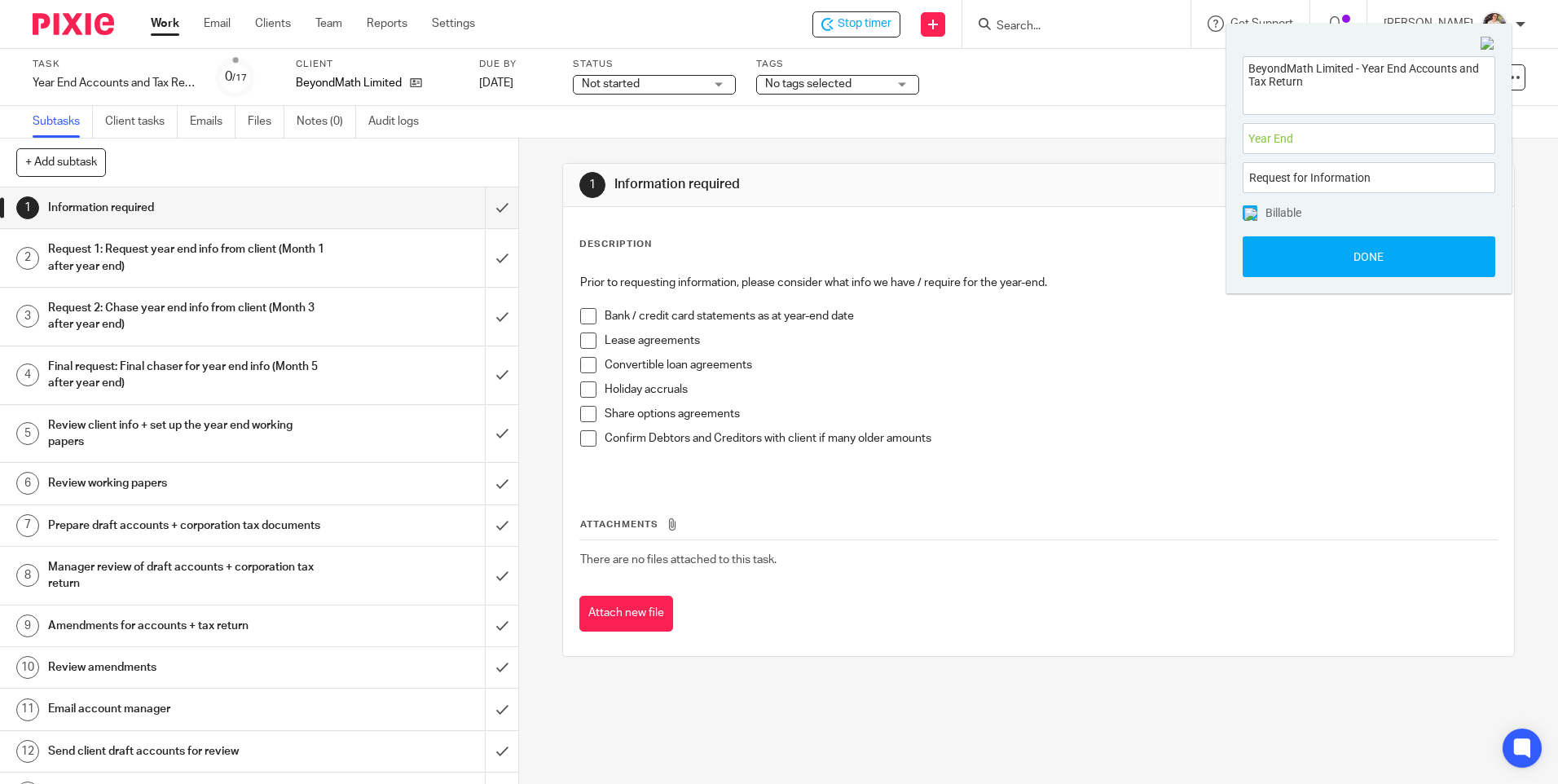
scroll to position [0, 0]
click at [1357, 254] on button "Done" at bounding box center [1369, 257] width 253 height 41
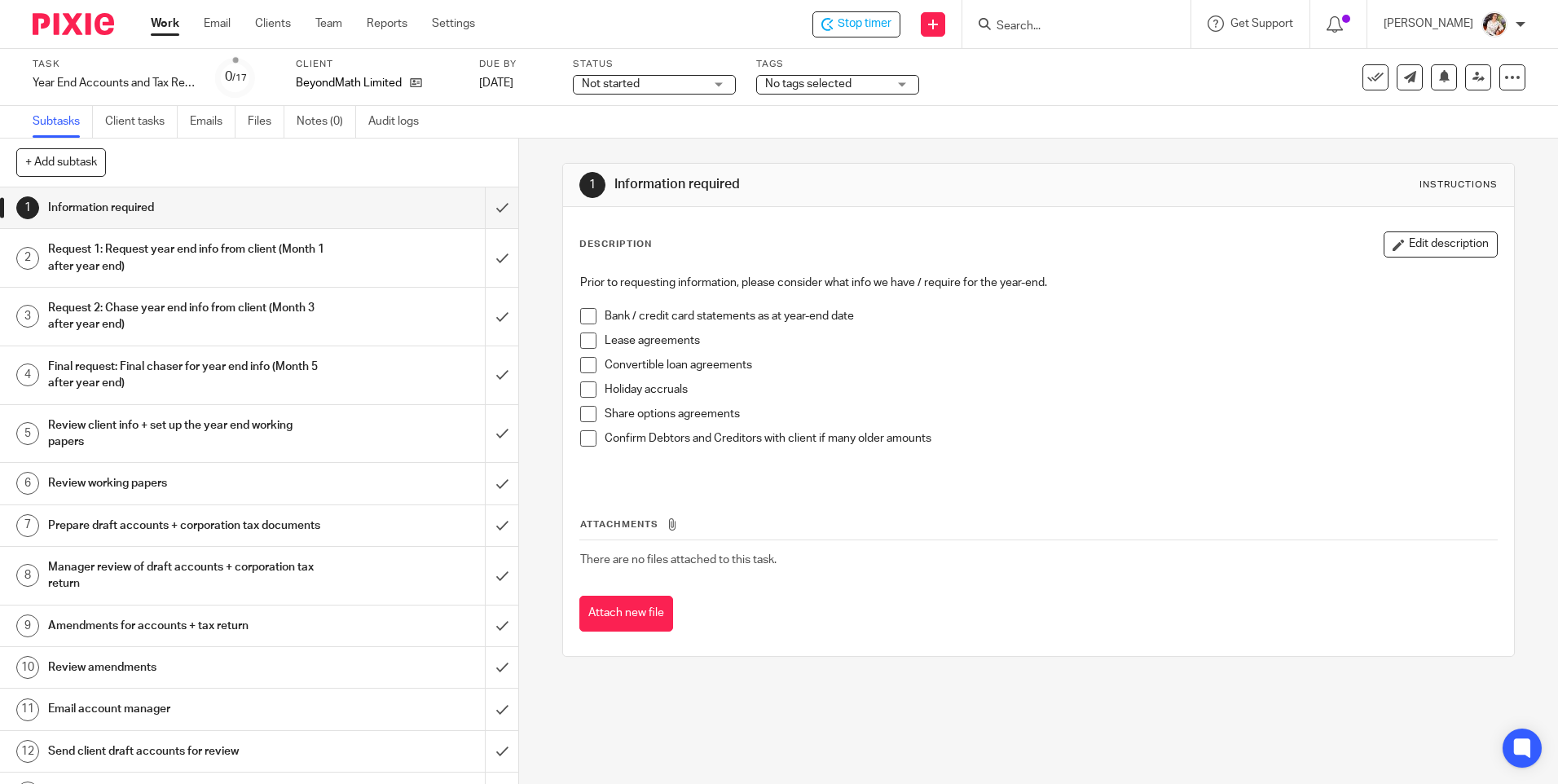
click at [724, 210] on div "Description Edit description Prior to requesting information, please consider w…" at bounding box center [1038, 432] width 950 height 449
click at [580, 316] on span at bounding box center [588, 316] width 16 height 16
click at [481, 214] on input "submit" at bounding box center [259, 208] width 518 height 41
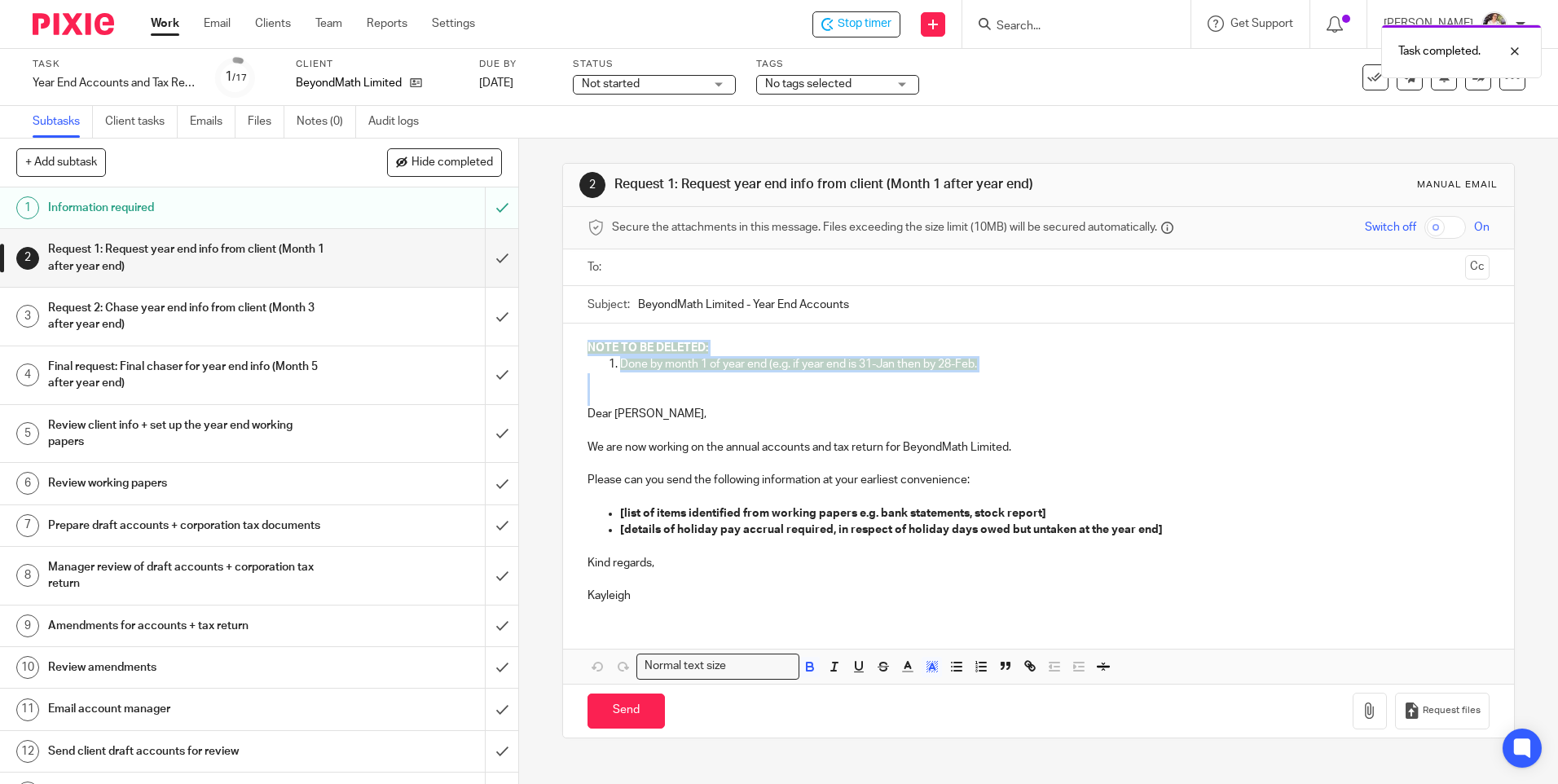
drag, startPoint x: 585, startPoint y: 414, endPoint x: 635, endPoint y: 298, distance: 126.3
click at [596, 322] on form "Secure the attachments in this message. Files exceeding the size limit (10MB) w…" at bounding box center [1038, 473] width 950 height 531
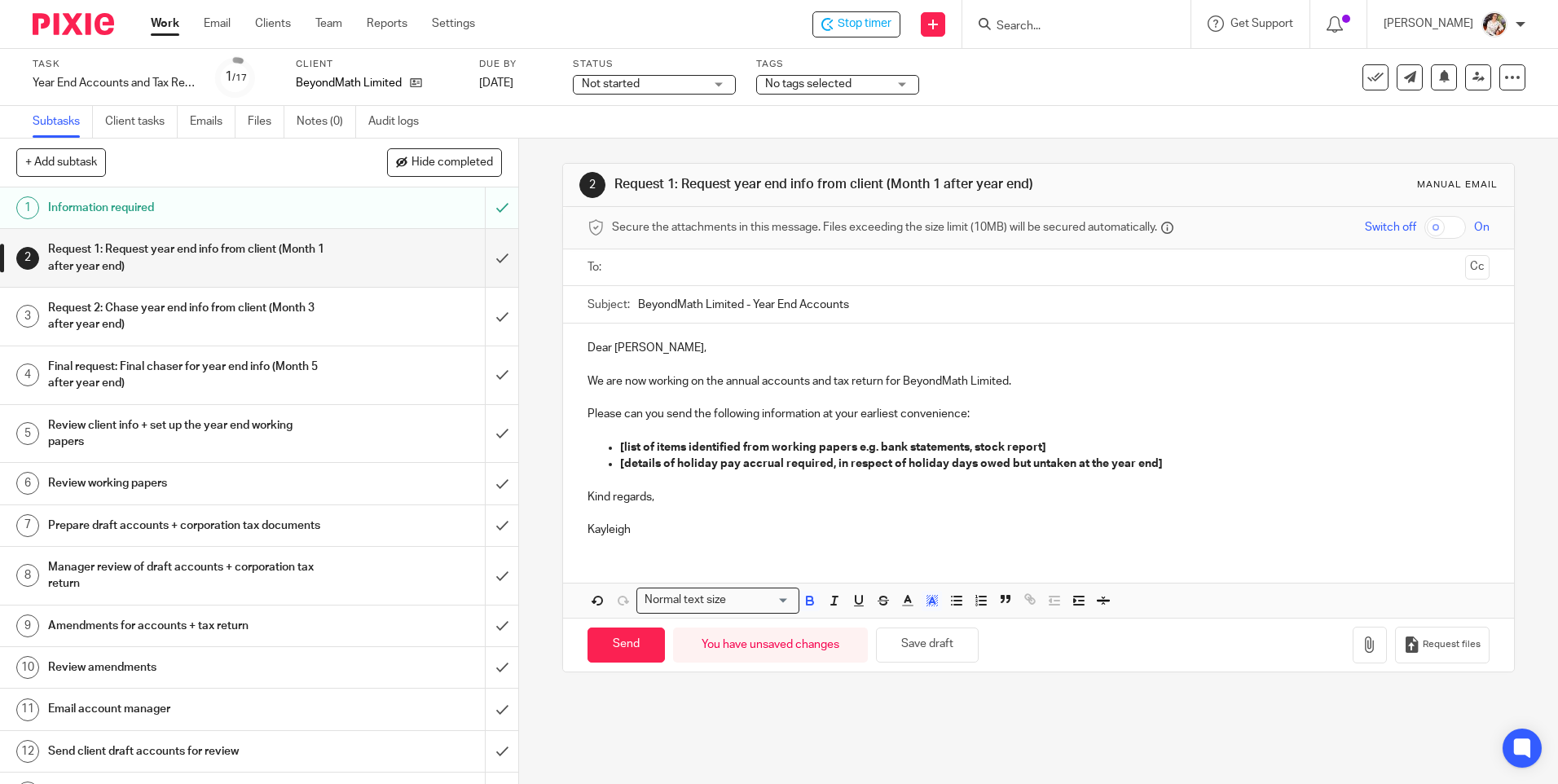
click at [737, 259] on input "text" at bounding box center [1038, 268] width 840 height 19
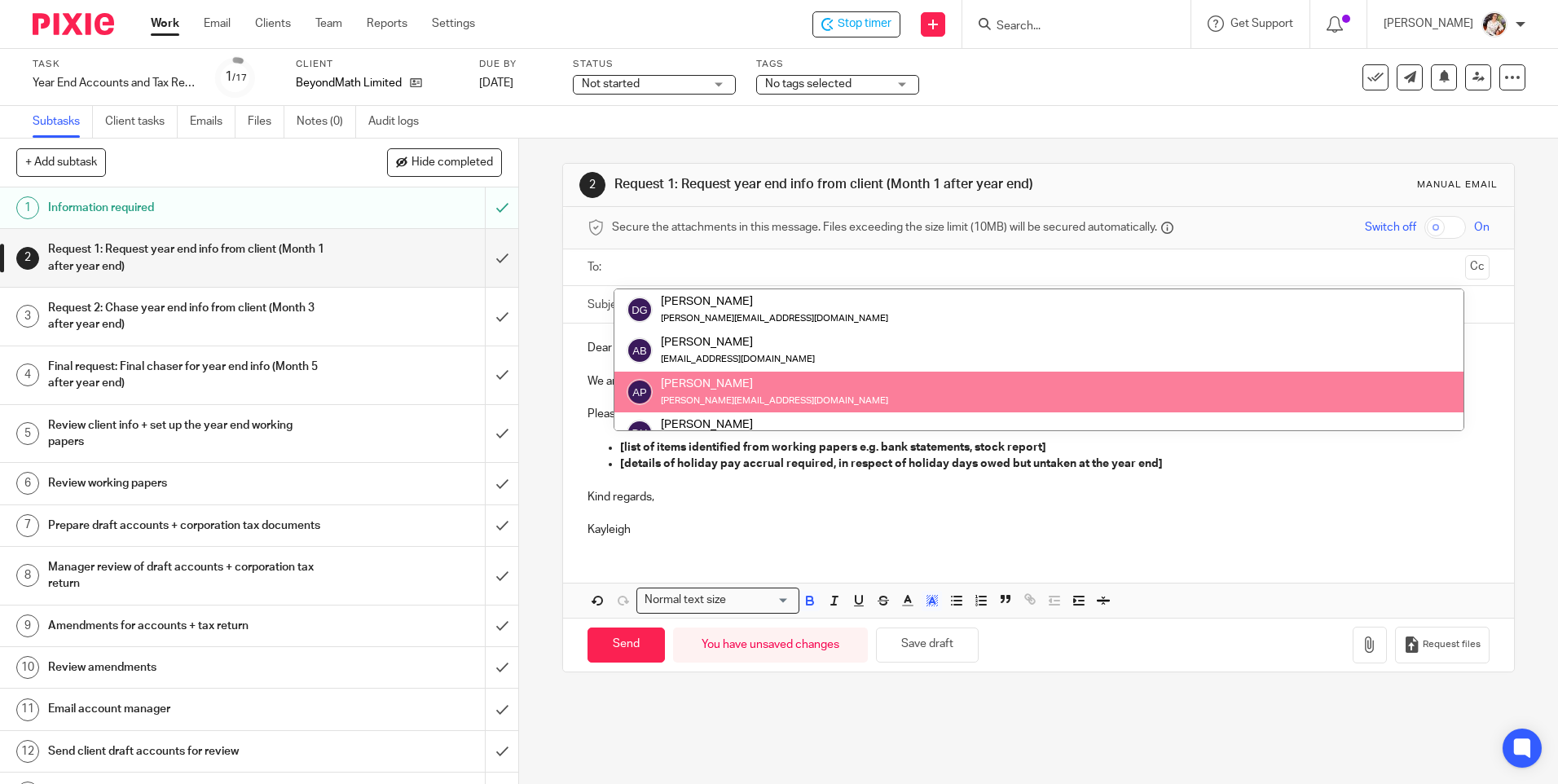
scroll to position [81, 0]
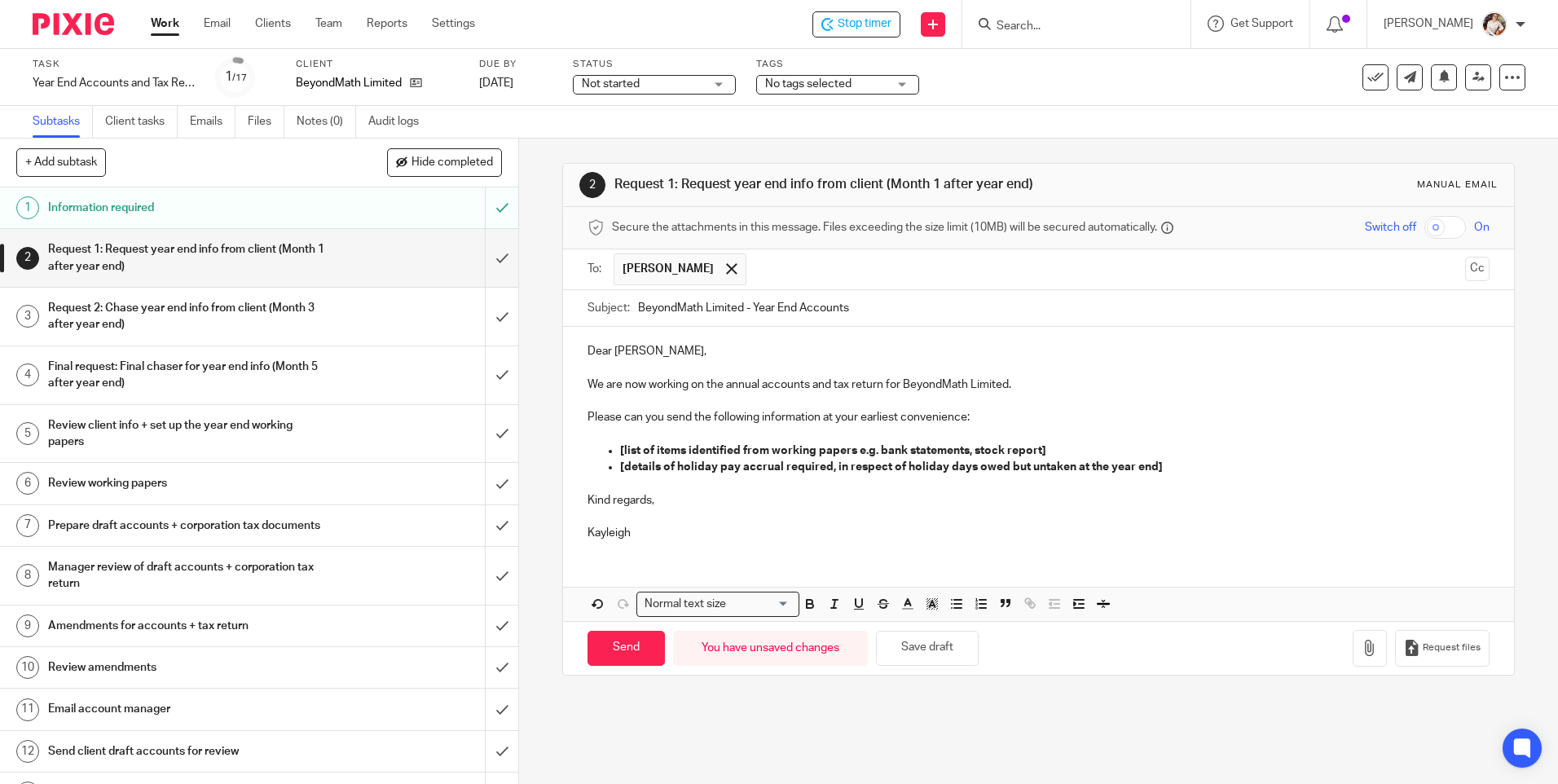
click at [1004, 389] on p "We are now working on the annual accounts and tax return for BeyondMath Limited." at bounding box center [1038, 384] width 901 height 16
drag, startPoint x: 1061, startPoint y: 450, endPoint x: 618, endPoint y: 447, distance: 443.0
click at [620, 447] on p "[list of items identified from working papers e.g. bank statements, stock repor…" at bounding box center [1055, 450] width 869 height 16
drag, startPoint x: 1024, startPoint y: 445, endPoint x: 1018, endPoint y: 459, distance: 15.2
click at [1021, 452] on strong "Bank statement for the Barclays USD account showing the balance as at 31/5/2025" at bounding box center [832, 450] width 423 height 11
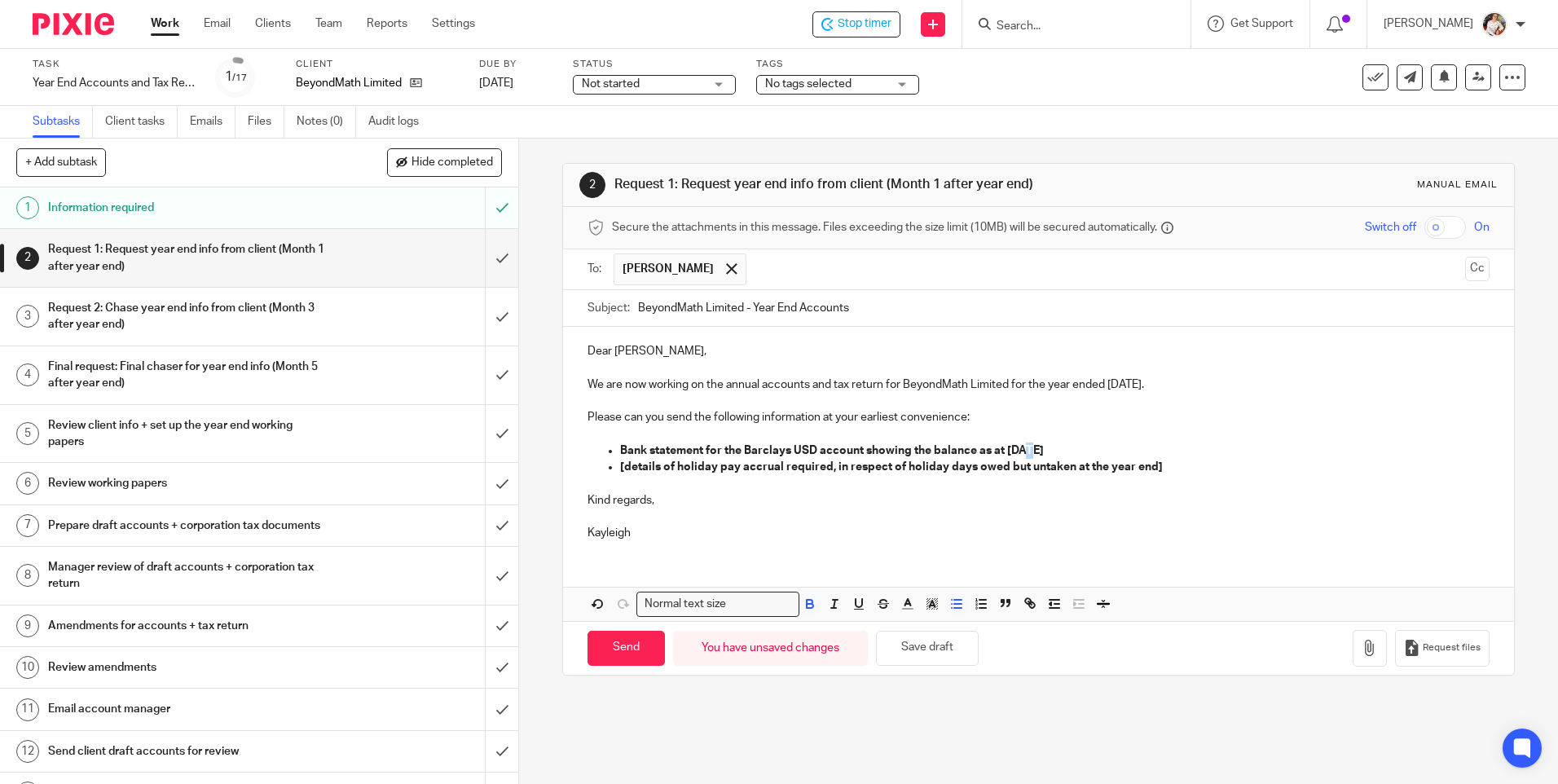
click at [1021, 453] on strong "Bank statement for the Barclays USD account showing the balance as at 31/5/2025" at bounding box center [832, 450] width 423 height 11
click at [843, 251] on ul "Dan Horner" at bounding box center [1038, 269] width 851 height 40
click at [627, 464] on strong "[details of holiday pay accrual required, in respect of holiday days owed but u…" at bounding box center [892, 466] width 543 height 11
click at [669, 467] on strong "Details of holiday pay accrual required, in respect of holiday days owed but un…" at bounding box center [890, 466] width 539 height 11
click at [795, 465] on strong "Details of any holiday pay accrual required, in respect of holiday days owed bu…" at bounding box center [901, 466] width 561 height 11
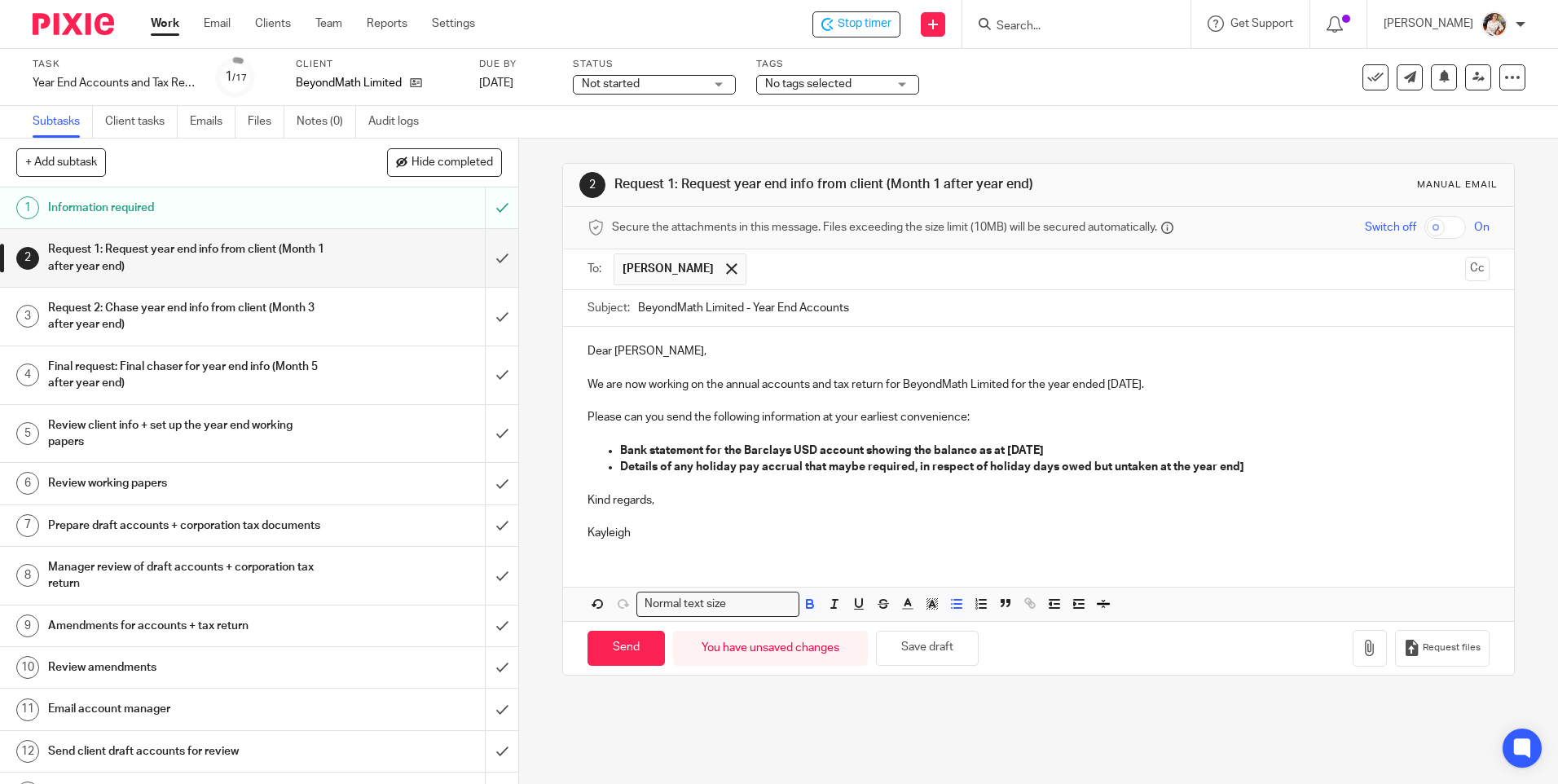
click at [1082, 468] on strong "Details of any holiday pay accrual that maybe required, in respect of holiday d…" at bounding box center [932, 466] width 624 height 11
click at [1308, 454] on p "Bank statement for the Barclays USD account showing the balance as at 31/05/2025" at bounding box center [1055, 450] width 869 height 16
click at [1322, 462] on p "Details of any holiday pay accrual that maybe required, in respect of holiday d…" at bounding box center [1055, 467] width 869 height 16
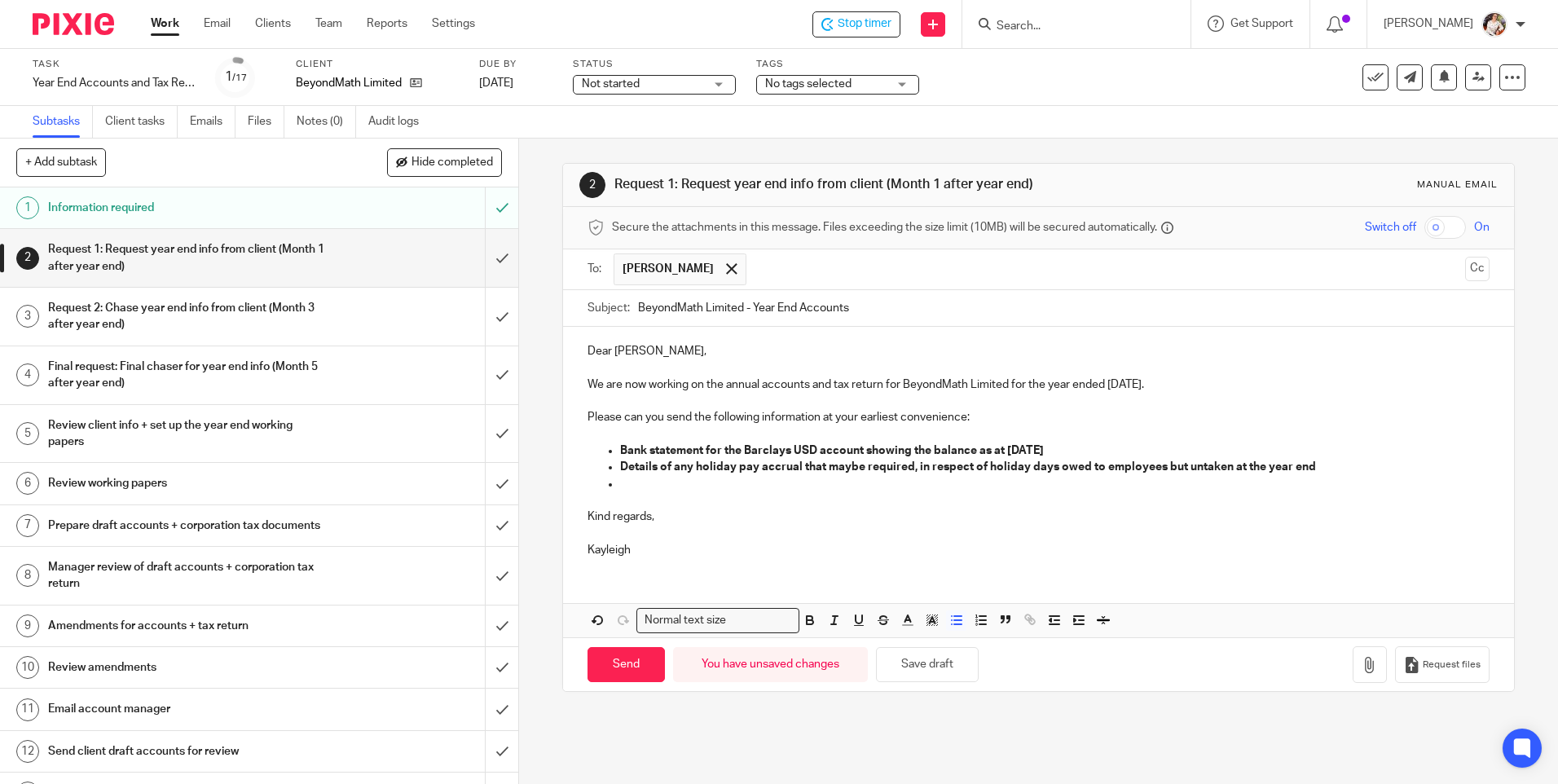
click at [1283, 485] on p at bounding box center [1055, 484] width 869 height 16
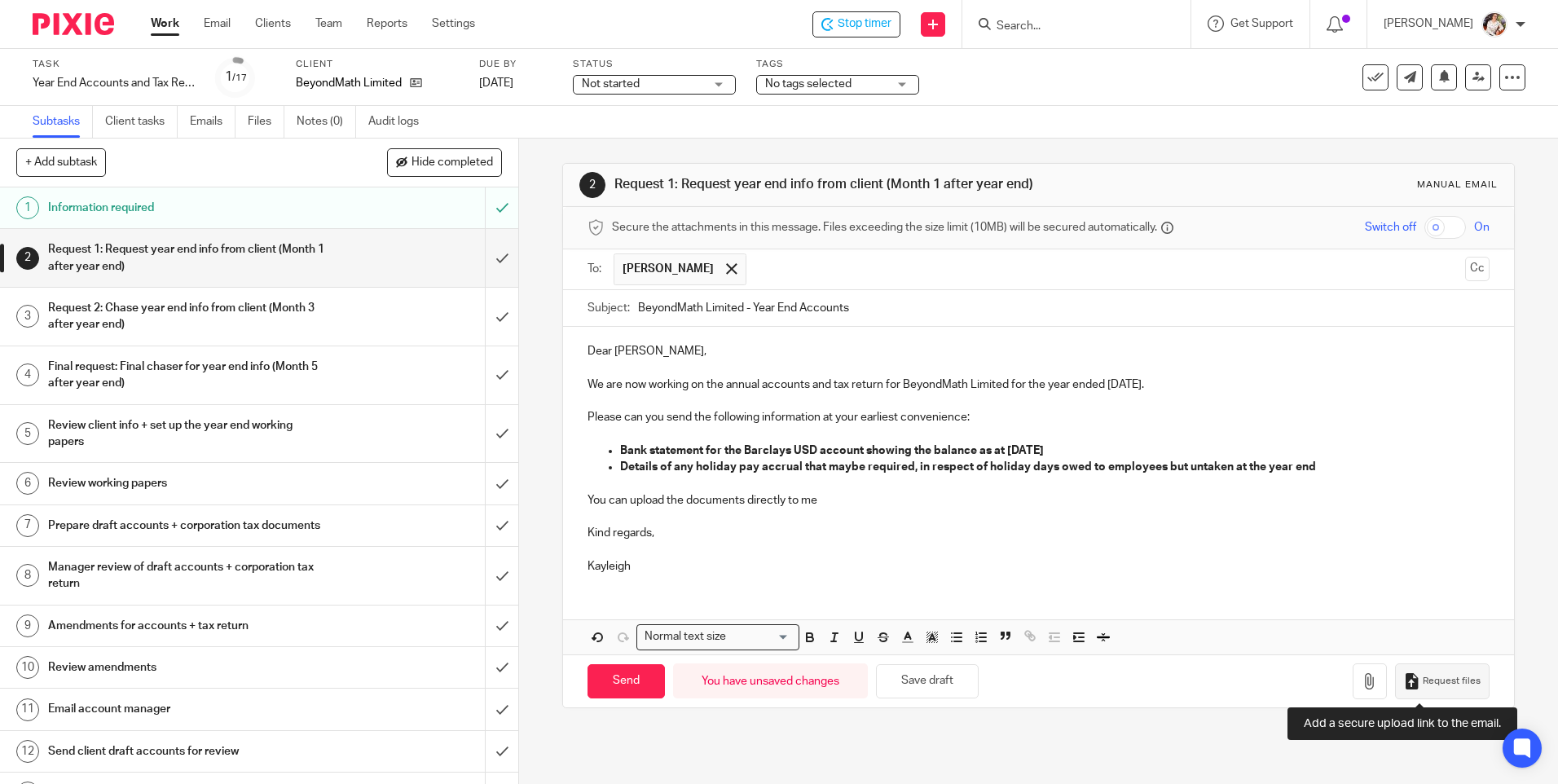
click at [1415, 688] on button "Request files" at bounding box center [1442, 681] width 95 height 37
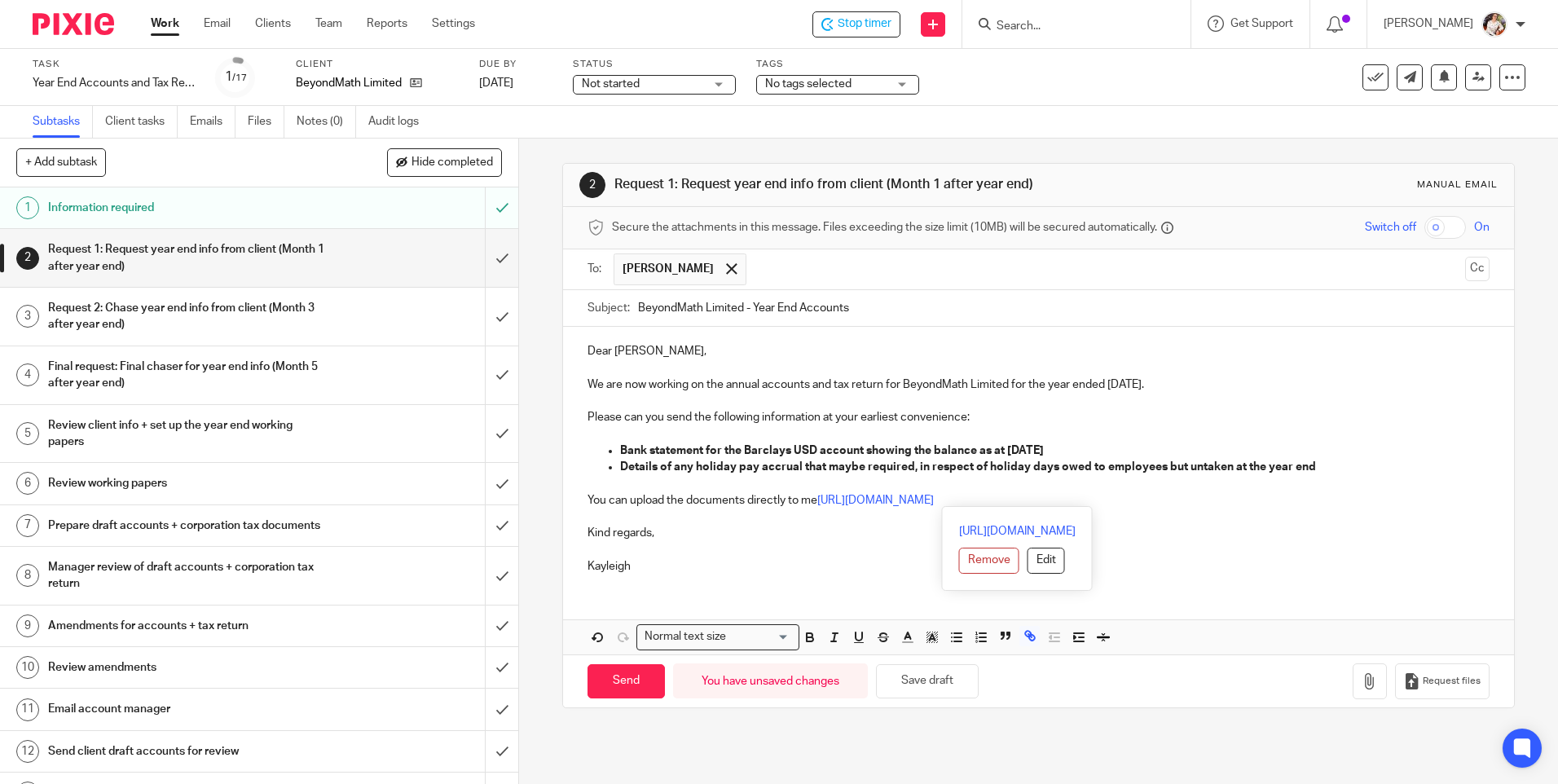
drag, startPoint x: 1236, startPoint y: 502, endPoint x: 815, endPoint y: 504, distance: 421.0
click at [815, 504] on p "You can upload the documents directly to me https://maxaccountants.usepixie.net…" at bounding box center [1038, 500] width 901 height 16
click at [1027, 566] on button "Edit" at bounding box center [1046, 560] width 38 height 26
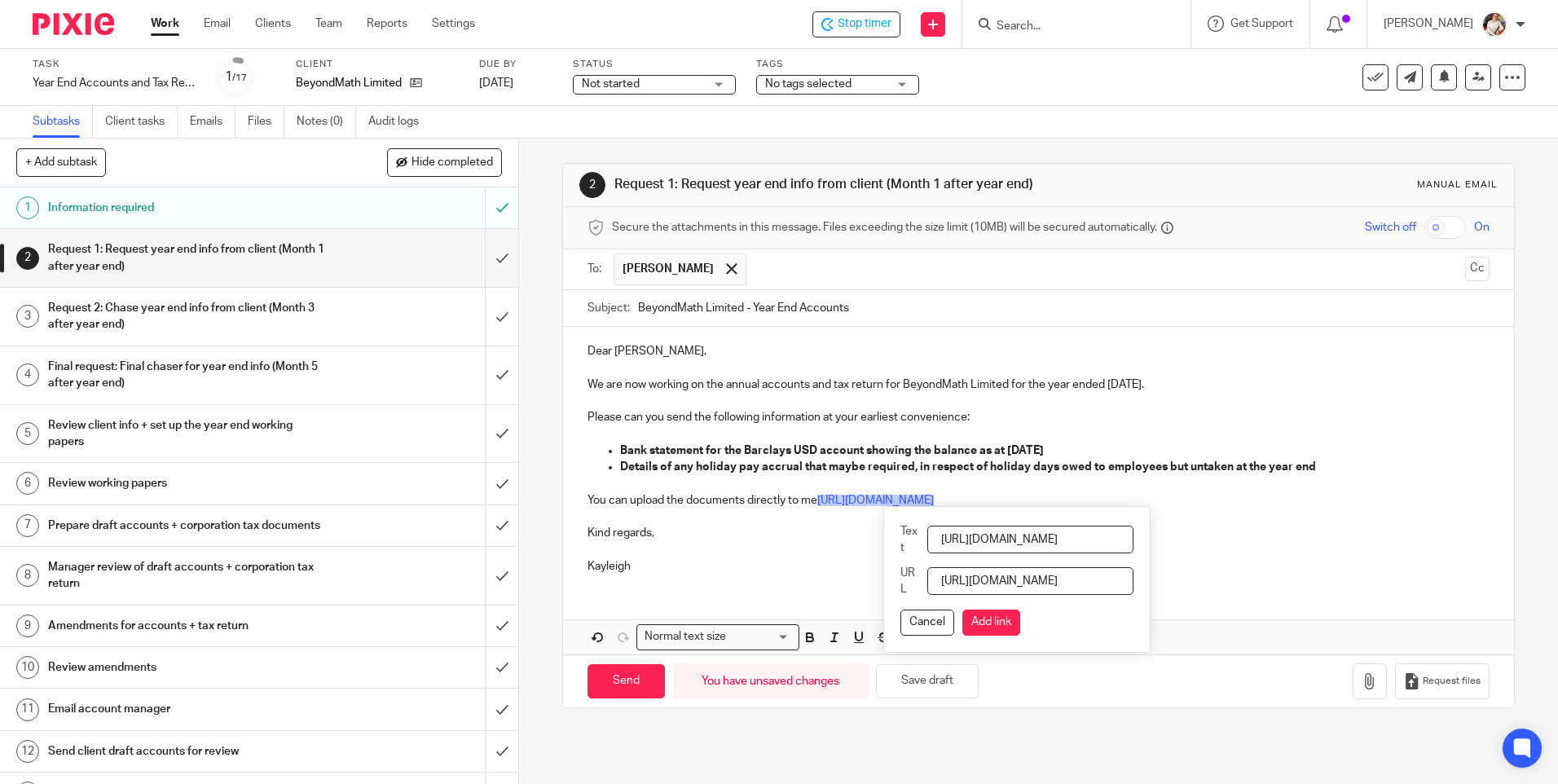
scroll to position [0, 251]
drag, startPoint x: 950, startPoint y: 538, endPoint x: 1126, endPoint y: 535, distance: 176.0
click at [1126, 535] on div "https://maxaccountants.usepixie.net/u/fd4386a1f1aa61f7a0252f7227303bff Remove E…" at bounding box center [1016, 579] width 267 height 147
type input "here"
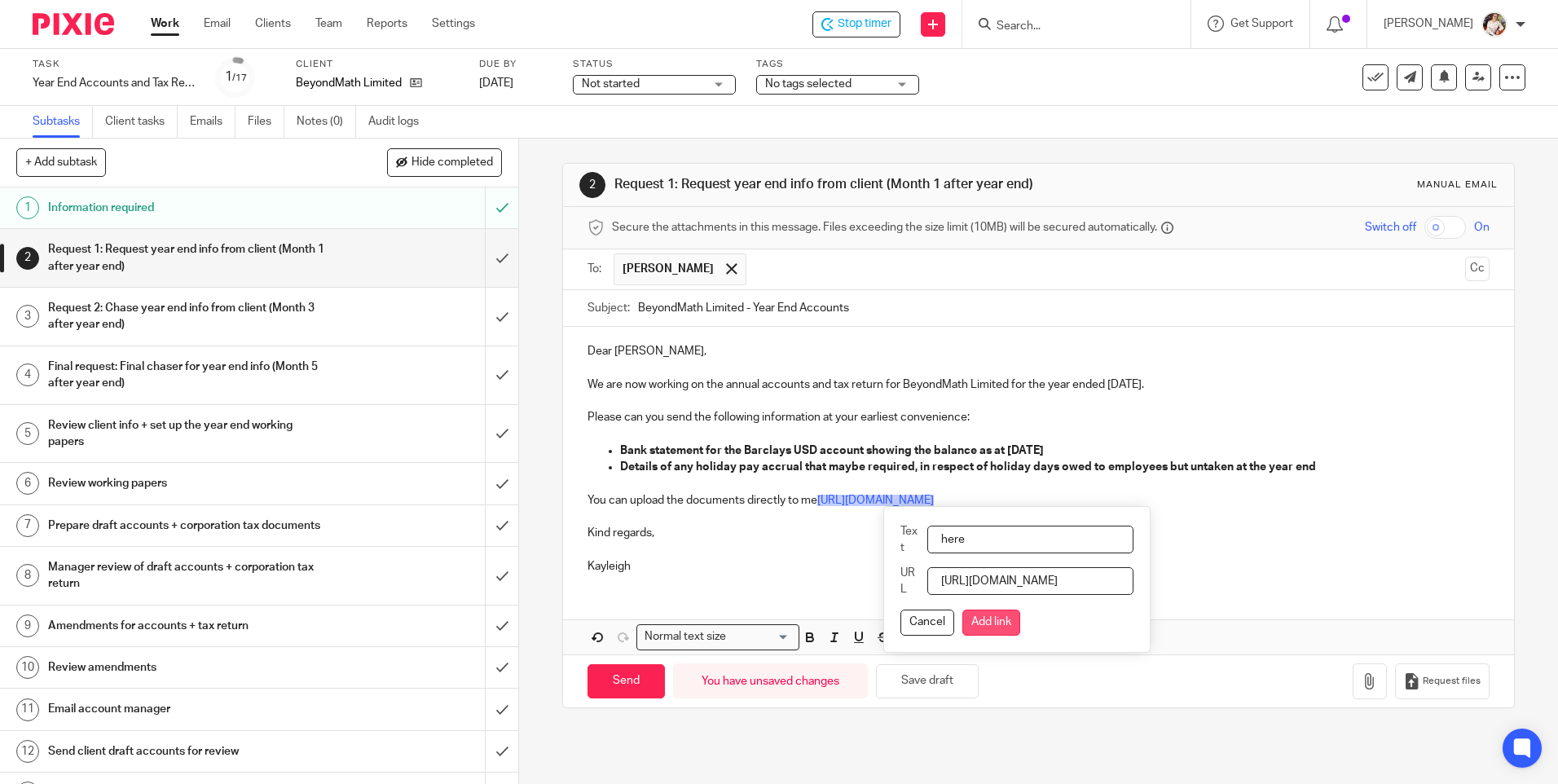
click at [1001, 632] on button "Add link" at bounding box center [991, 622] width 58 height 26
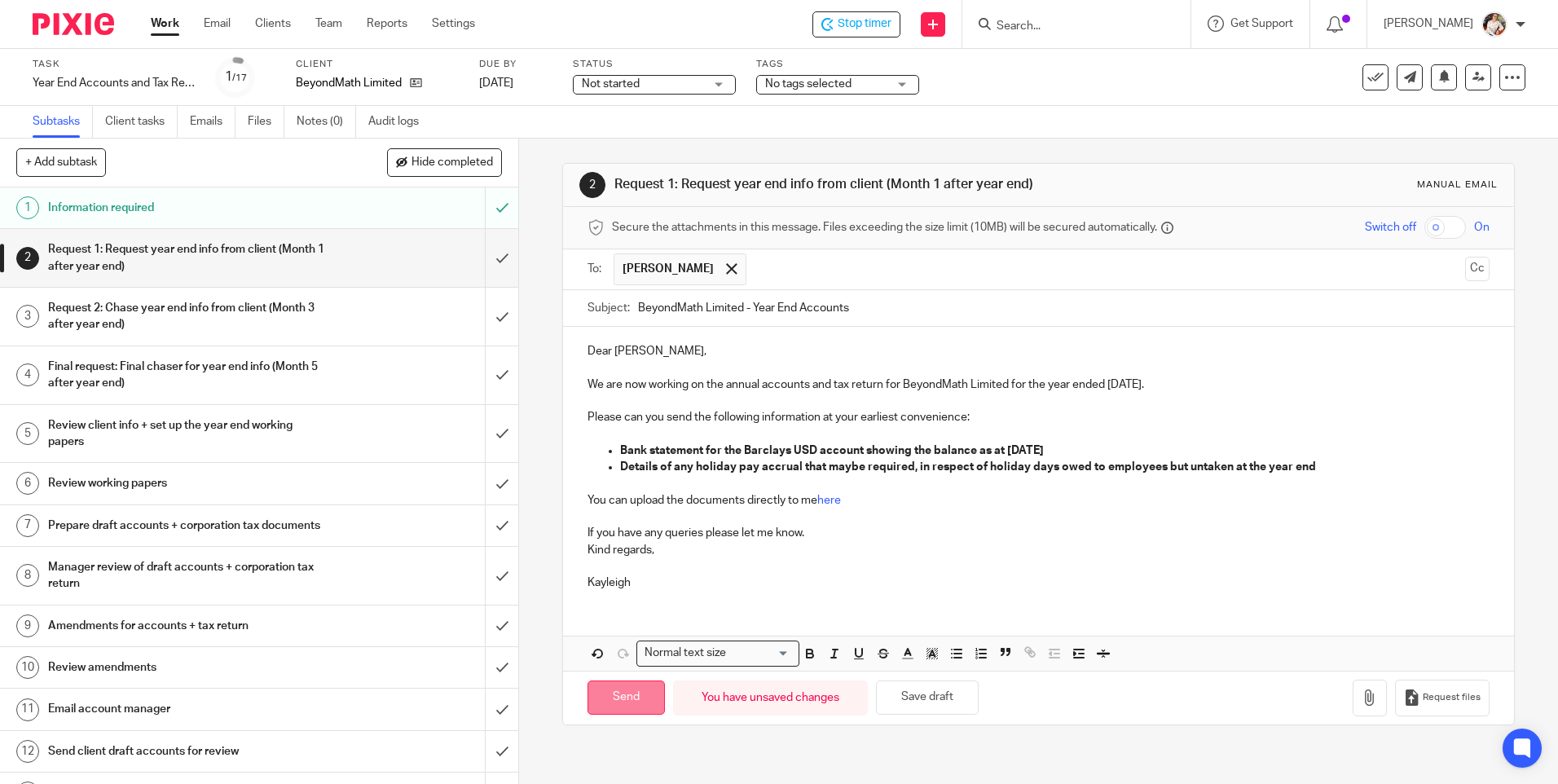
click at [622, 698] on input "Send" at bounding box center [625, 697] width 78 height 35
click at [833, 80] on span "No tags selected" at bounding box center [808, 84] width 86 height 11
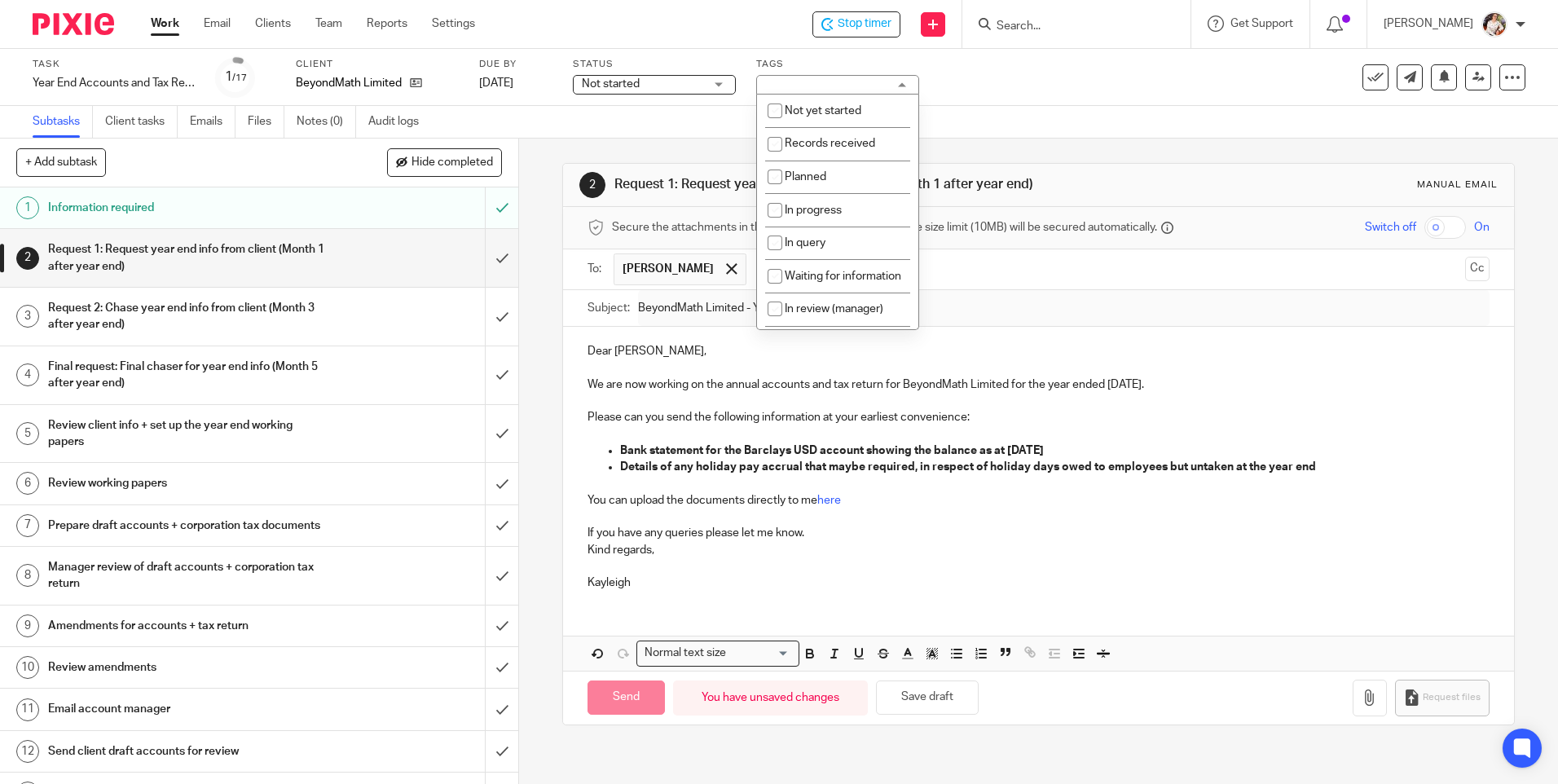
type input "Sent"
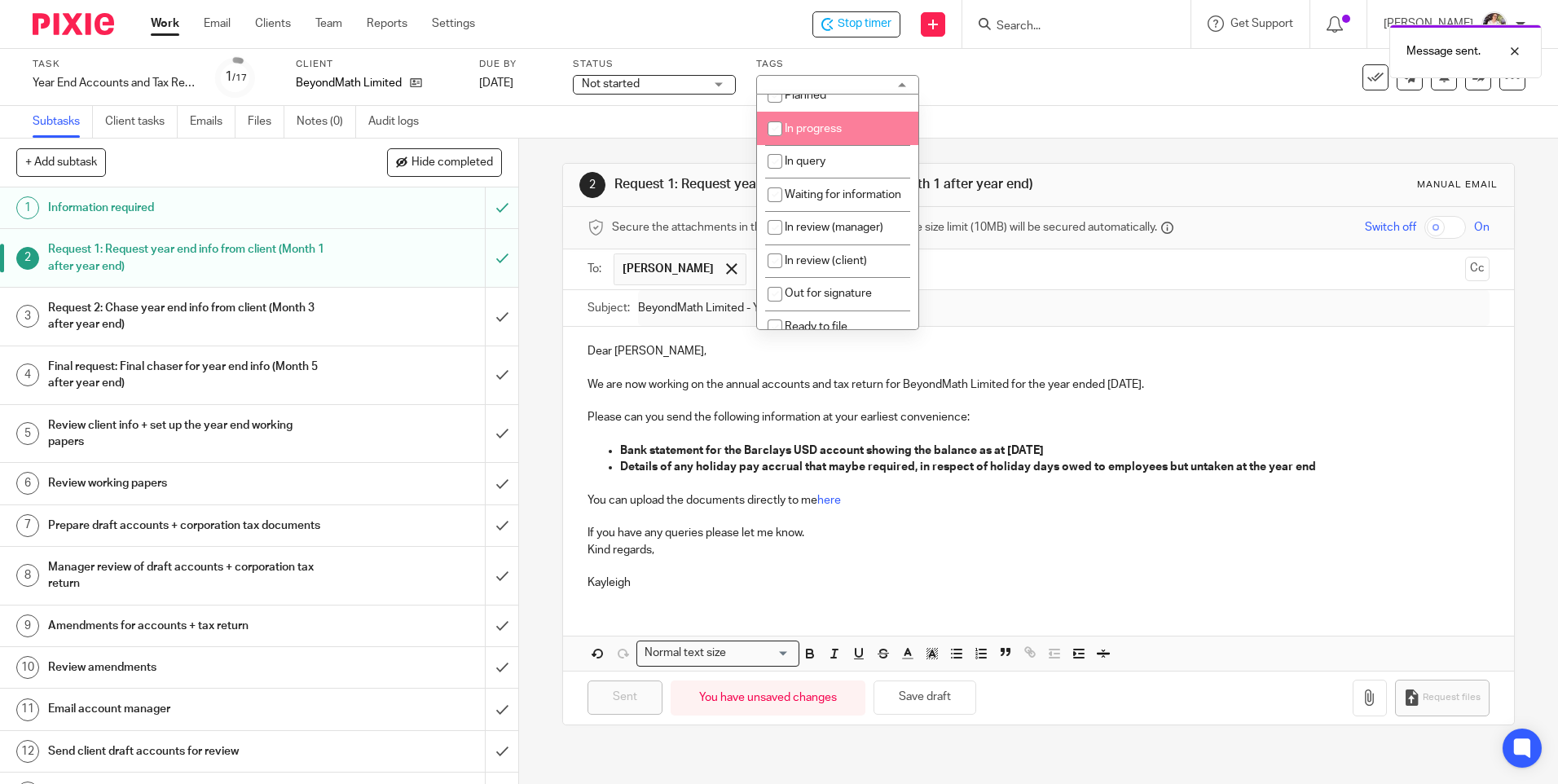
scroll to position [163, 0]
click at [804, 119] on span "Waiting for information" at bounding box center [842, 113] width 117 height 11
checkbox input "true"
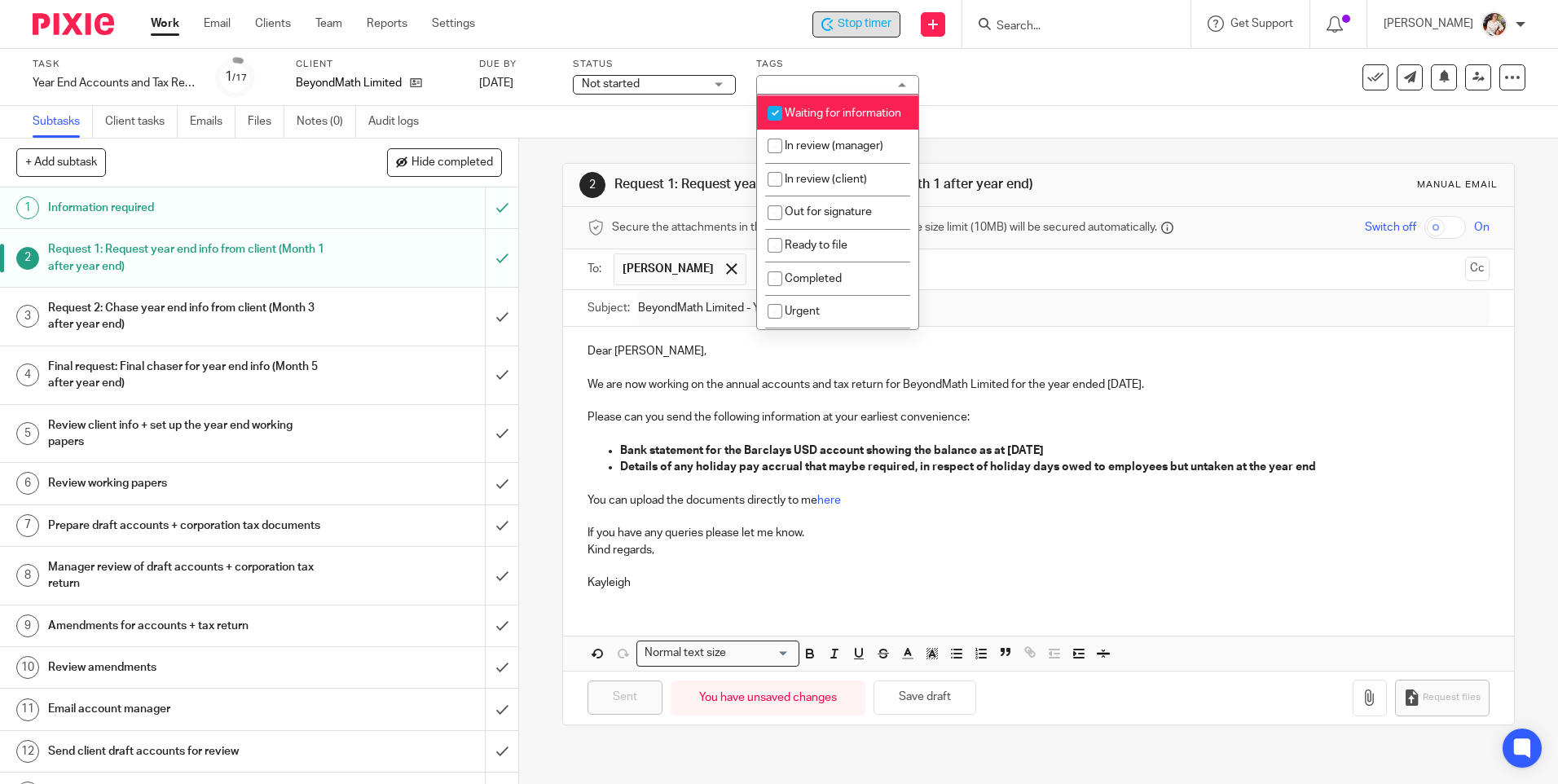
click at [834, 23] on icon at bounding box center [827, 24] width 12 height 13
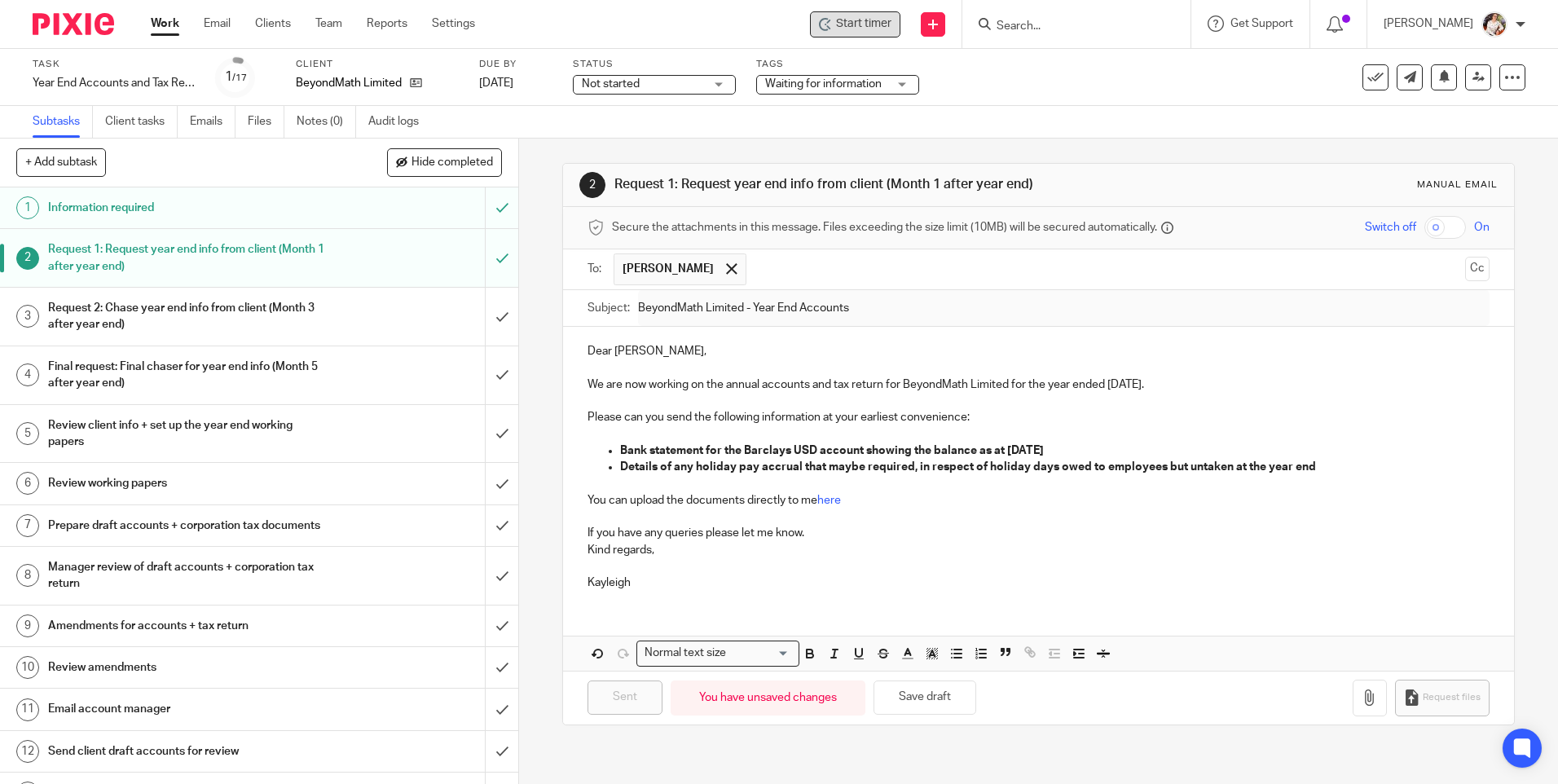
click at [165, 18] on link "Work" at bounding box center [165, 23] width 28 height 16
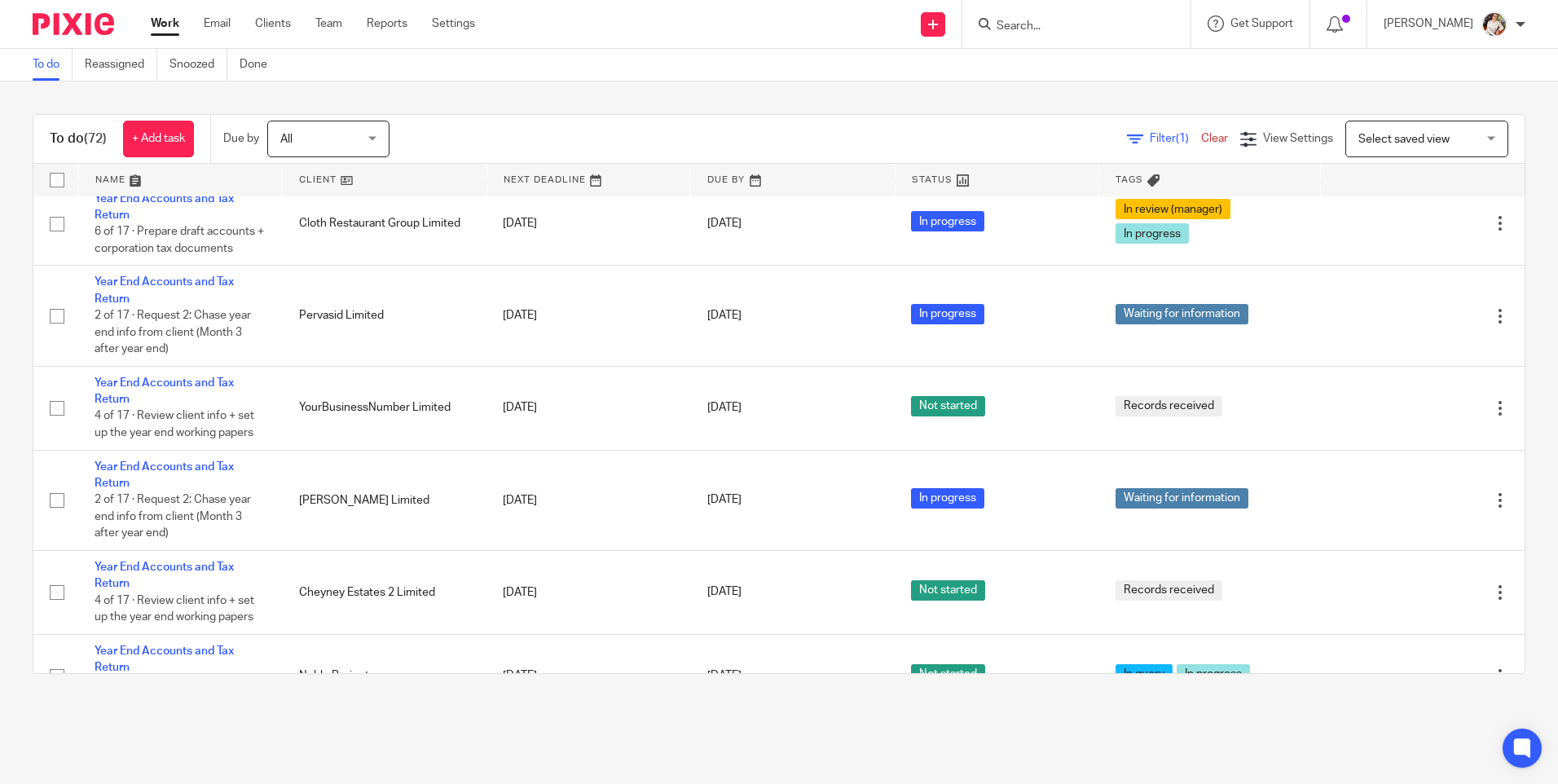
scroll to position [2932, 0]
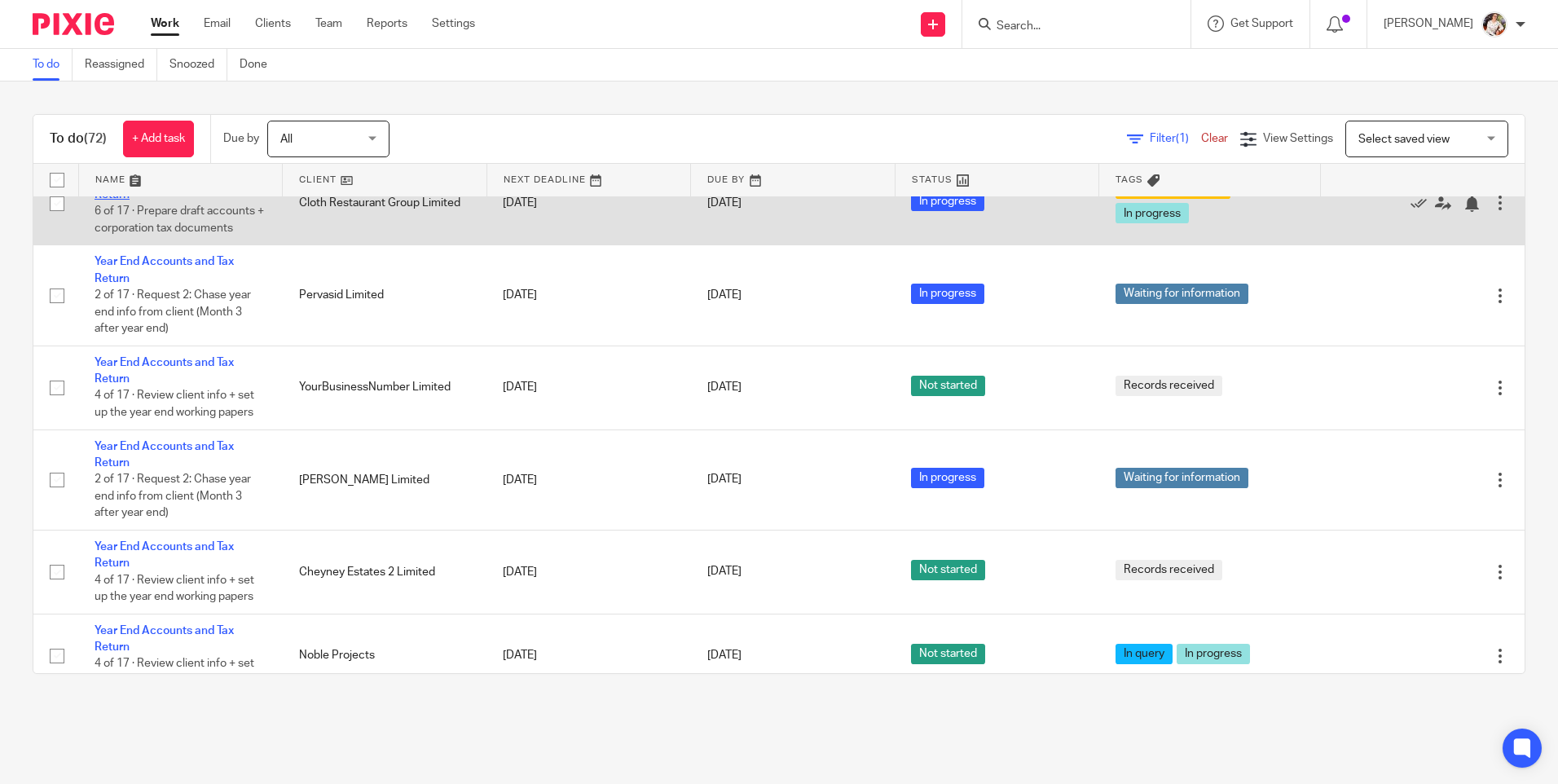
click at [189, 200] on link "Year End Accounts and Tax Return" at bounding box center [164, 186] width 139 height 27
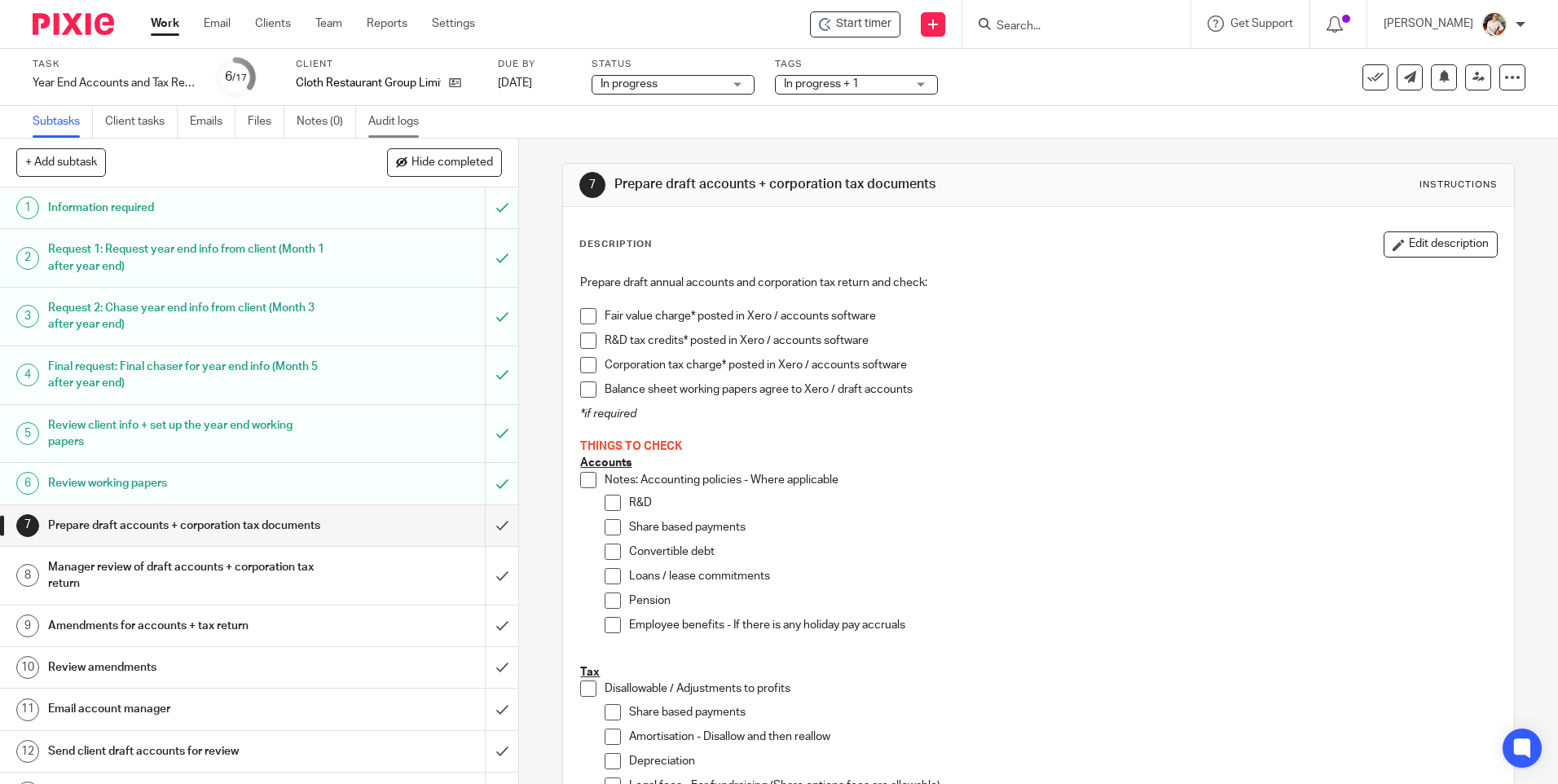
click at [397, 131] on link "Audit logs" at bounding box center [400, 121] width 63 height 32
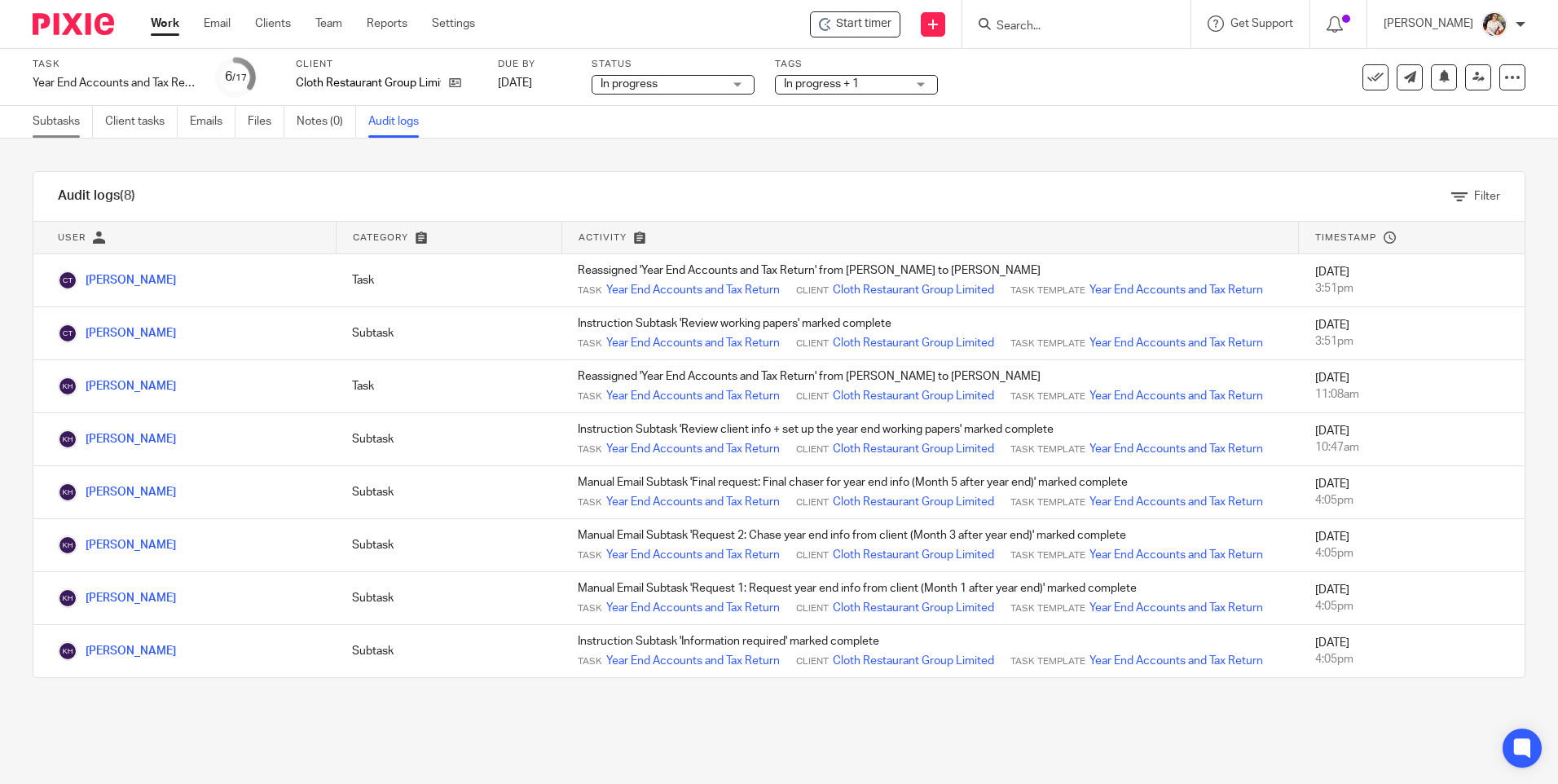
click at [69, 129] on link "Subtasks" at bounding box center [62, 121] width 61 height 32
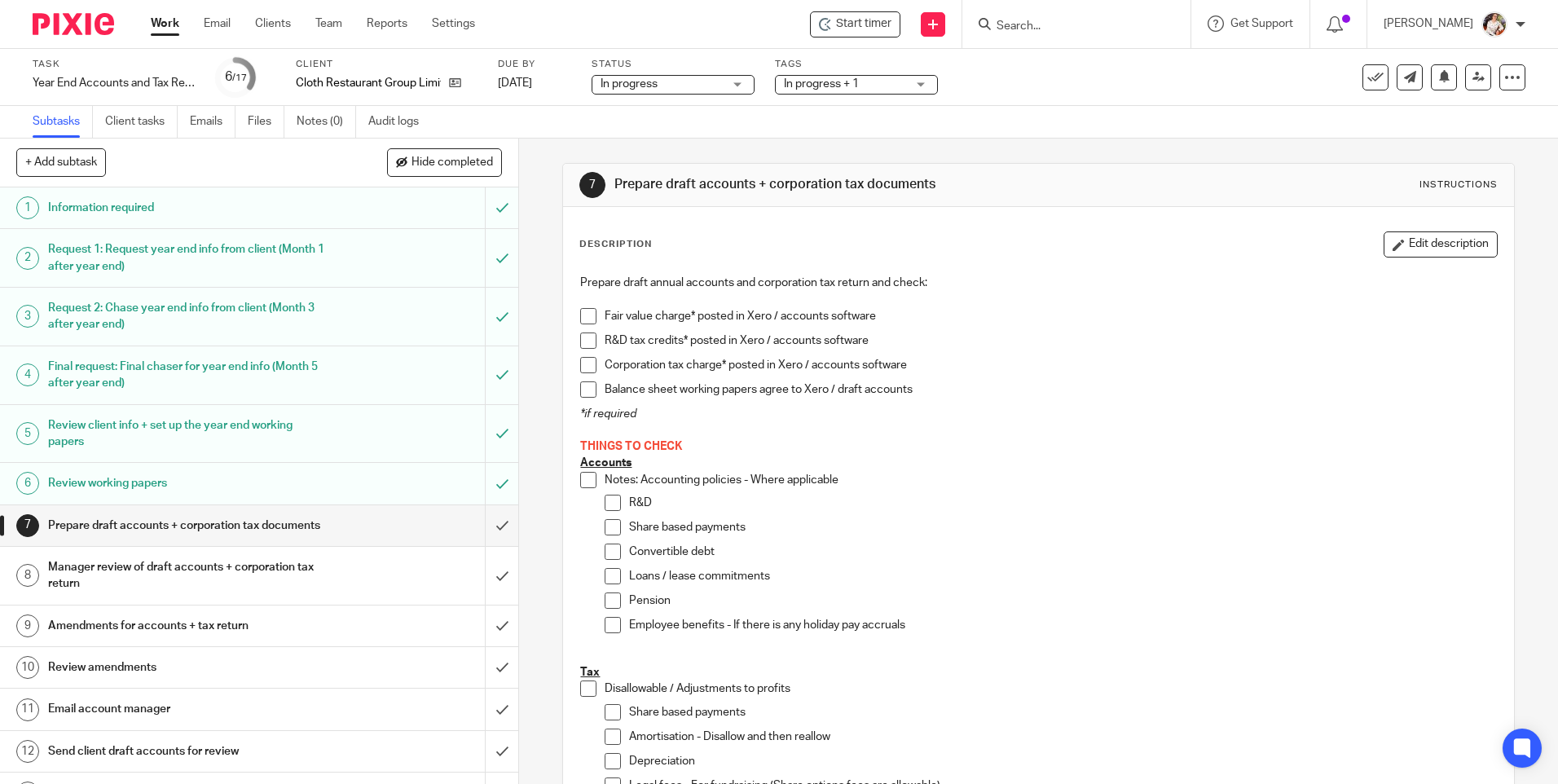
drag, startPoint x: 159, startPoint y: 37, endPoint x: 174, endPoint y: 32, distance: 15.8
click at [159, 37] on div "Work Email Clients Team Reports Settings Work Email Clients Team Reports Settin…" at bounding box center [317, 24] width 365 height 48
